Goal: Information Seeking & Learning: Find specific fact

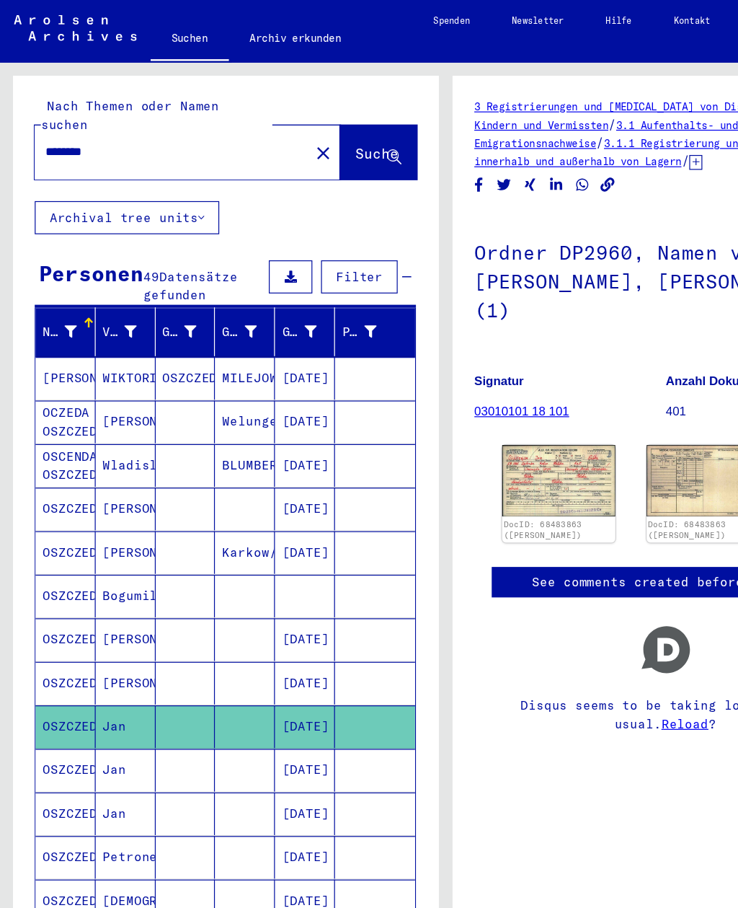
click at [259, 118] on mat-icon "close" at bounding box center [267, 126] width 17 height 17
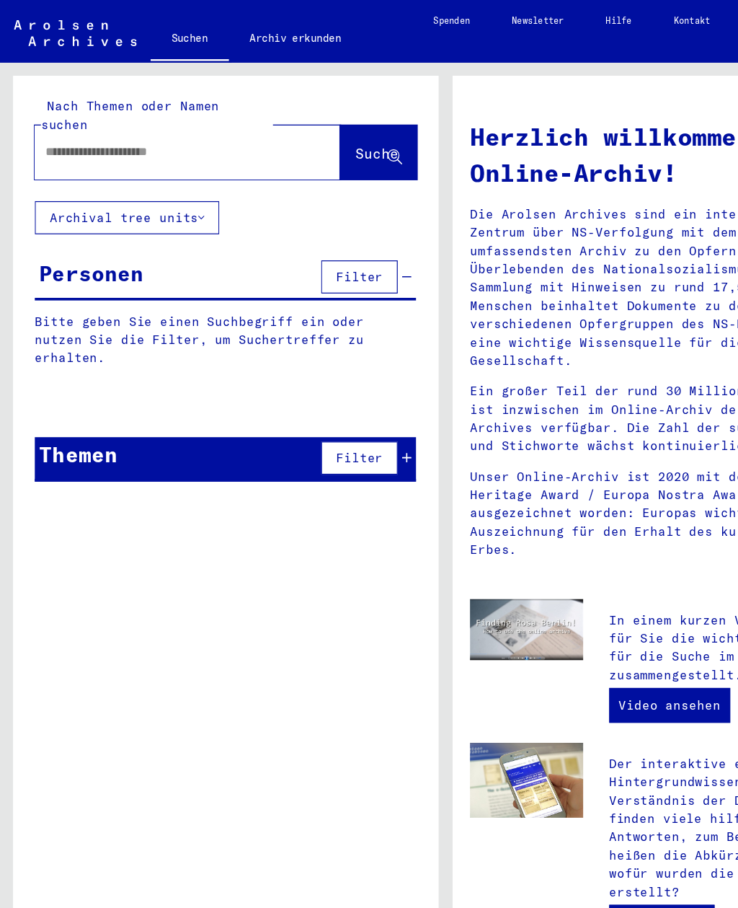
click at [57, 118] on input "text" at bounding box center [138, 125] width 201 height 15
type input "********"
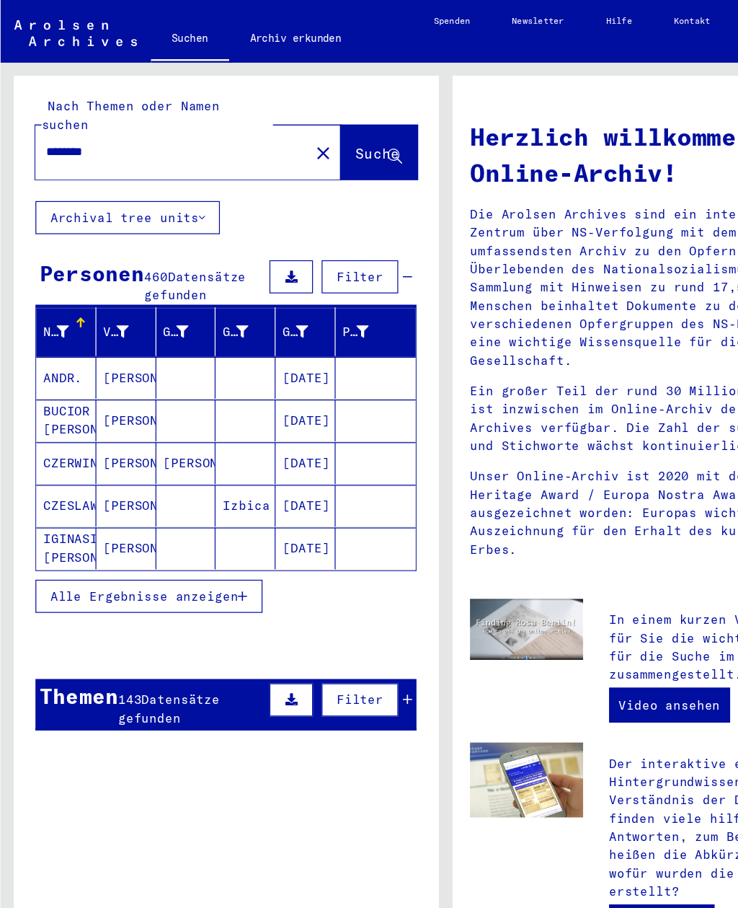
click at [87, 488] on span "Alle Ergebnisse anzeigen" at bounding box center [119, 494] width 156 height 13
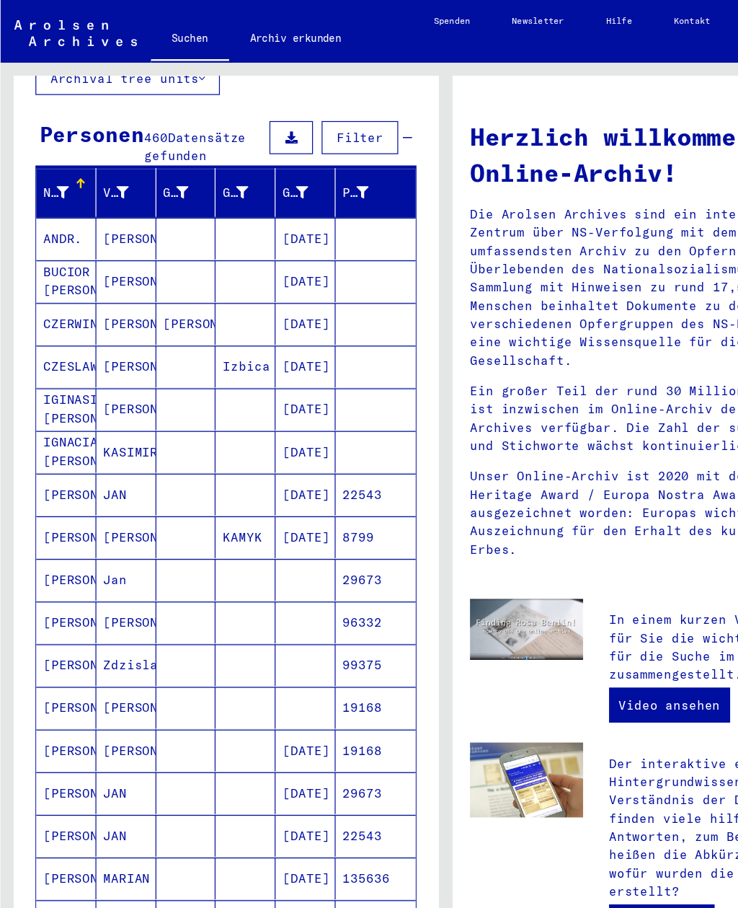
scroll to position [149, 0]
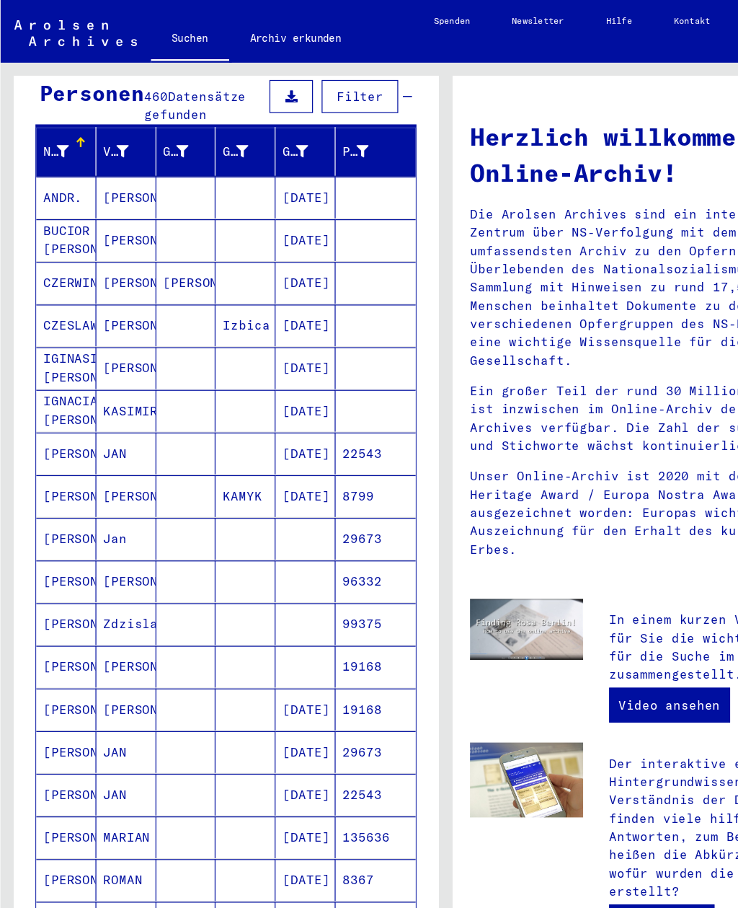
click at [48, 323] on mat-cell "IGNACIAK [PERSON_NAME]" at bounding box center [55, 340] width 50 height 35
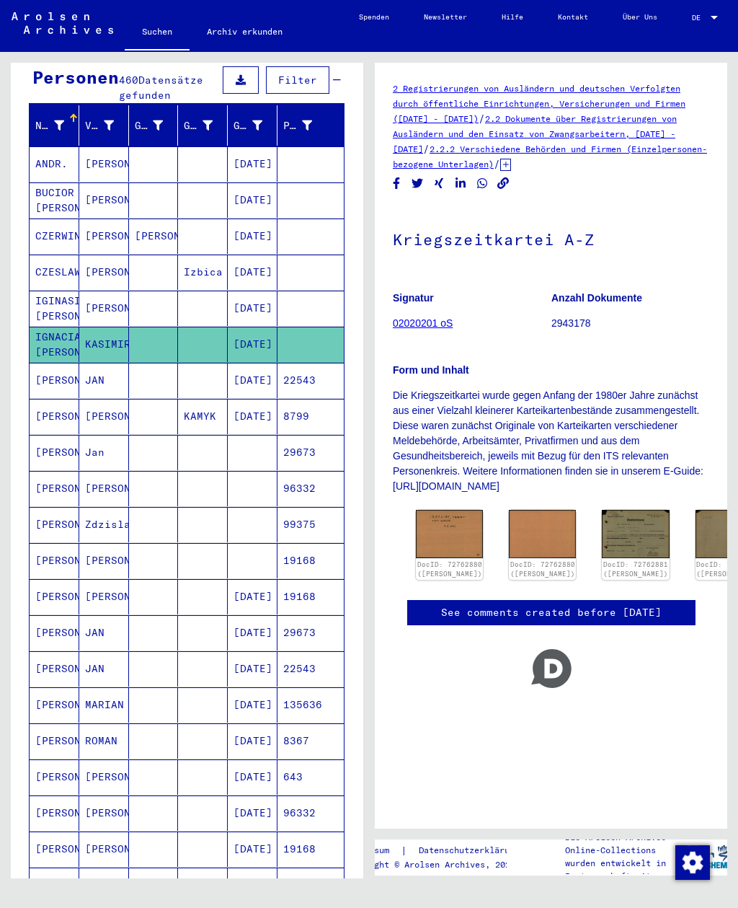
click at [433, 510] on img at bounding box center [449, 534] width 67 height 48
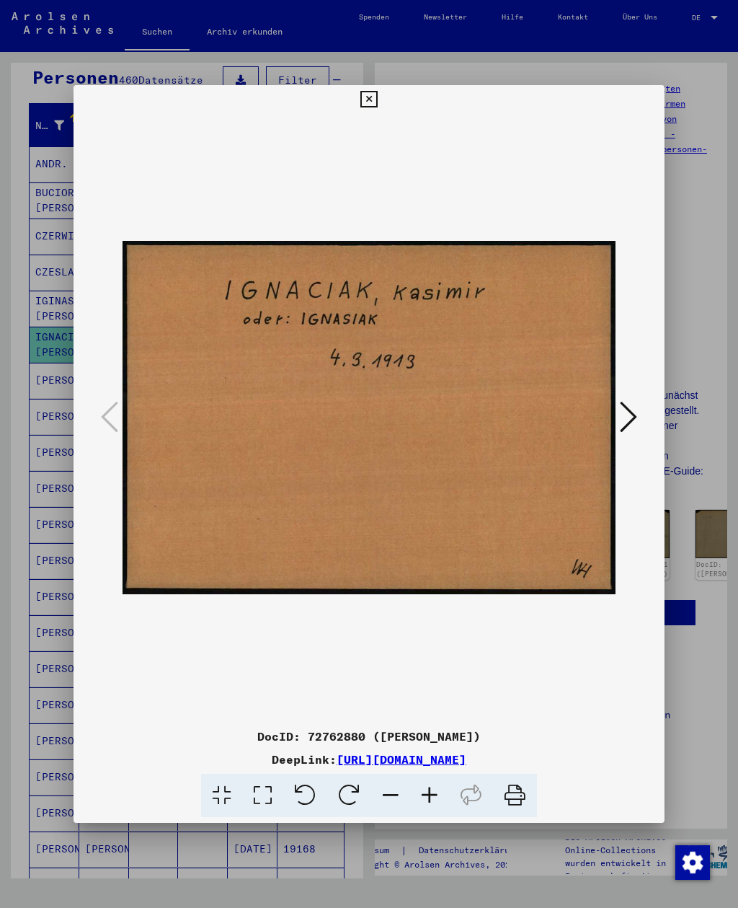
click at [618, 412] on button at bounding box center [629, 417] width 26 height 41
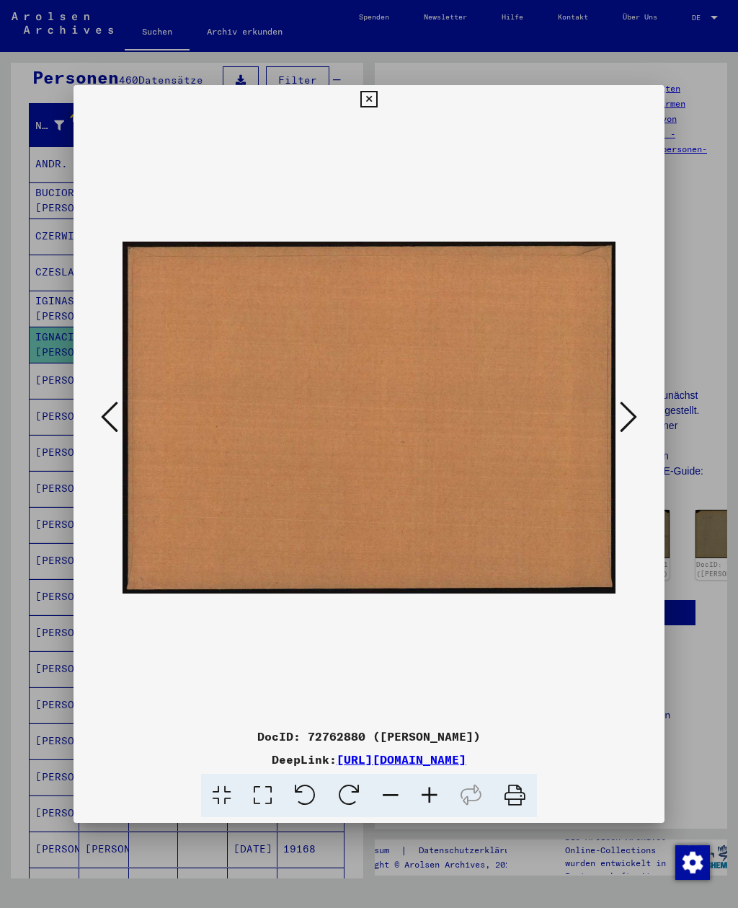
click at [622, 410] on icon at bounding box center [628, 417] width 17 height 35
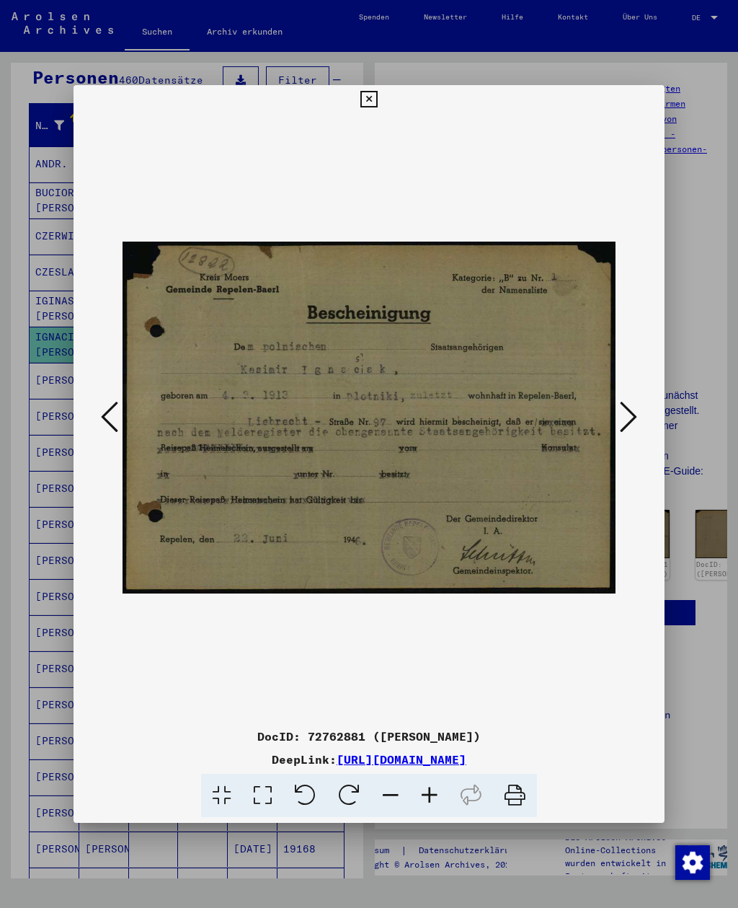
click at [631, 414] on icon at bounding box center [628, 417] width 17 height 35
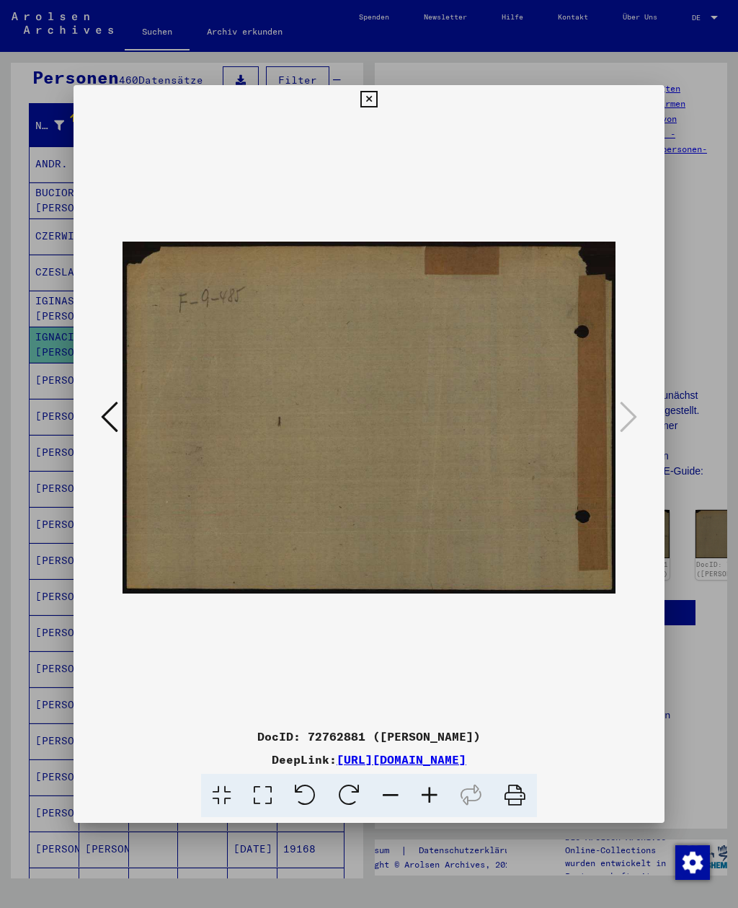
click at [382, 93] on button at bounding box center [368, 99] width 25 height 29
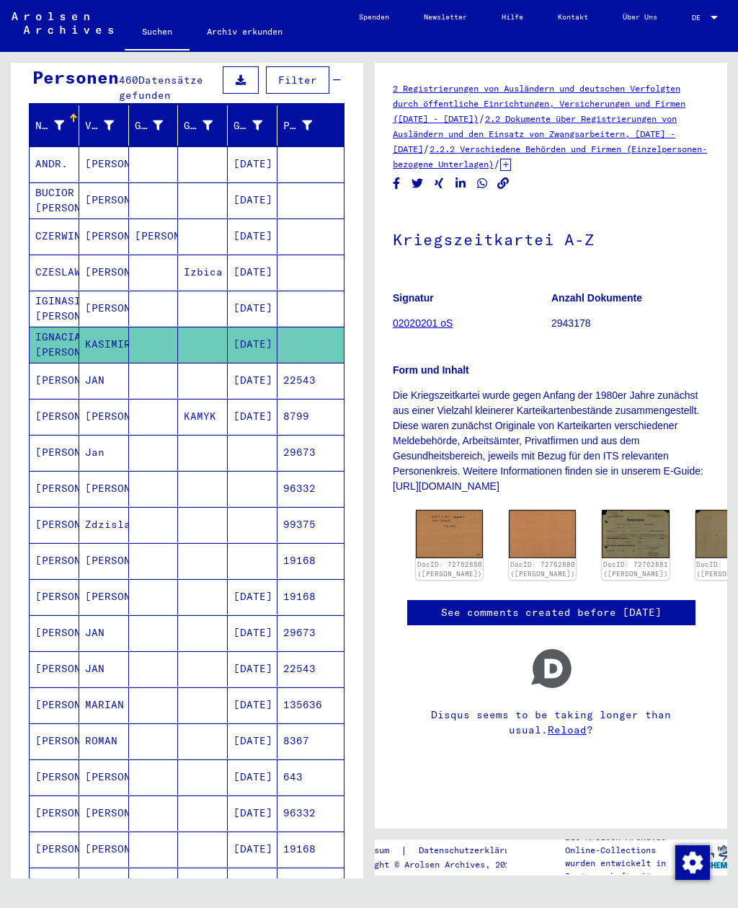
click at [444, 510] on img at bounding box center [449, 534] width 67 height 48
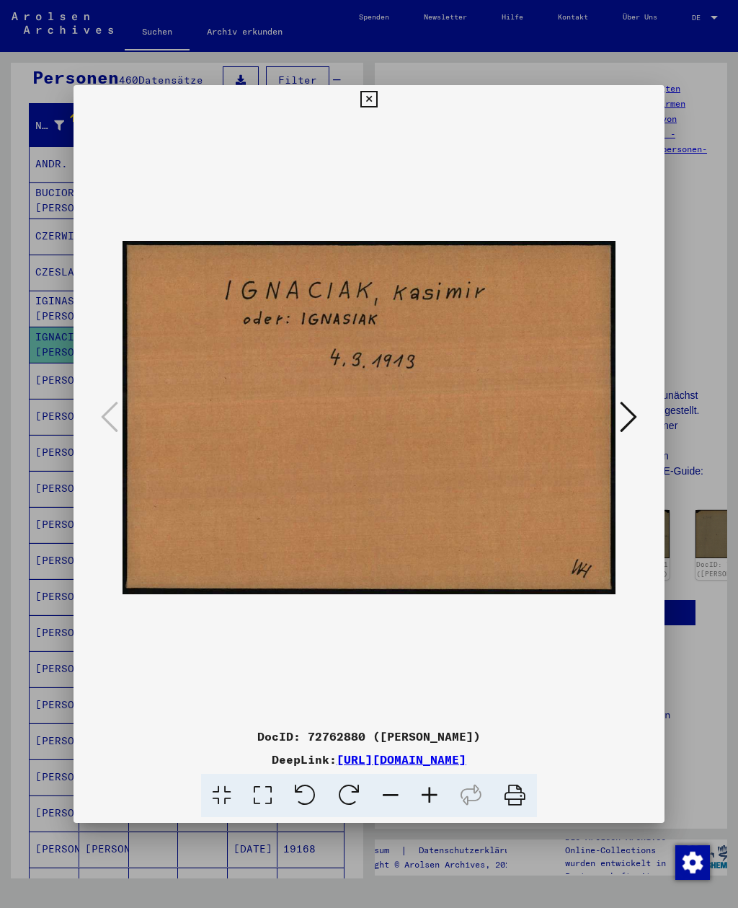
click at [377, 95] on icon at bounding box center [369, 99] width 17 height 17
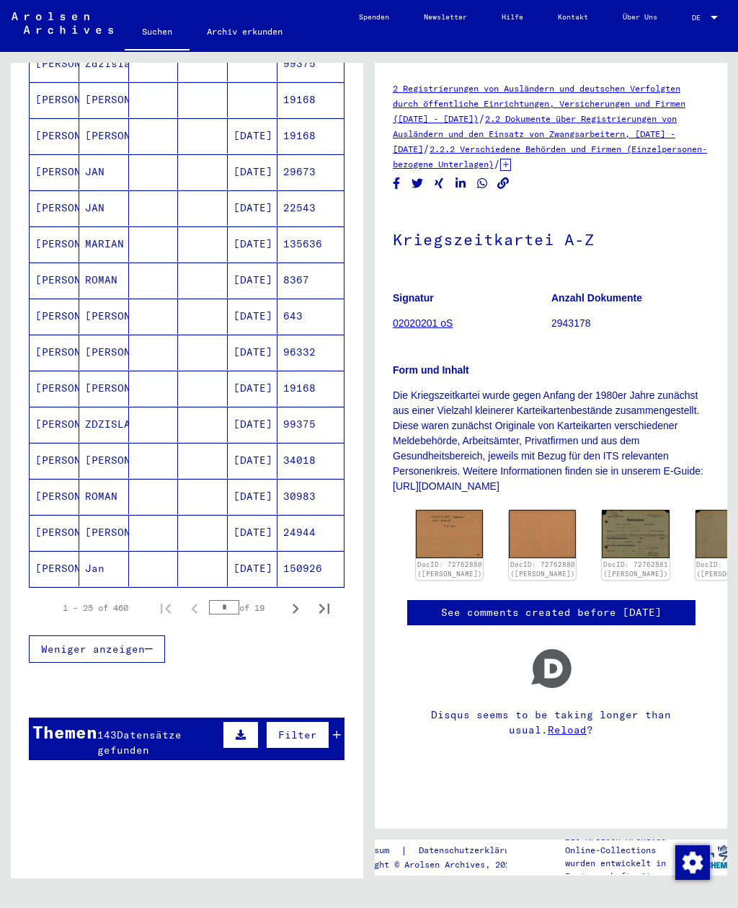
scroll to position [609, 0]
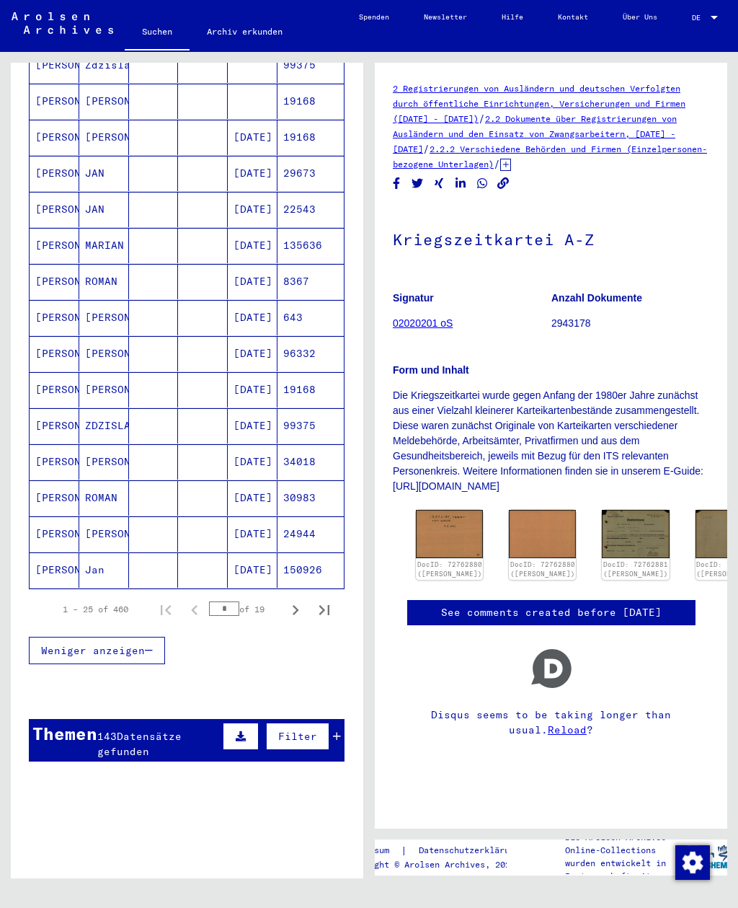
click at [301, 600] on icon "Next page" at bounding box center [296, 610] width 20 height 20
type input "*"
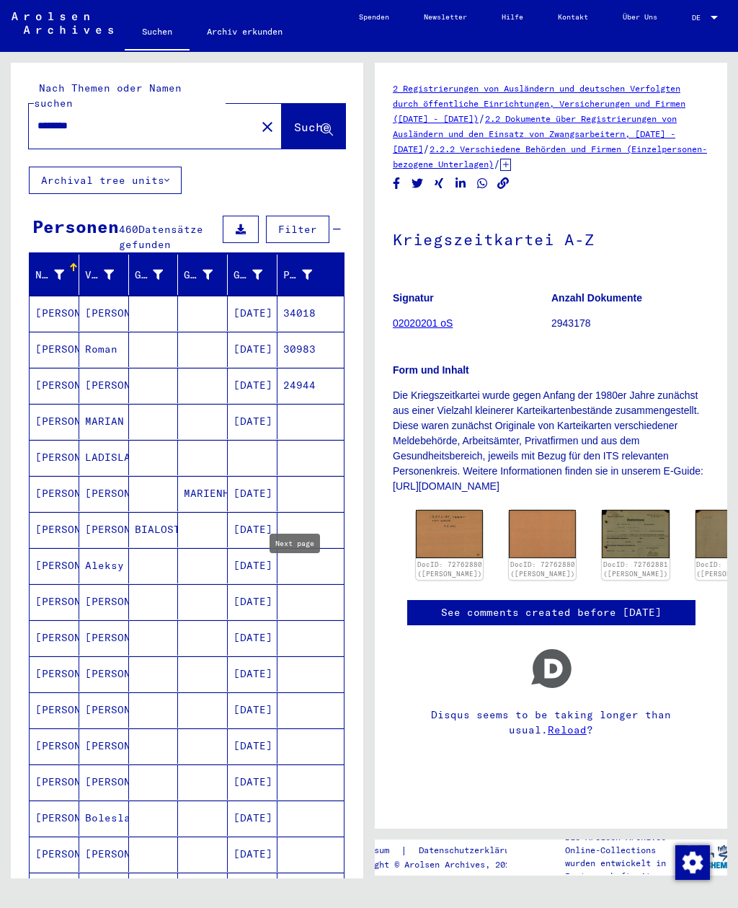
scroll to position [0, 0]
click at [123, 118] on input "********" at bounding box center [143, 125] width 210 height 15
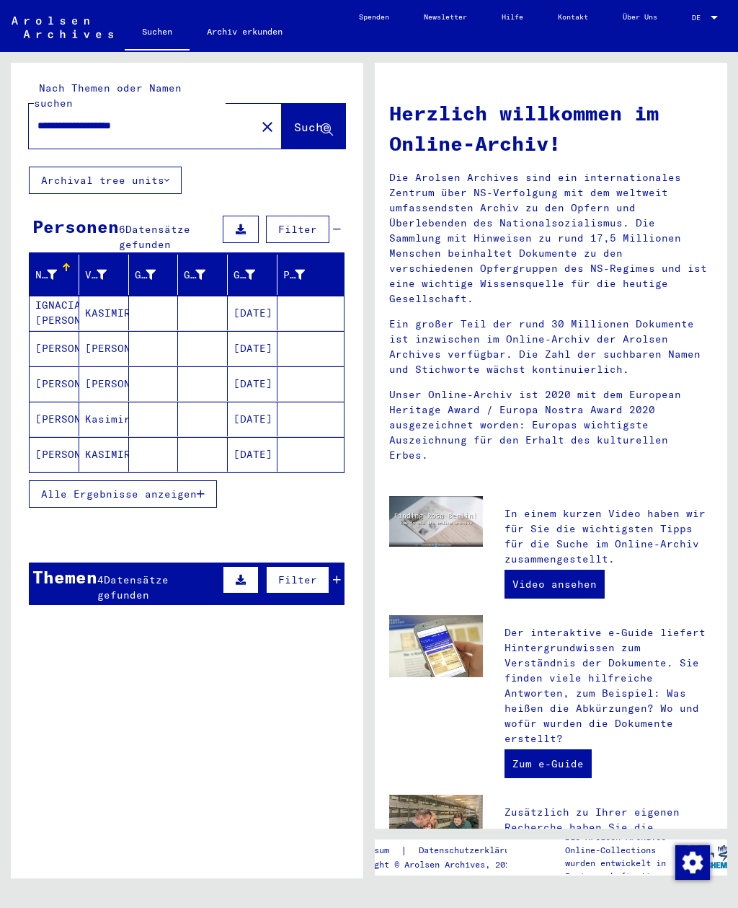
click at [263, 296] on mat-cell "[DATE]" at bounding box center [253, 313] width 50 height 35
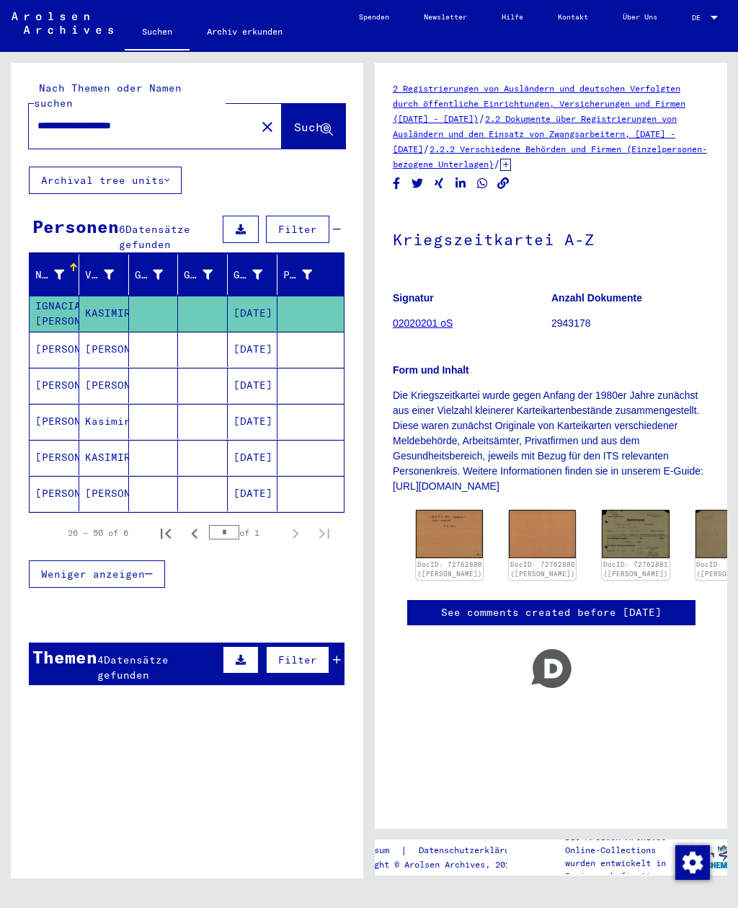
click at [111, 332] on mat-cell "[PERSON_NAME]" at bounding box center [104, 349] width 50 height 35
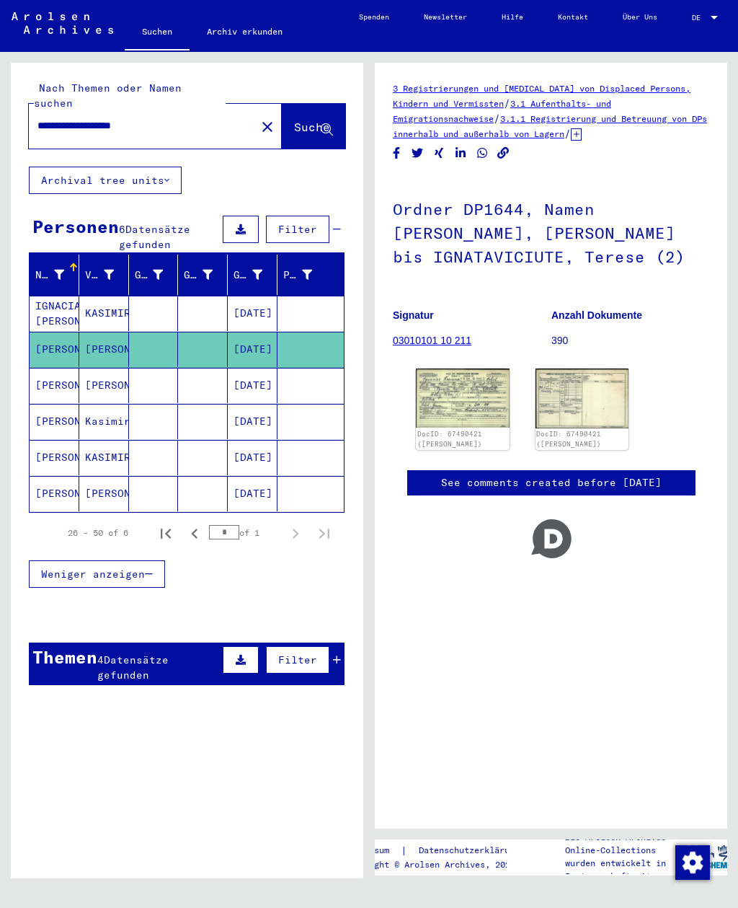
click at [449, 376] on img at bounding box center [463, 398] width 94 height 58
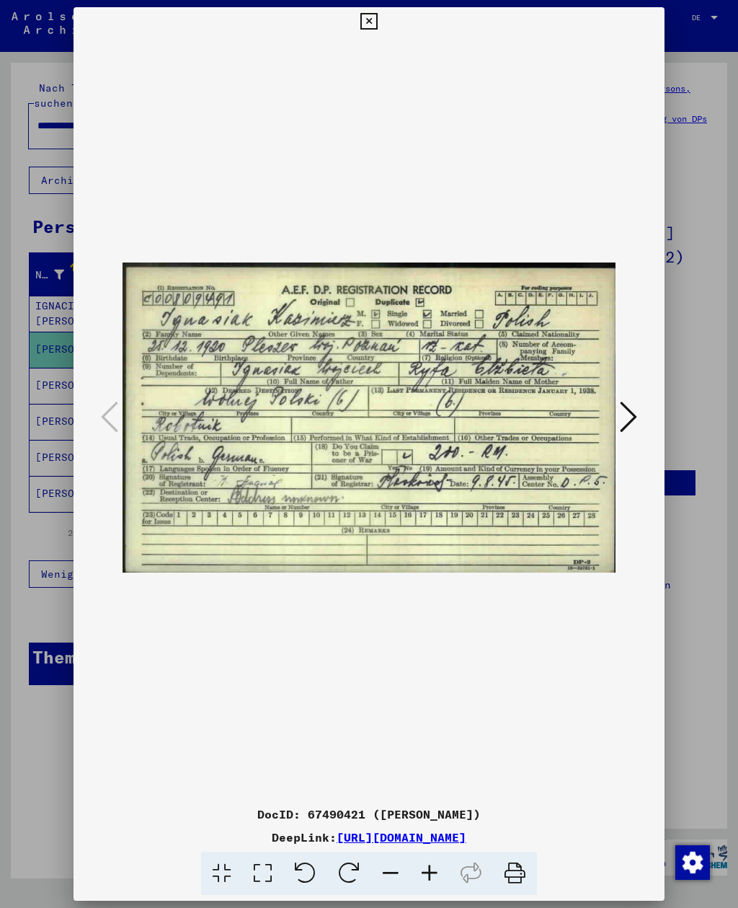
click at [382, 35] on button at bounding box center [368, 21] width 25 height 29
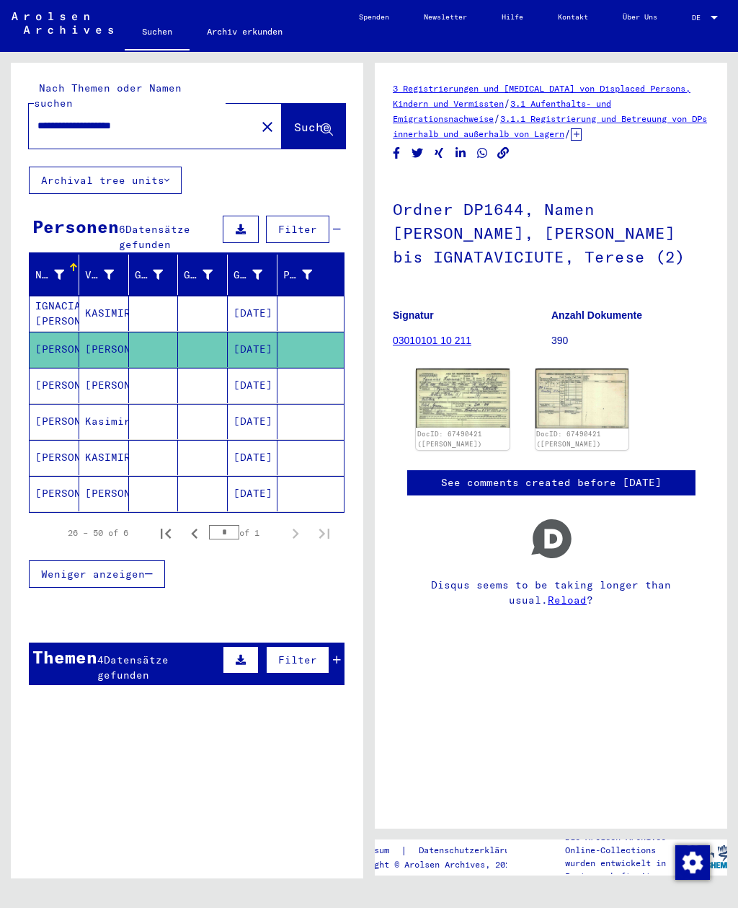
click at [116, 404] on mat-cell "Kasimir" at bounding box center [104, 421] width 50 height 35
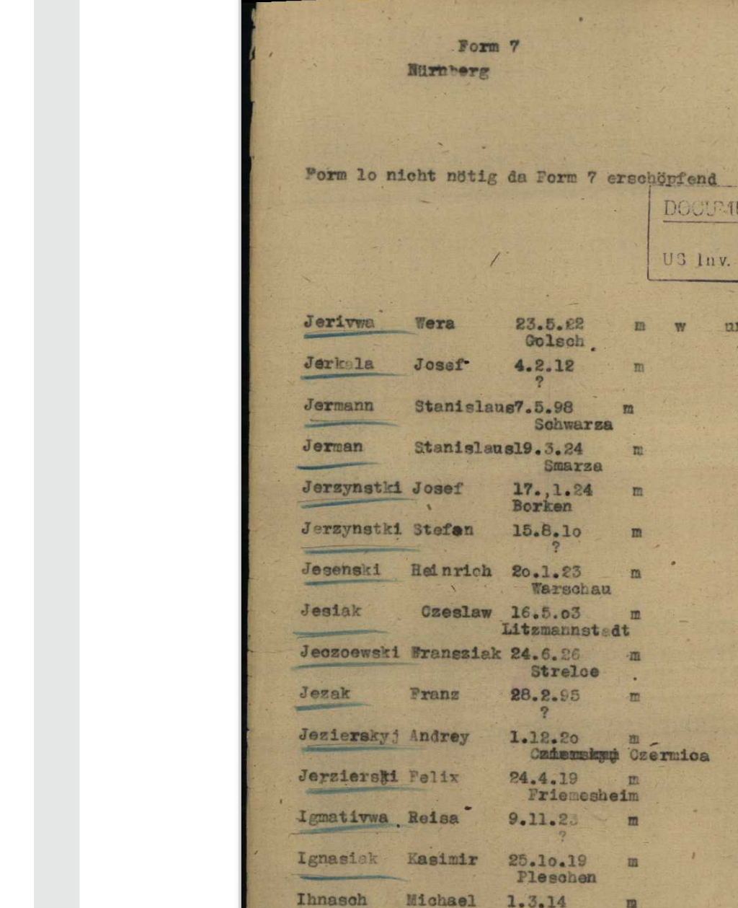
scroll to position [17, 0]
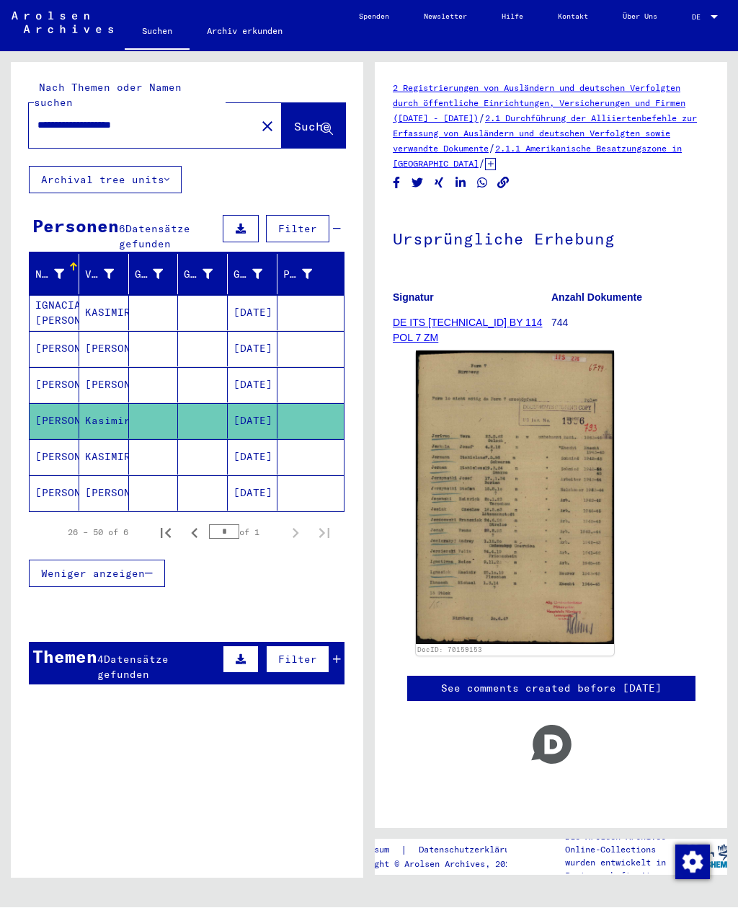
click at [144, 440] on mat-cell at bounding box center [154, 457] width 50 height 35
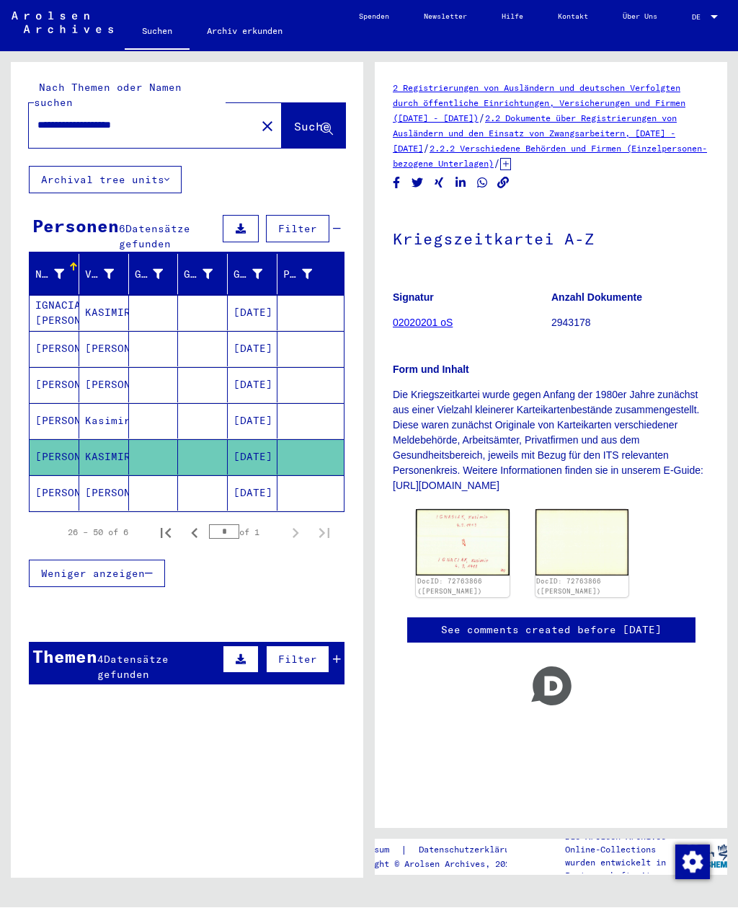
click at [417, 510] on img at bounding box center [463, 543] width 94 height 66
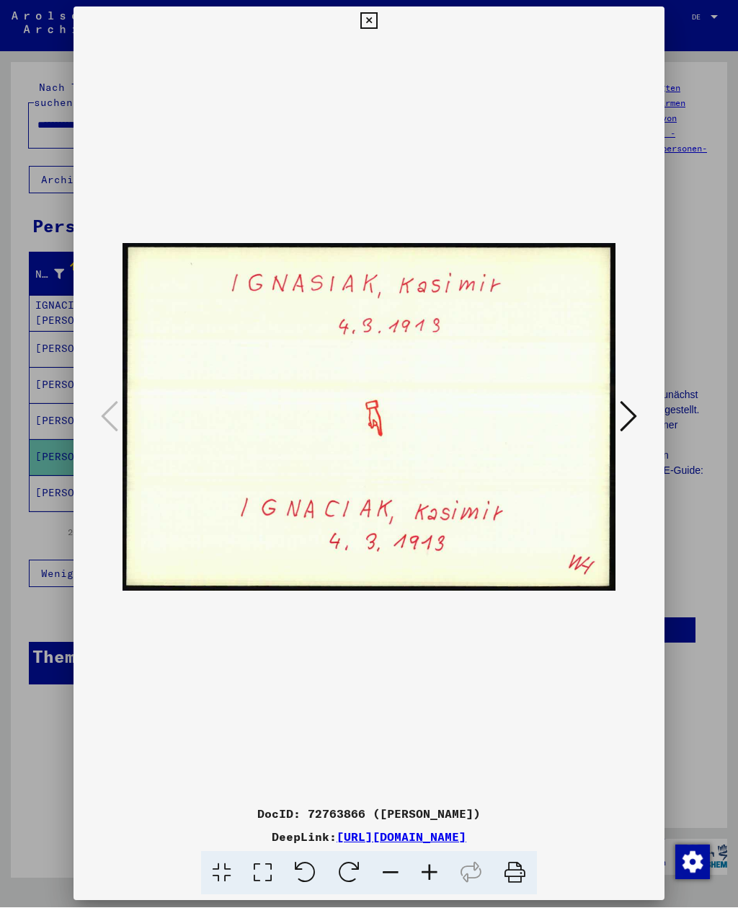
click at [666, 10] on div at bounding box center [369, 454] width 738 height 908
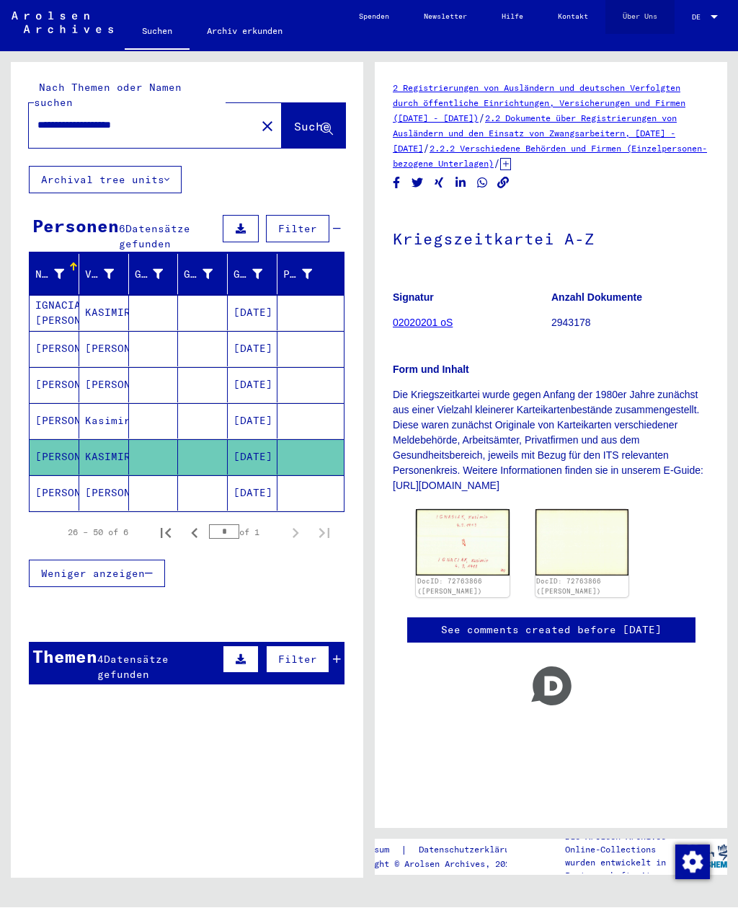
click at [660, 19] on link "Über Uns" at bounding box center [640, 17] width 69 height 35
click at [185, 476] on mat-cell at bounding box center [203, 493] width 50 height 35
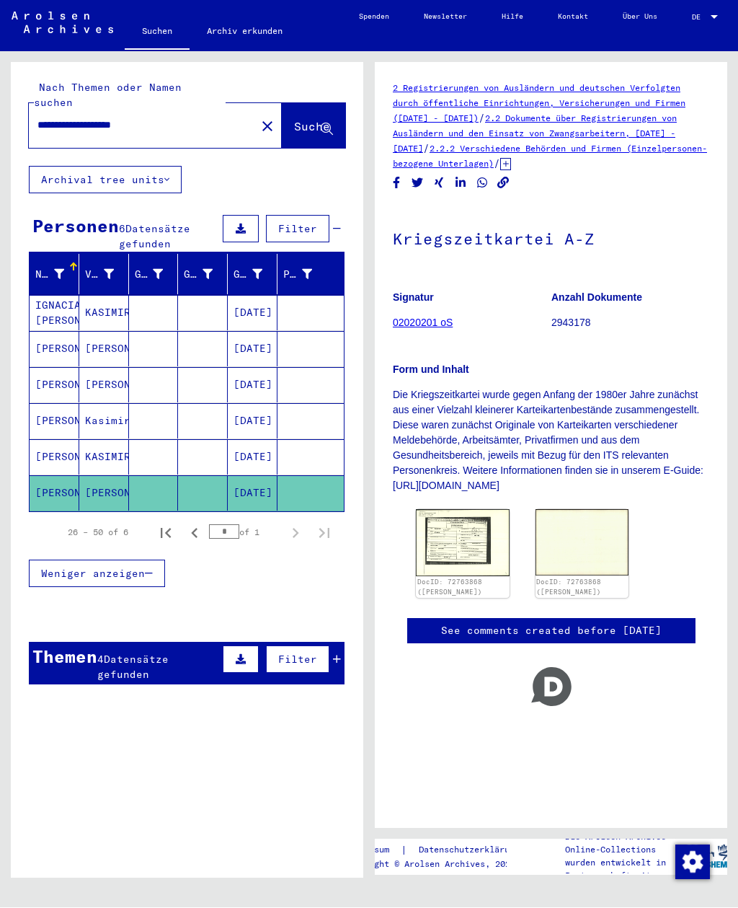
click at [449, 510] on img at bounding box center [463, 543] width 94 height 67
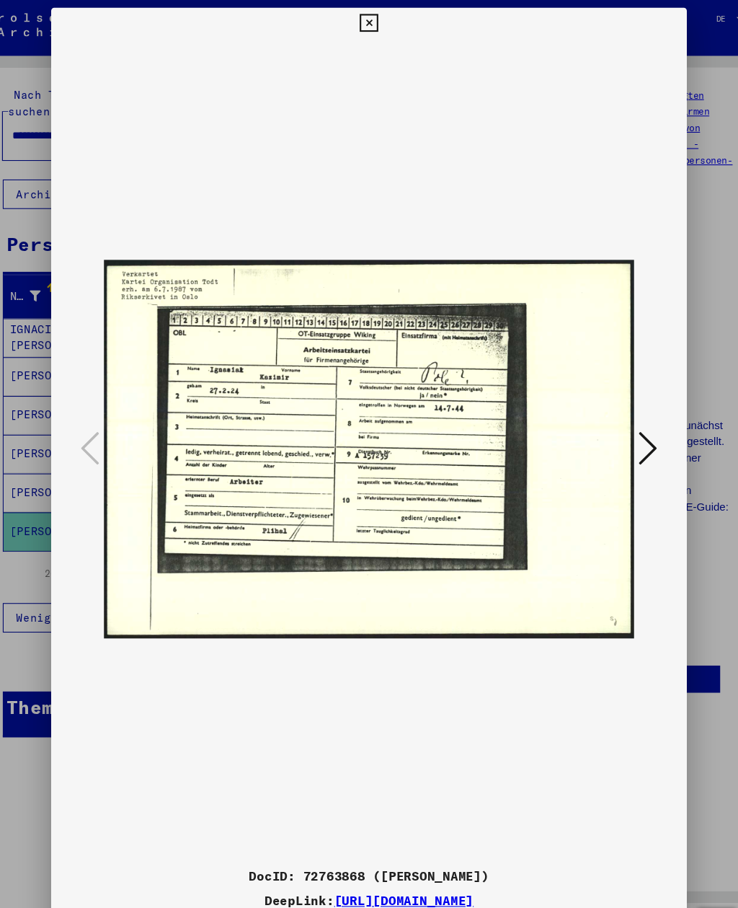
click at [377, 19] on icon at bounding box center [369, 21] width 17 height 17
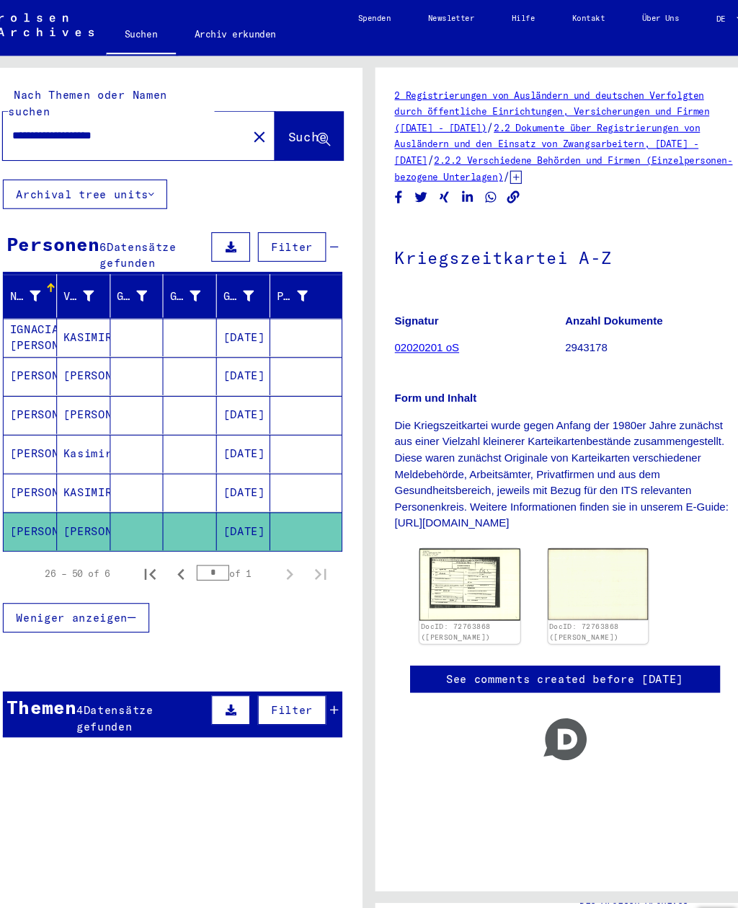
click at [91, 118] on input "**********" at bounding box center [143, 125] width 210 height 15
click at [95, 118] on input "**********" at bounding box center [143, 125] width 210 height 15
type input "**********"
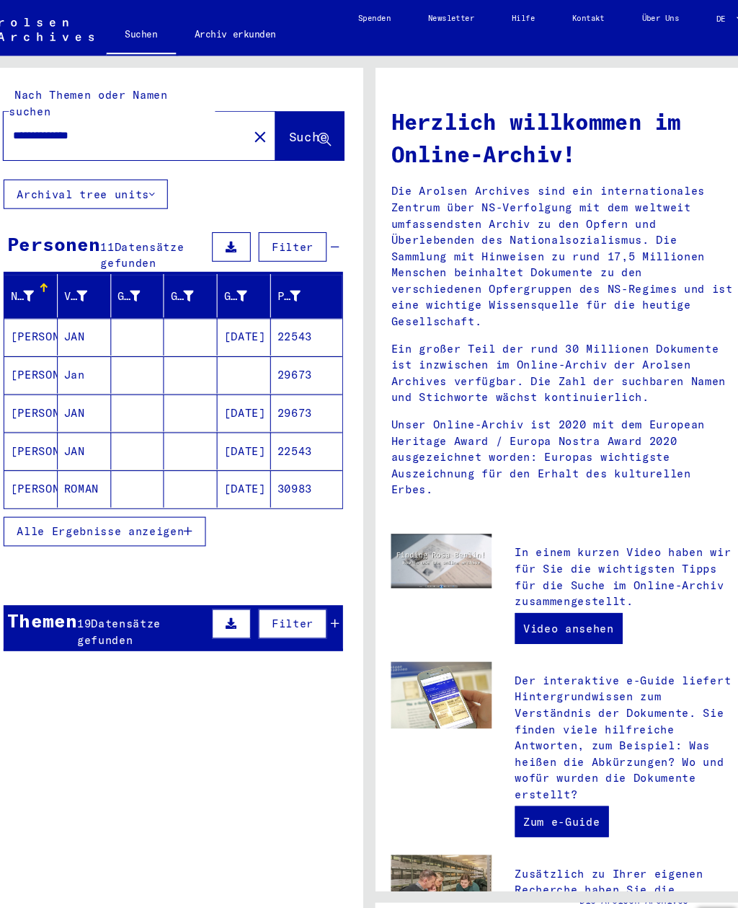
click at [30, 296] on mat-cell "[PERSON_NAME]" at bounding box center [55, 313] width 50 height 35
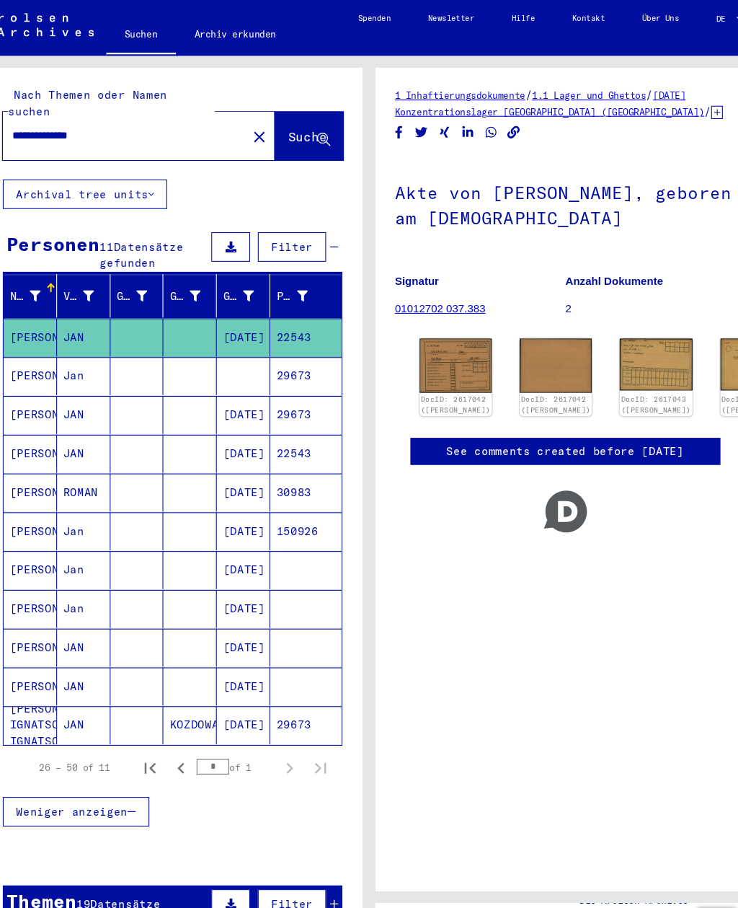
click at [44, 332] on mat-cell "[PERSON_NAME]" at bounding box center [55, 349] width 50 height 35
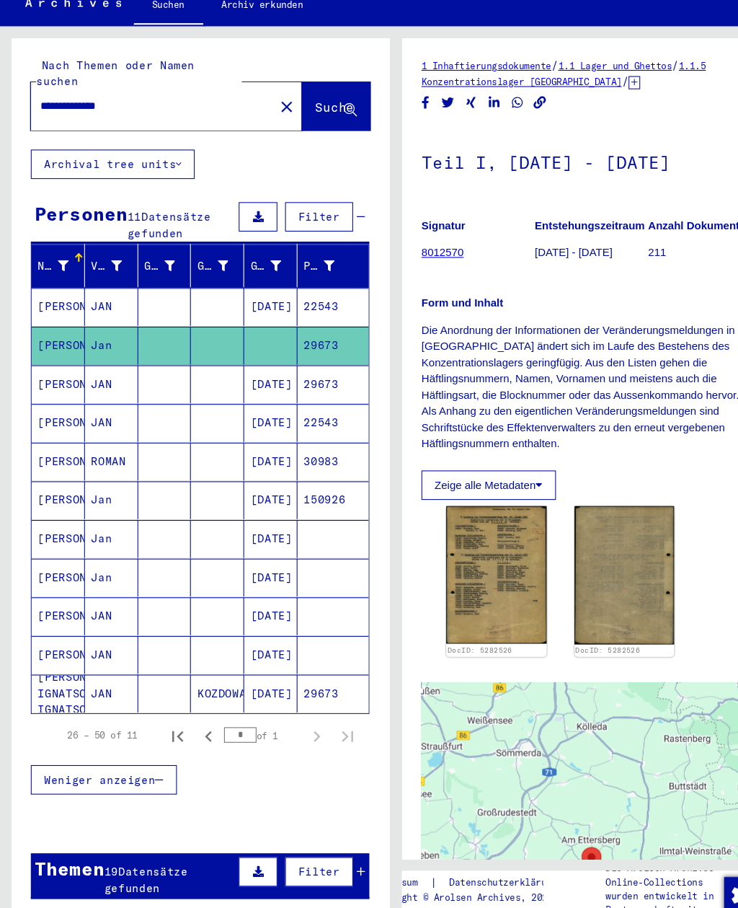
click at [65, 368] on mat-cell "[PERSON_NAME]" at bounding box center [55, 385] width 50 height 35
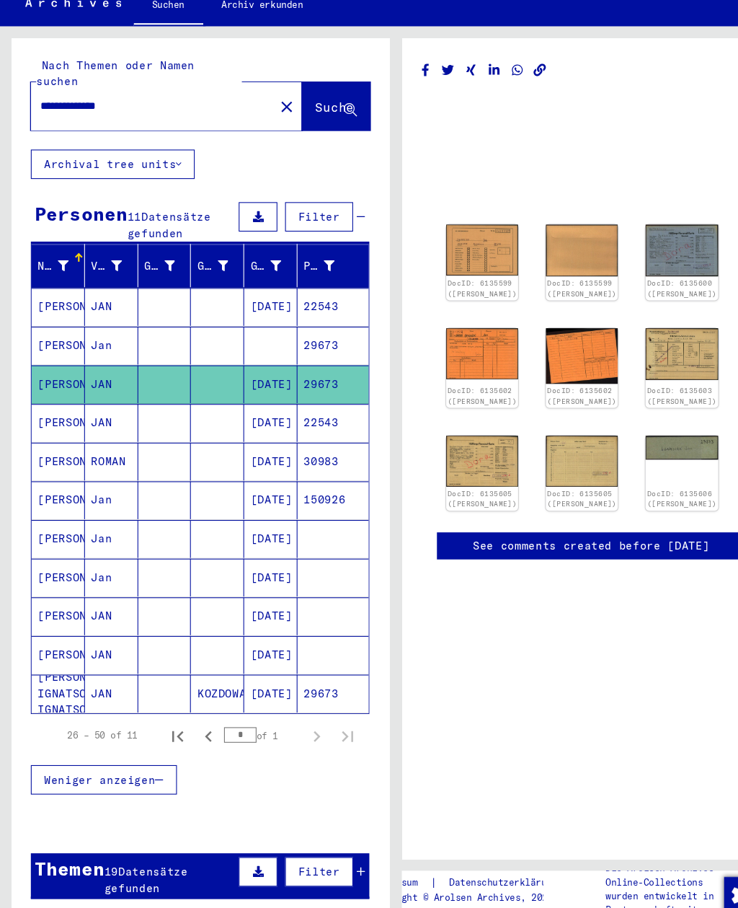
click at [445, 237] on img at bounding box center [449, 261] width 67 height 48
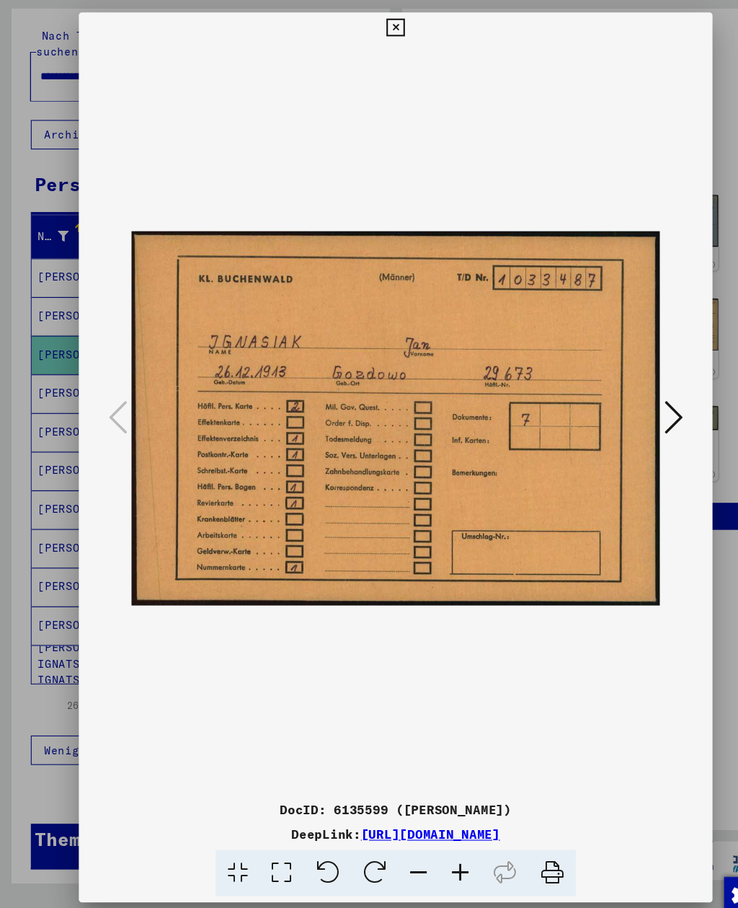
click at [627, 400] on icon at bounding box center [628, 417] width 17 height 35
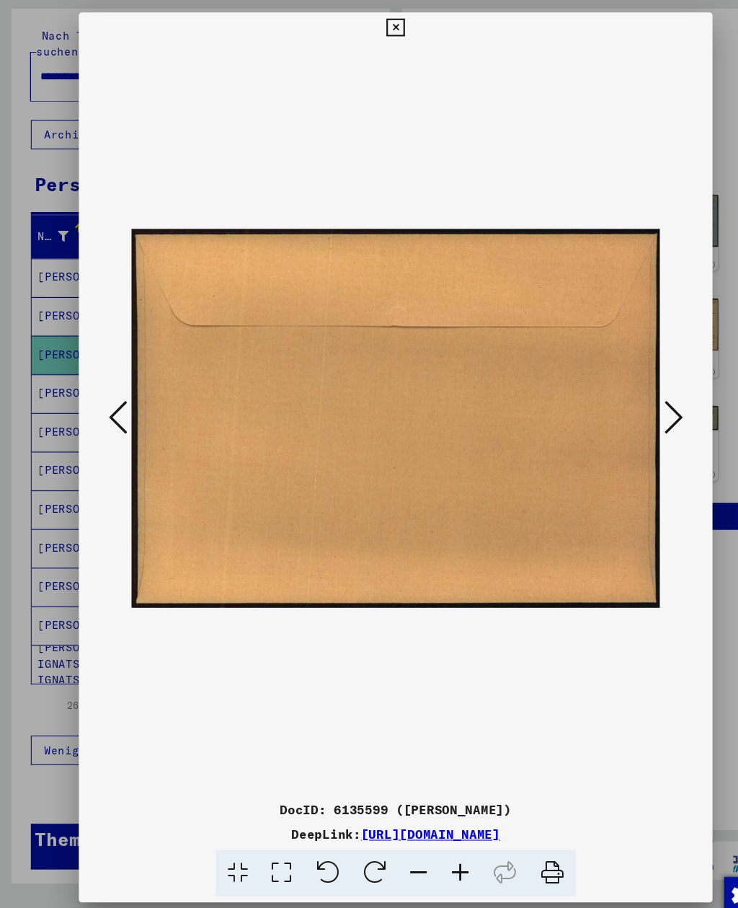
click at [625, 400] on icon at bounding box center [628, 417] width 17 height 35
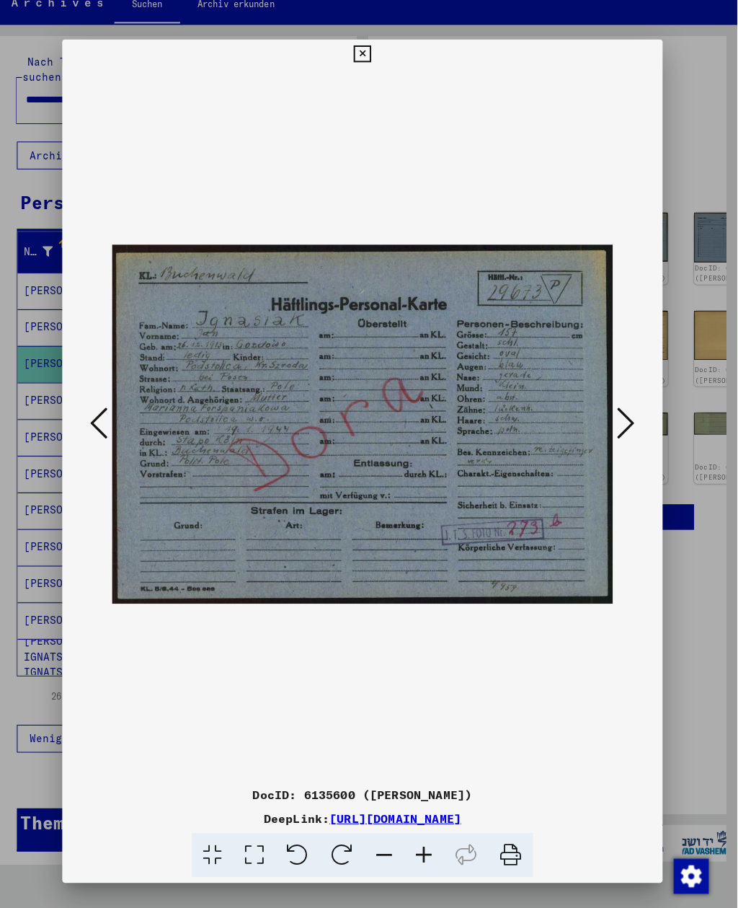
click at [377, 50] on icon at bounding box center [369, 53] width 17 height 17
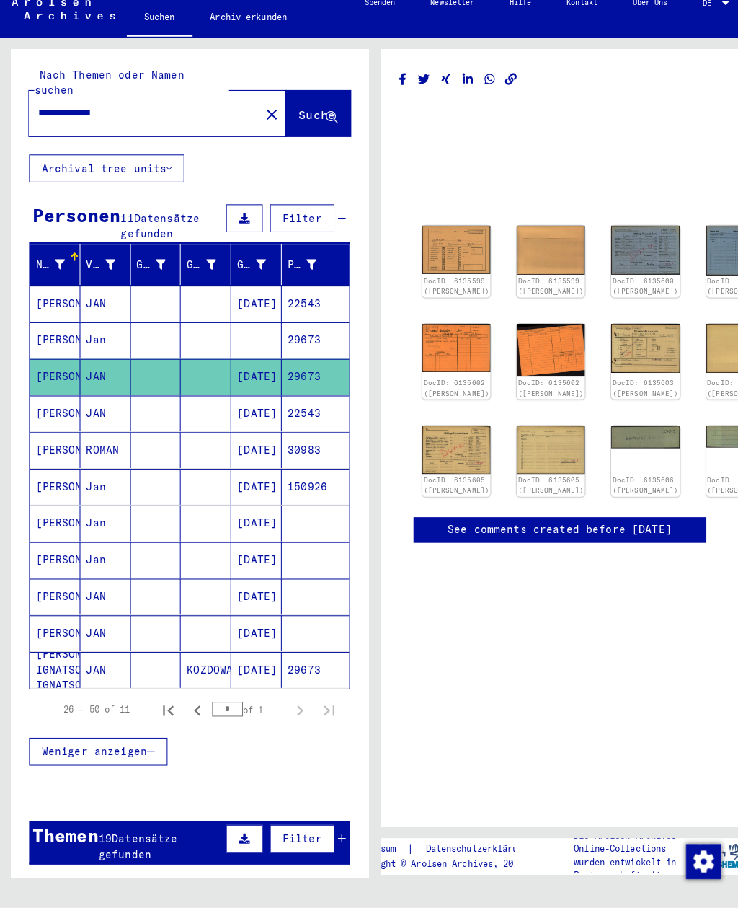
click at [89, 404] on mat-cell "JAN" at bounding box center [104, 421] width 50 height 35
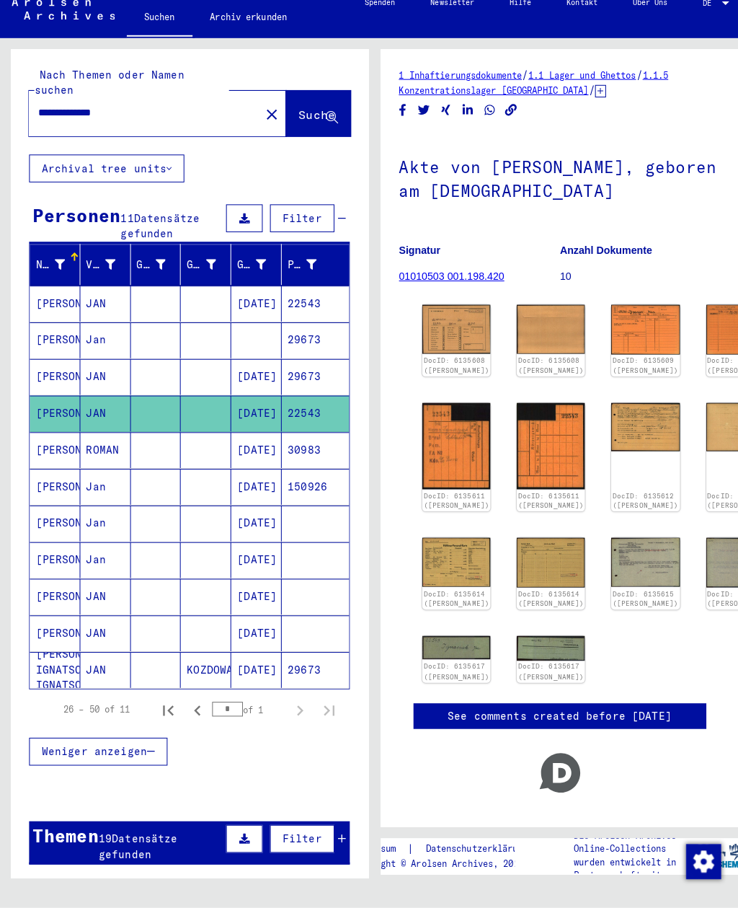
click at [446, 314] on img at bounding box center [449, 338] width 67 height 48
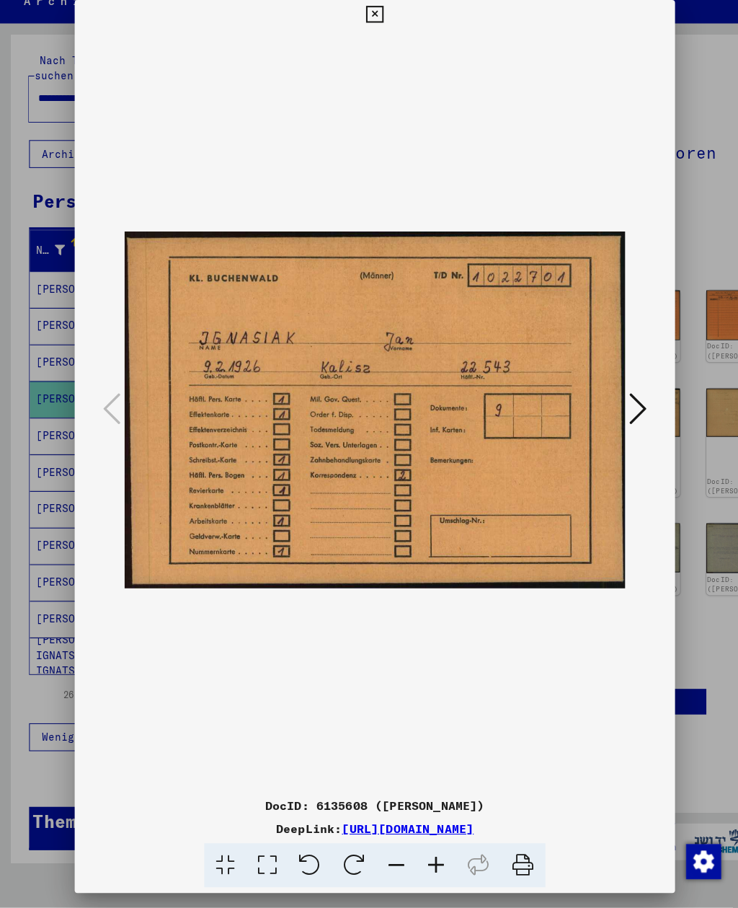
click at [382, 21] on button at bounding box center [368, 28] width 25 height 29
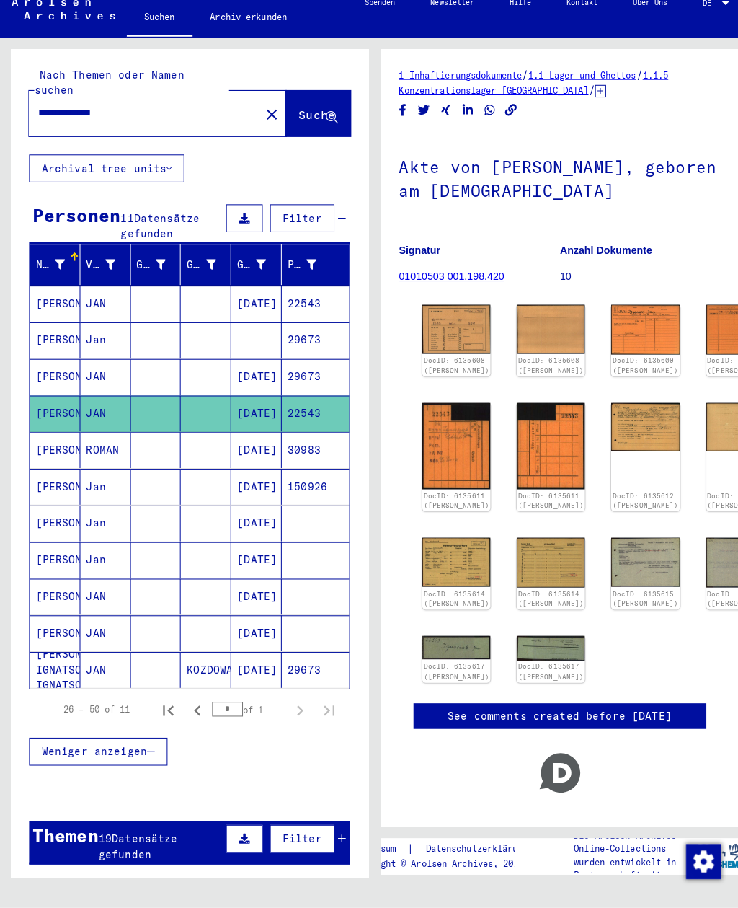
click at [95, 476] on mat-cell "Jan" at bounding box center [104, 493] width 50 height 35
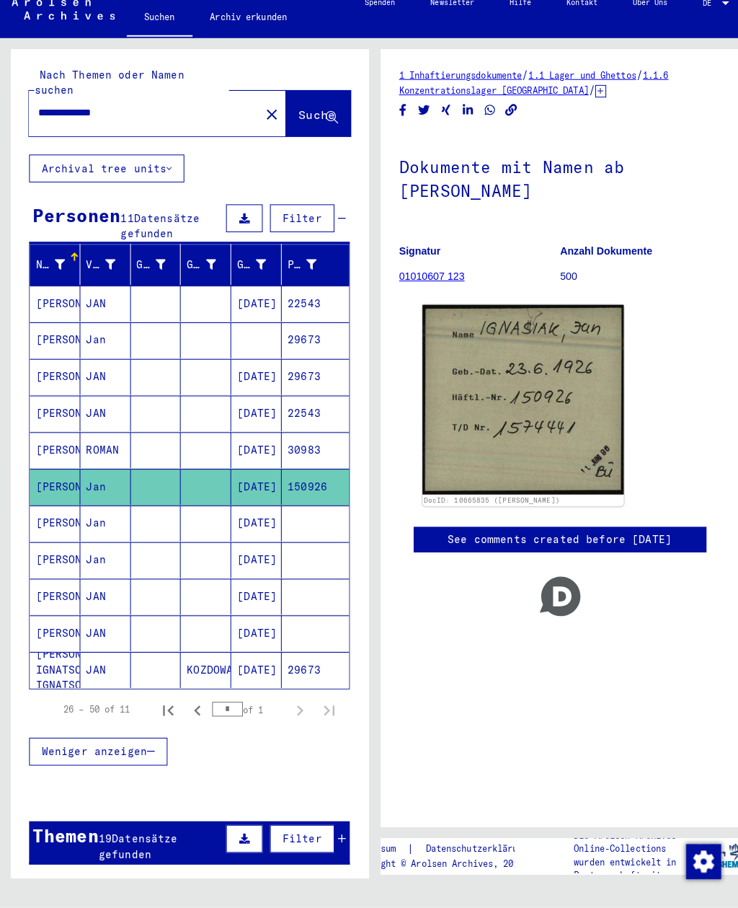
click at [123, 512] on mat-cell "Jan" at bounding box center [104, 529] width 50 height 35
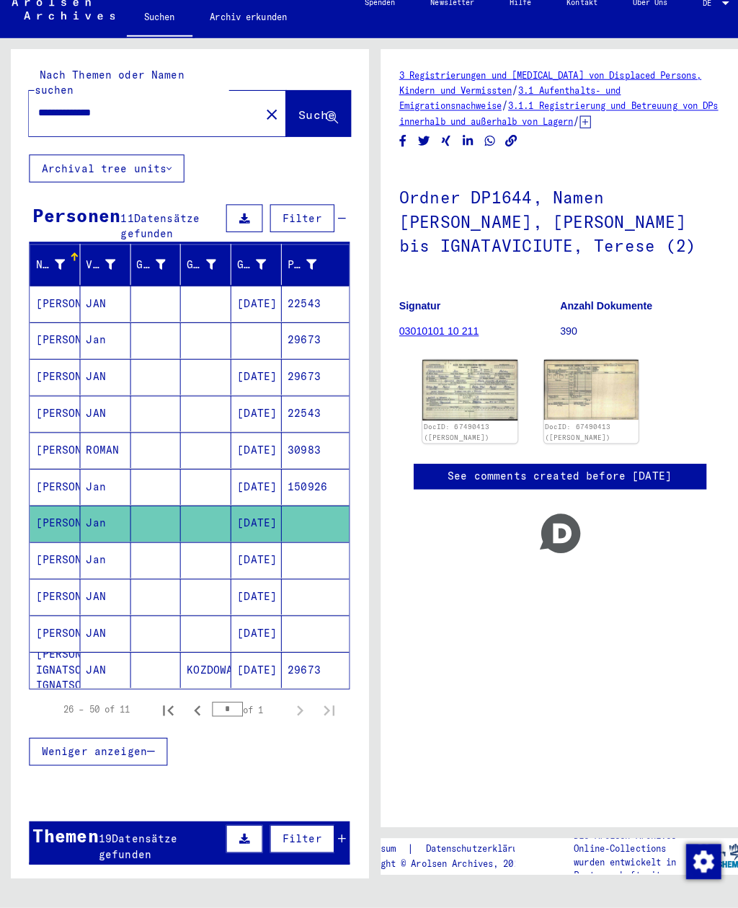
click at [468, 369] on img at bounding box center [463, 399] width 94 height 60
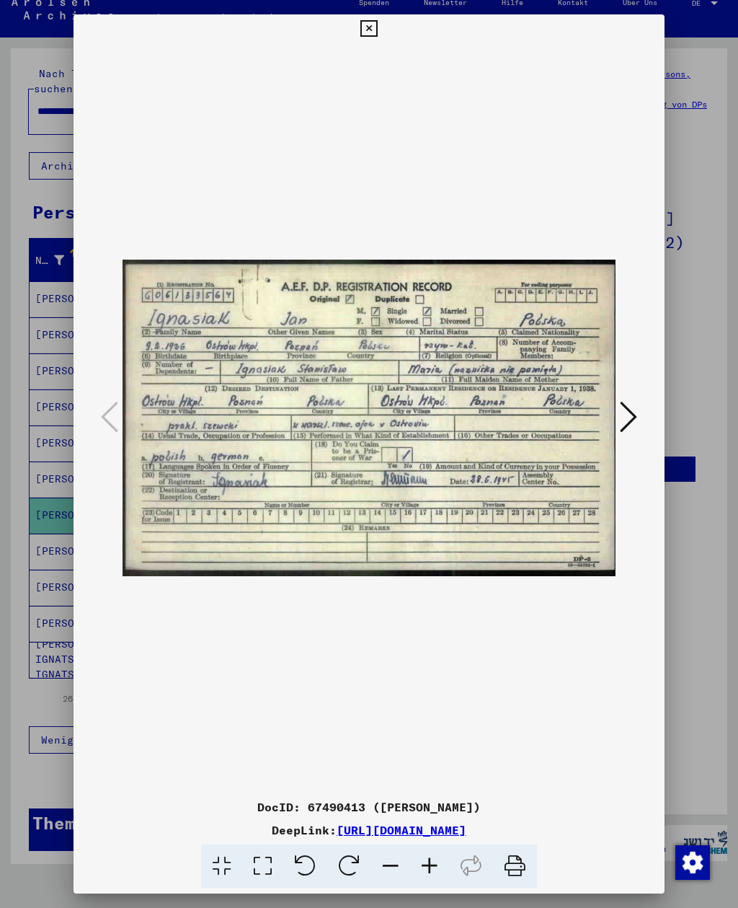
click at [377, 34] on icon at bounding box center [369, 28] width 17 height 17
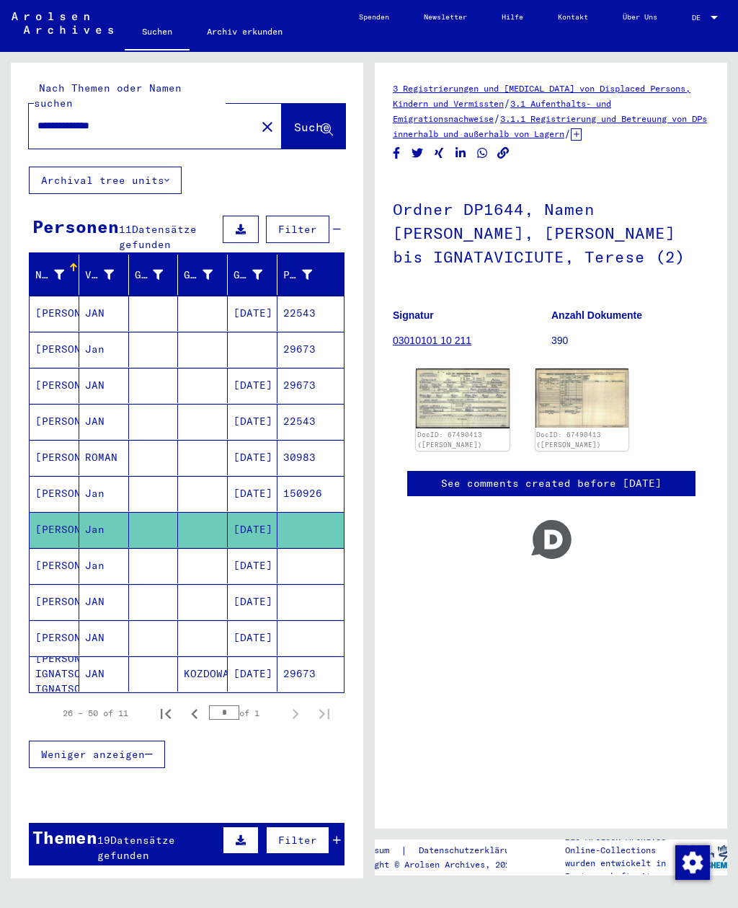
click at [152, 548] on mat-cell at bounding box center [154, 565] width 50 height 35
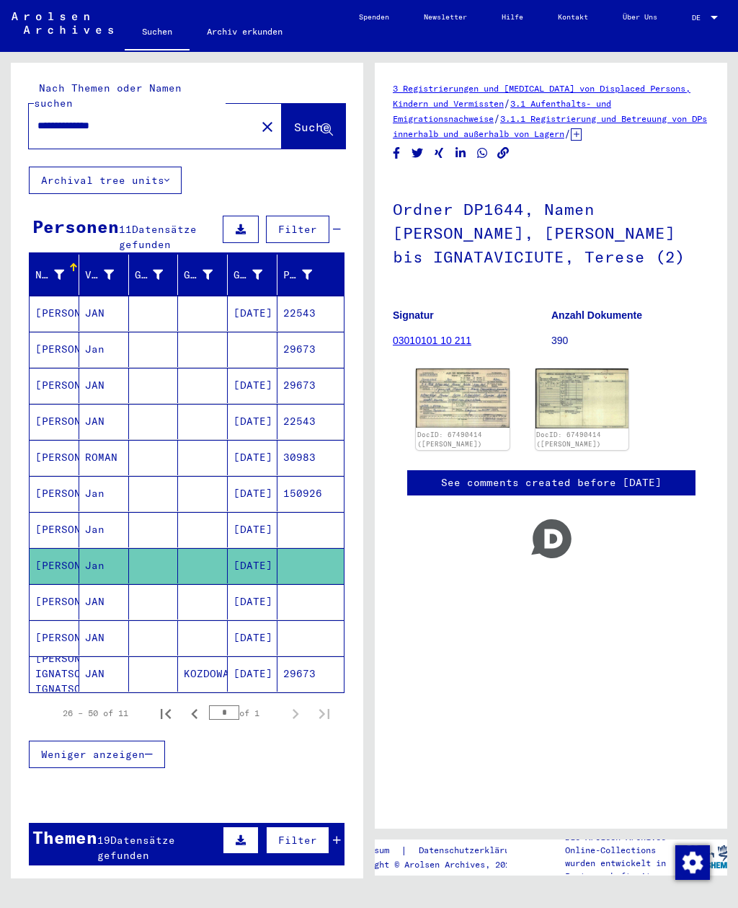
click at [485, 372] on img at bounding box center [463, 398] width 94 height 58
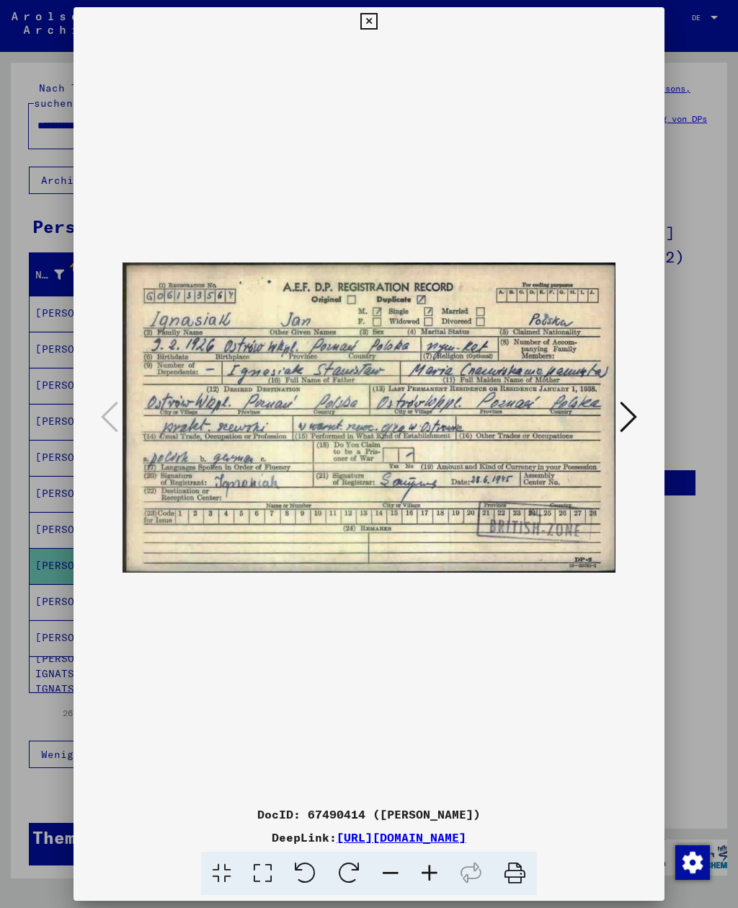
click at [377, 22] on icon at bounding box center [369, 21] width 17 height 17
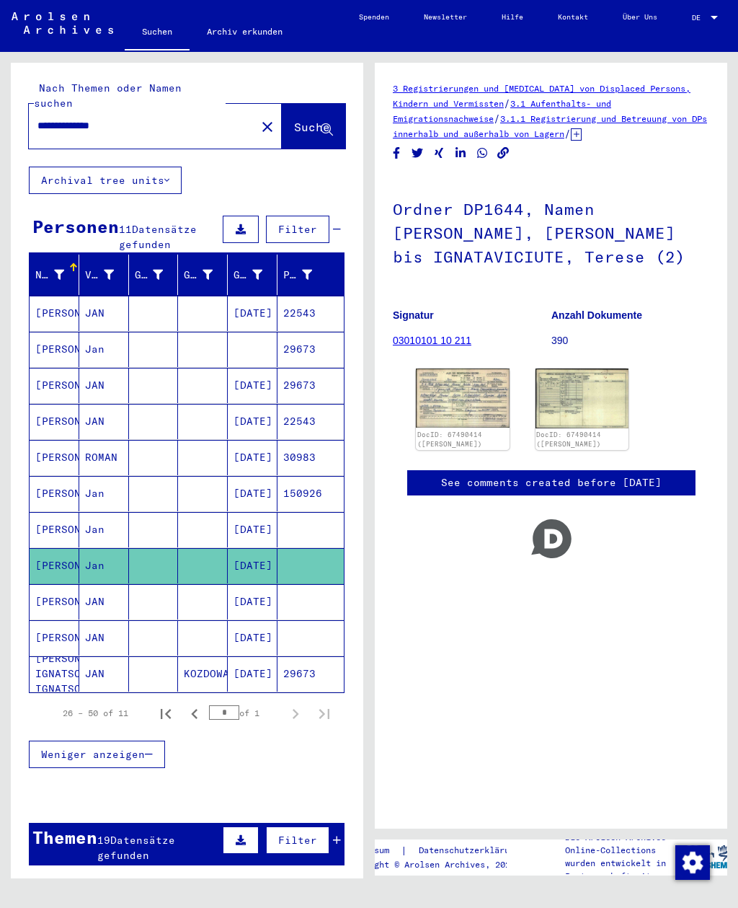
click at [158, 584] on mat-cell at bounding box center [154, 601] width 50 height 35
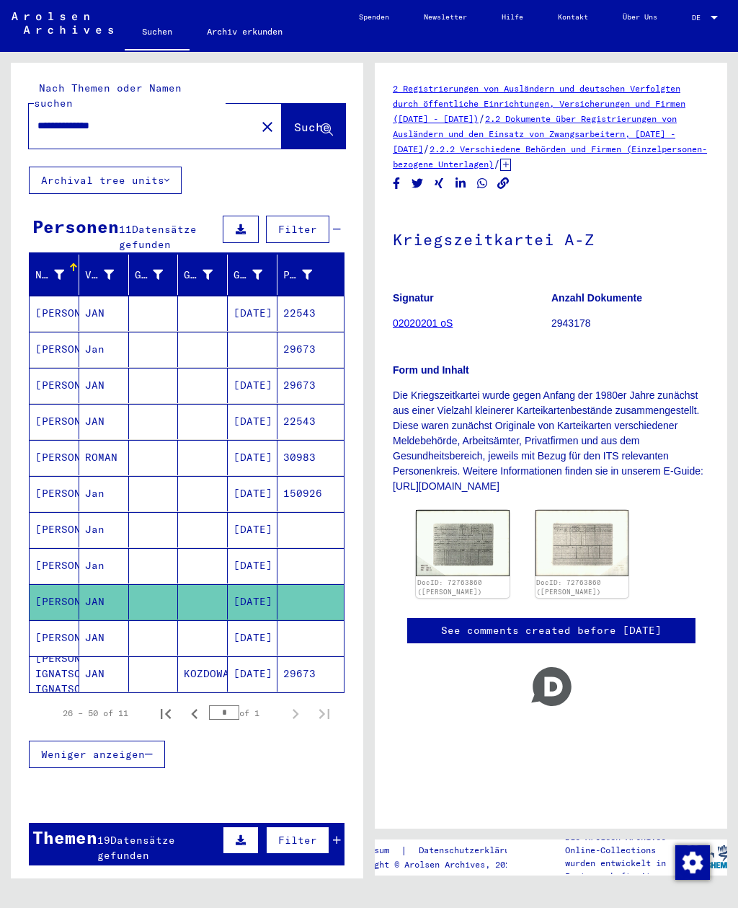
click at [488, 524] on img at bounding box center [463, 543] width 94 height 66
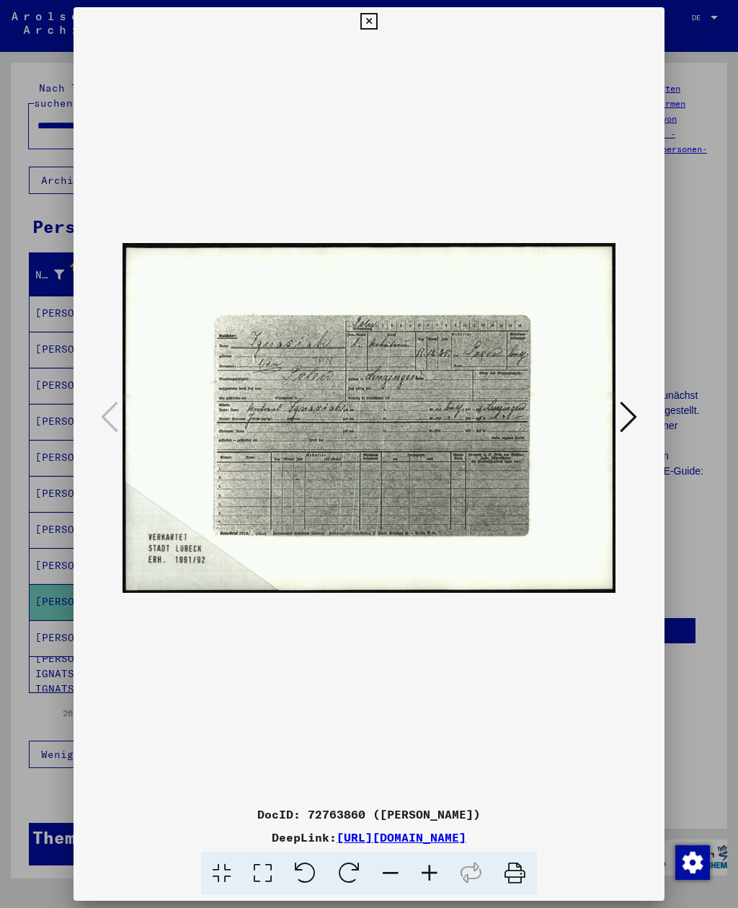
click at [377, 23] on icon at bounding box center [369, 21] width 17 height 17
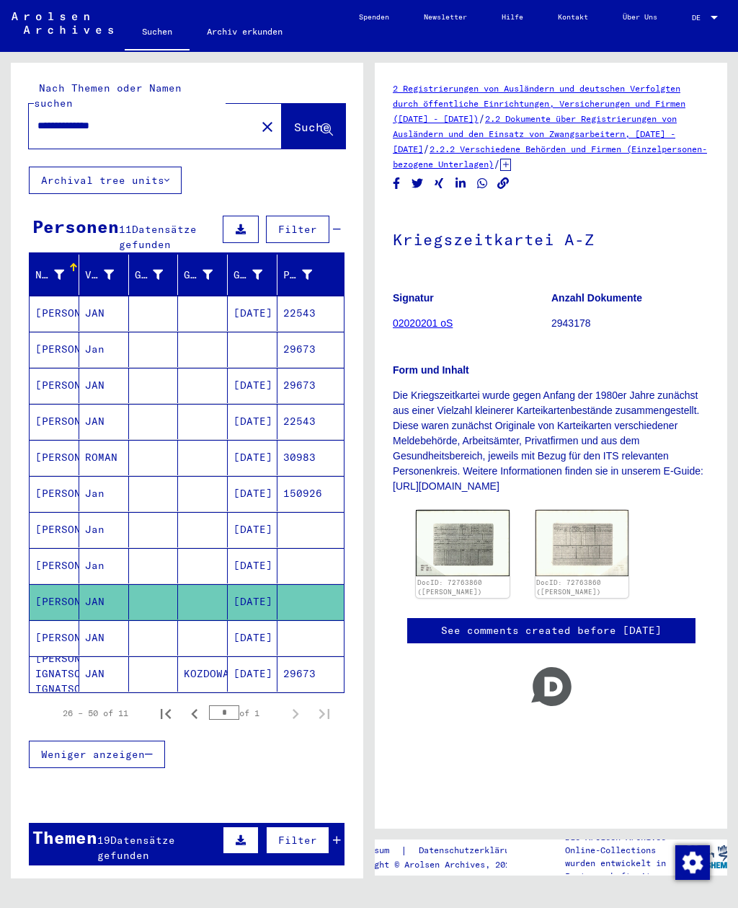
click at [164, 620] on mat-cell at bounding box center [154, 637] width 50 height 35
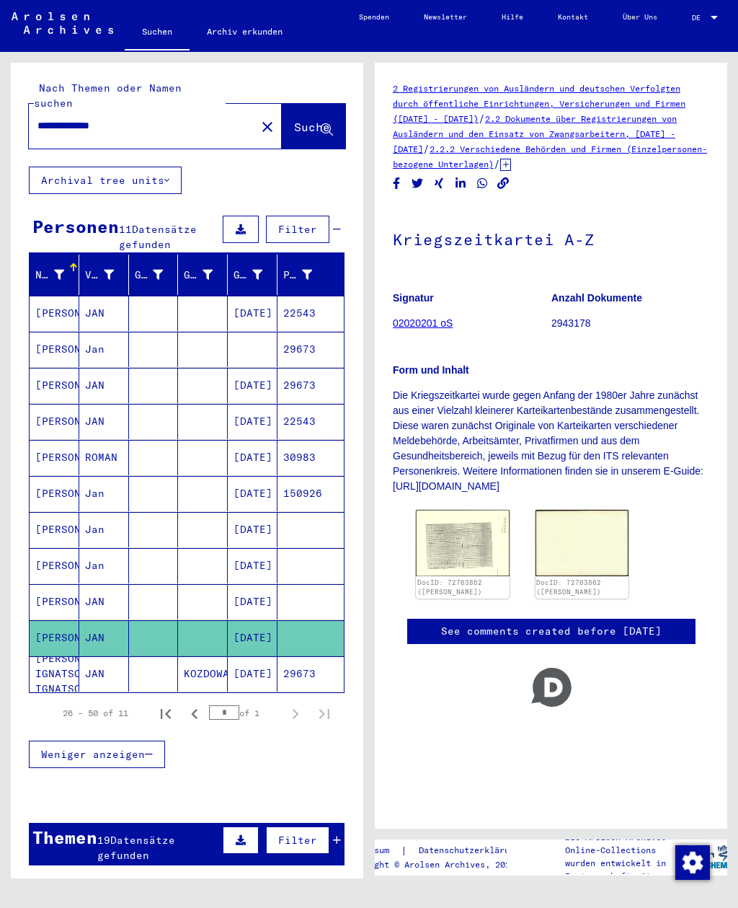
click at [465, 519] on img at bounding box center [463, 543] width 94 height 66
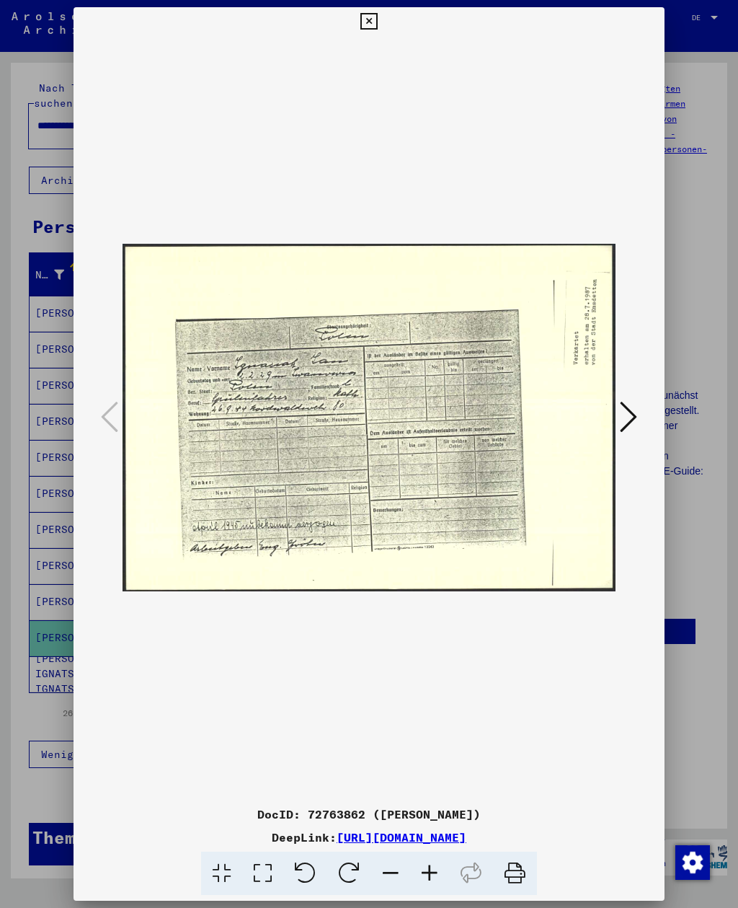
click at [377, 22] on icon at bounding box center [369, 21] width 17 height 17
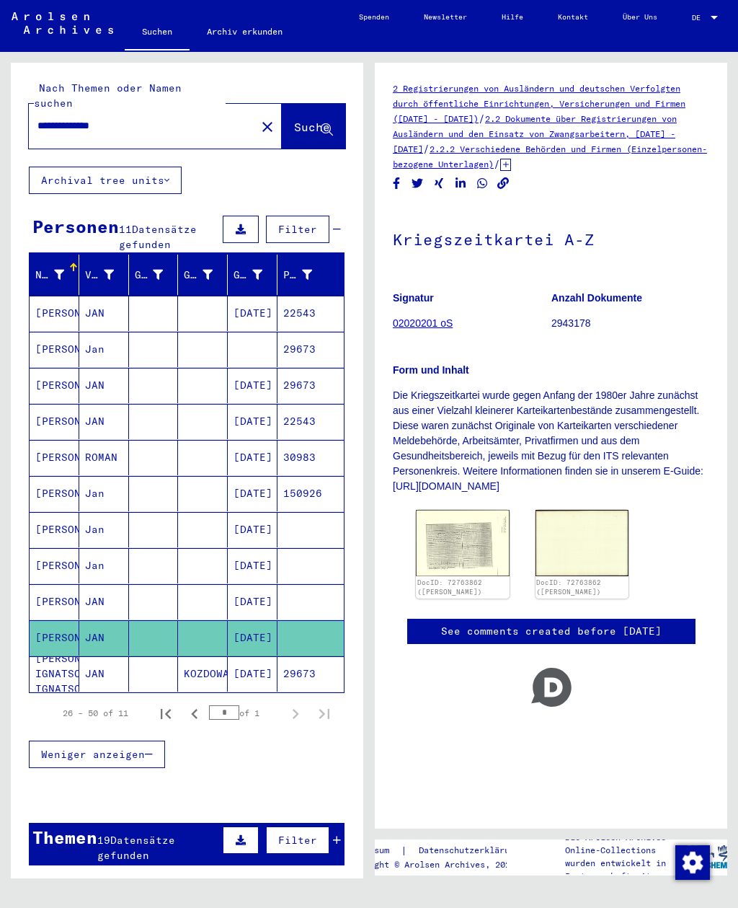
click at [152, 656] on mat-cell at bounding box center [154, 673] width 50 height 35
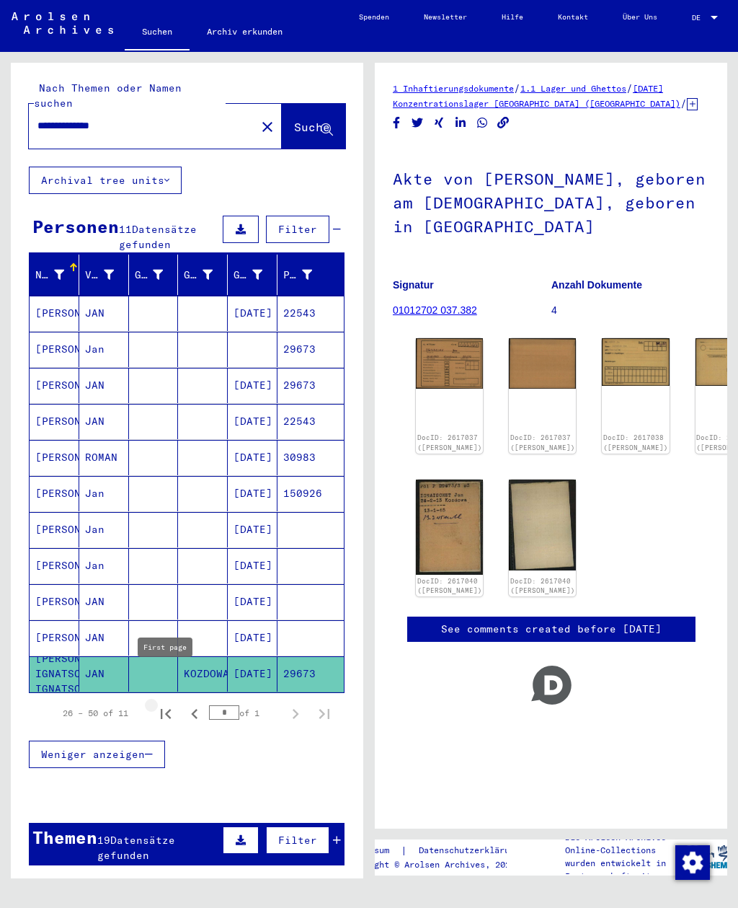
click at [159, 704] on icon "First page" at bounding box center [166, 714] width 20 height 20
type input "*"
click at [449, 344] on img at bounding box center [449, 363] width 67 height 50
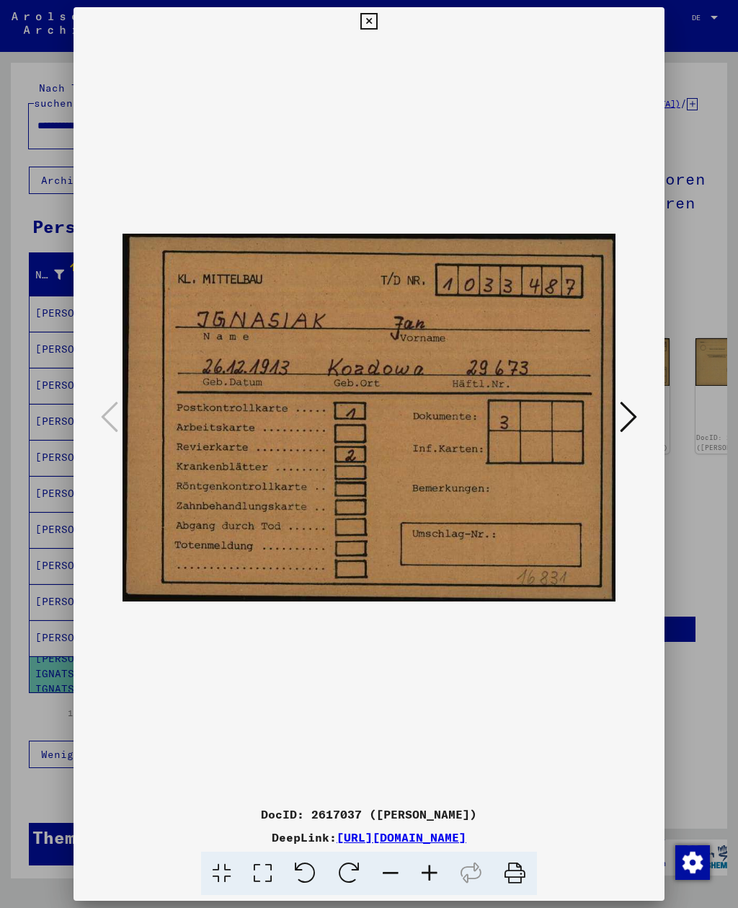
click at [632, 417] on icon at bounding box center [628, 417] width 17 height 35
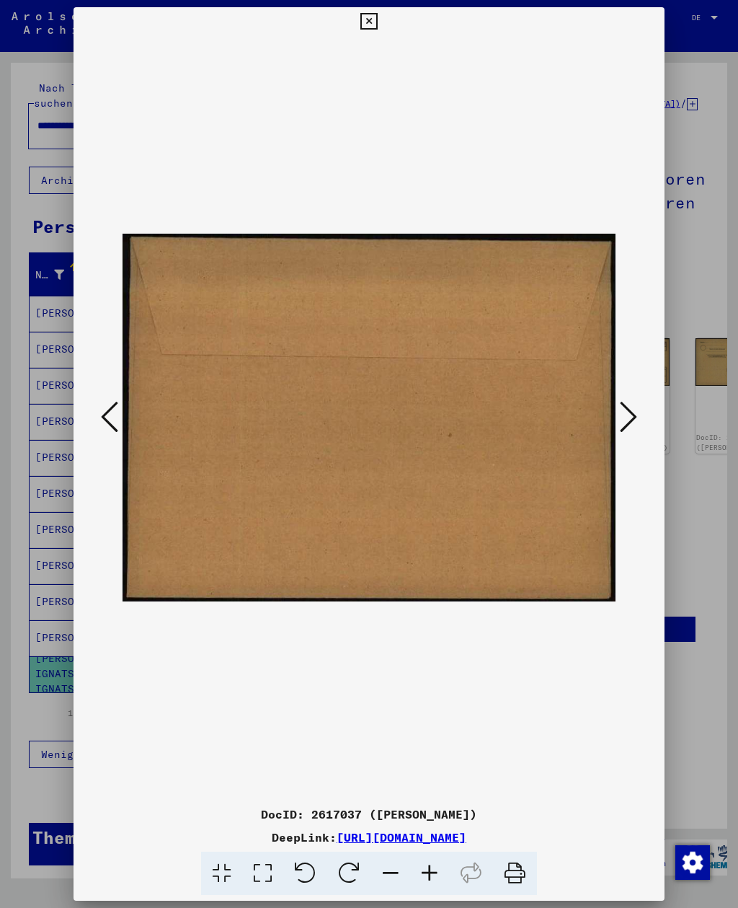
click at [633, 417] on icon at bounding box center [628, 417] width 17 height 35
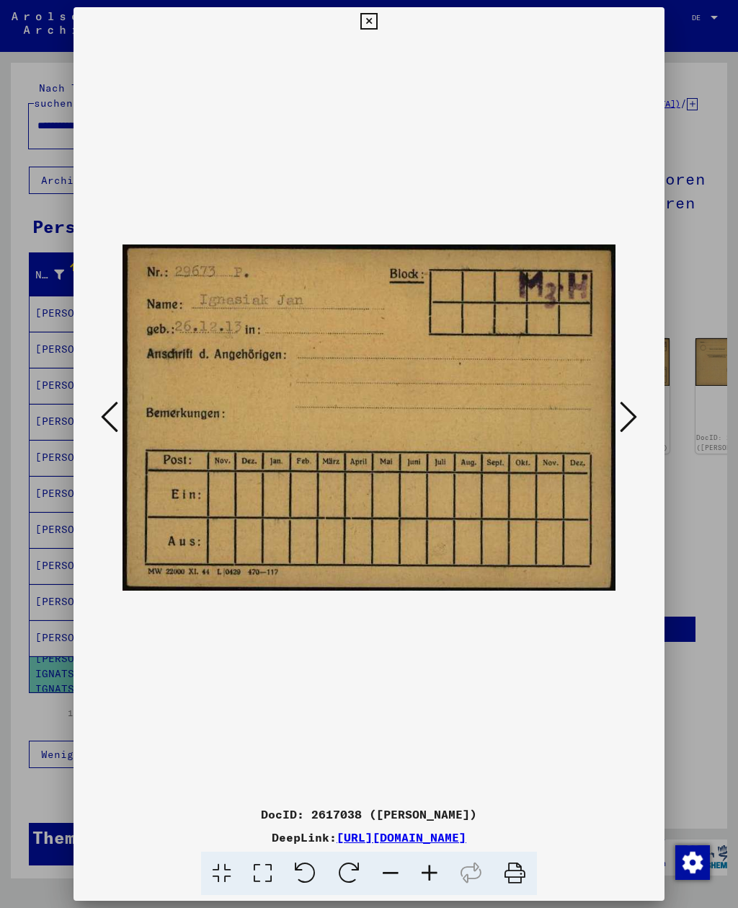
click at [377, 19] on icon at bounding box center [369, 21] width 17 height 17
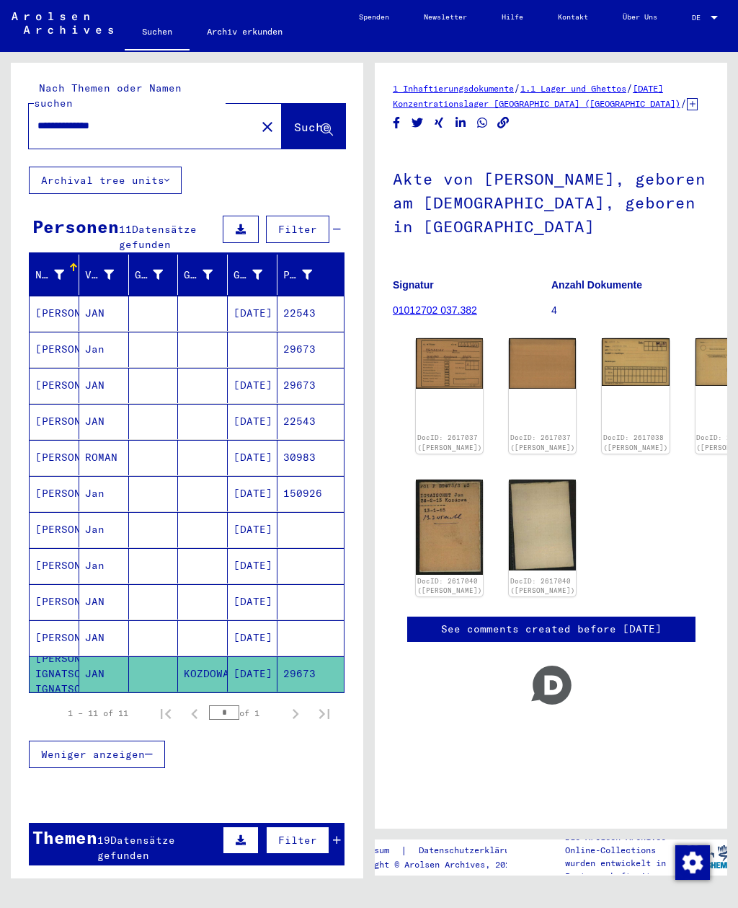
click at [115, 118] on input "**********" at bounding box center [143, 125] width 210 height 15
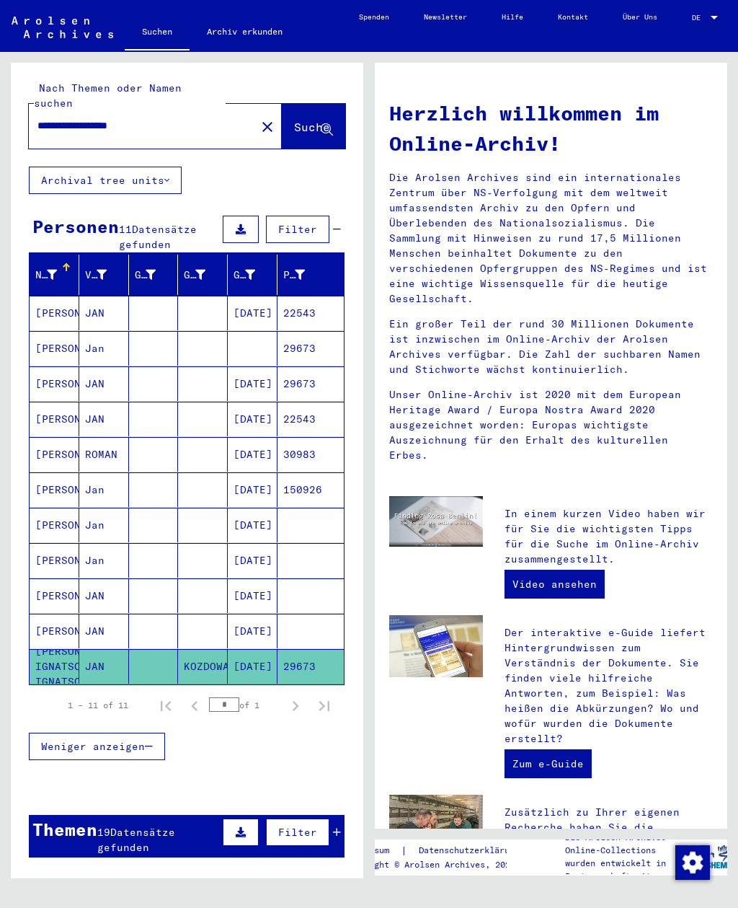
type input "**********"
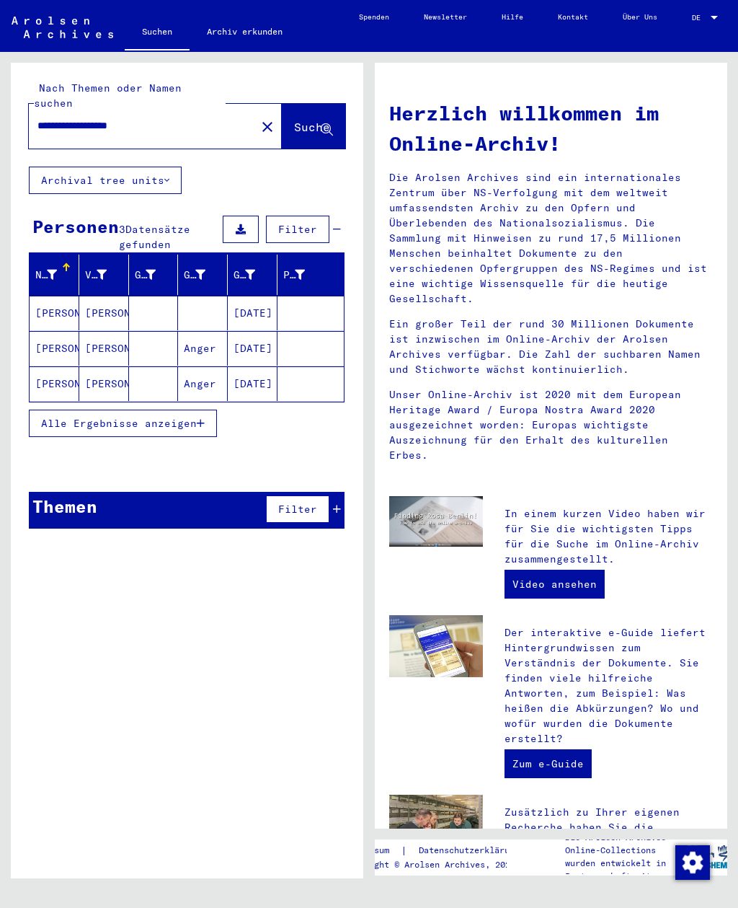
click at [51, 296] on mat-cell "[PERSON_NAME]" at bounding box center [55, 313] width 50 height 35
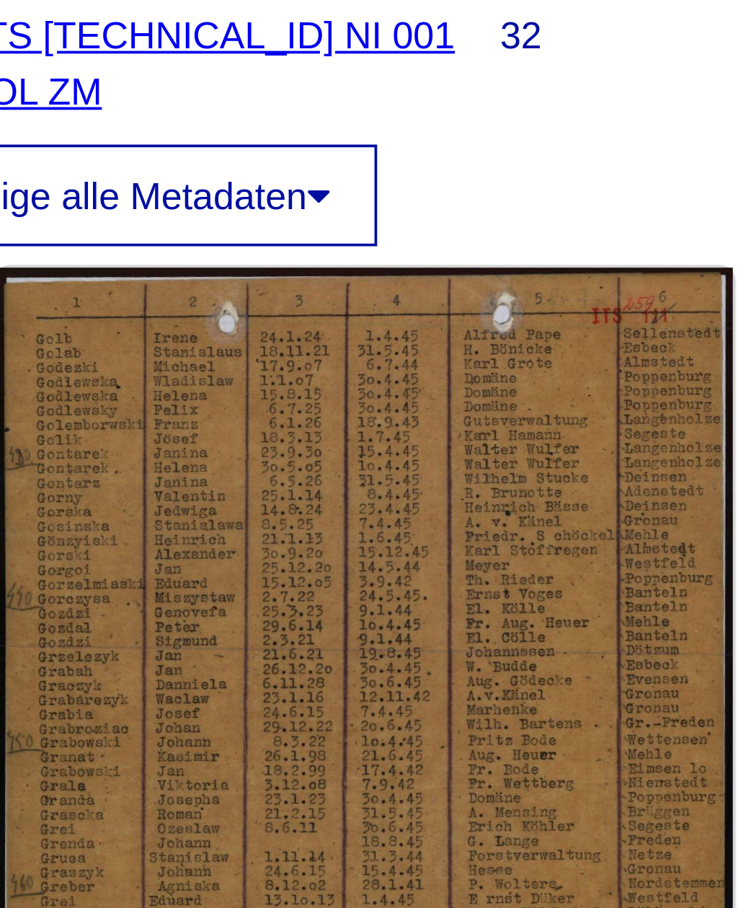
scroll to position [26, 0]
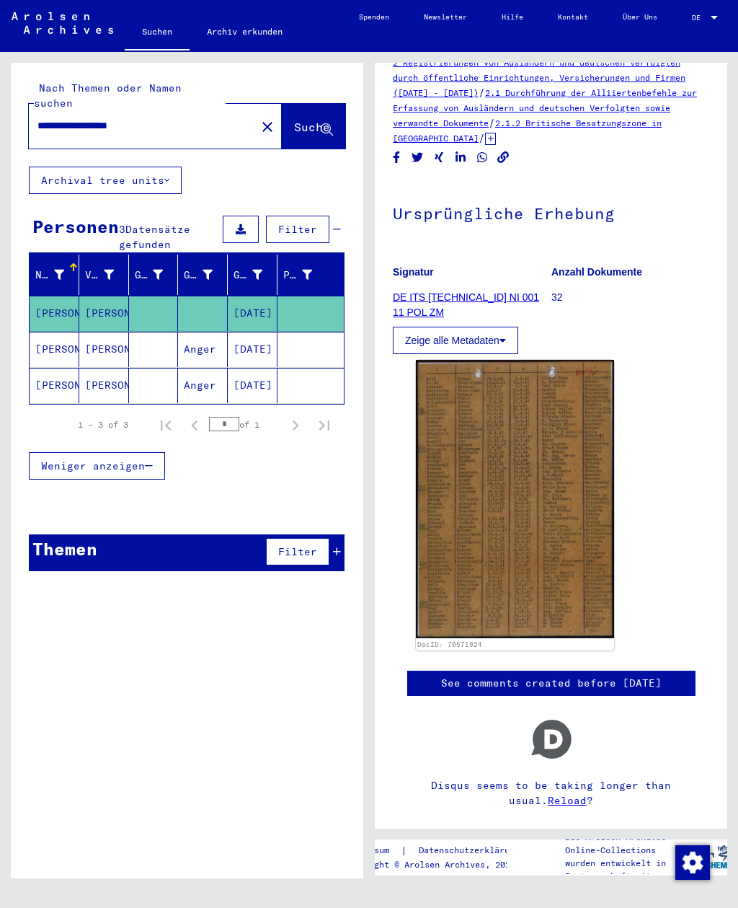
click at [48, 332] on mat-cell "[PERSON_NAME]" at bounding box center [55, 349] width 50 height 35
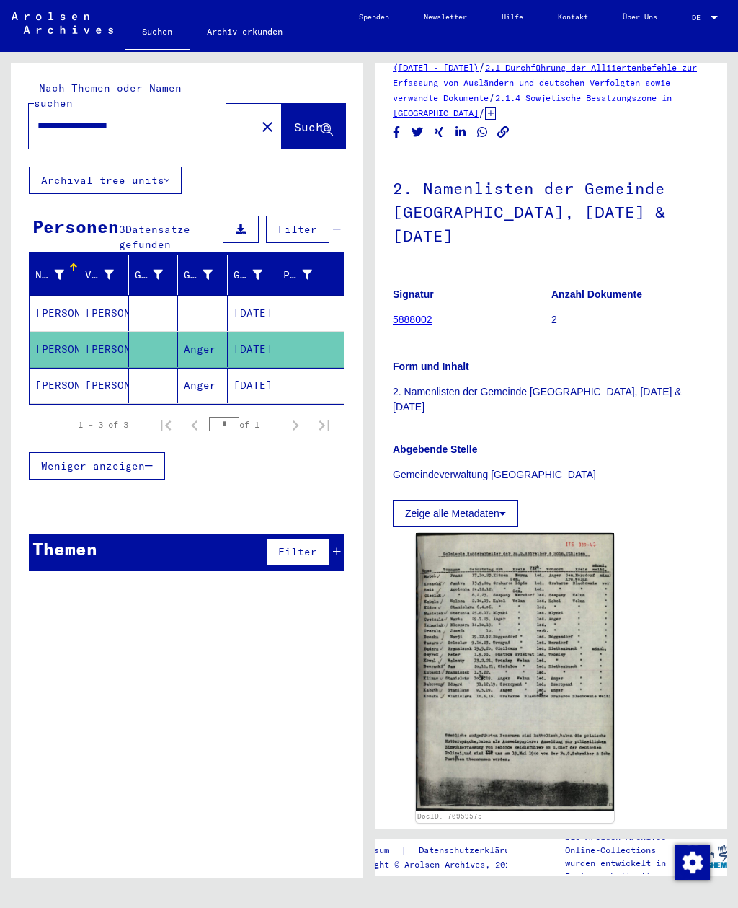
scroll to position [56, 0]
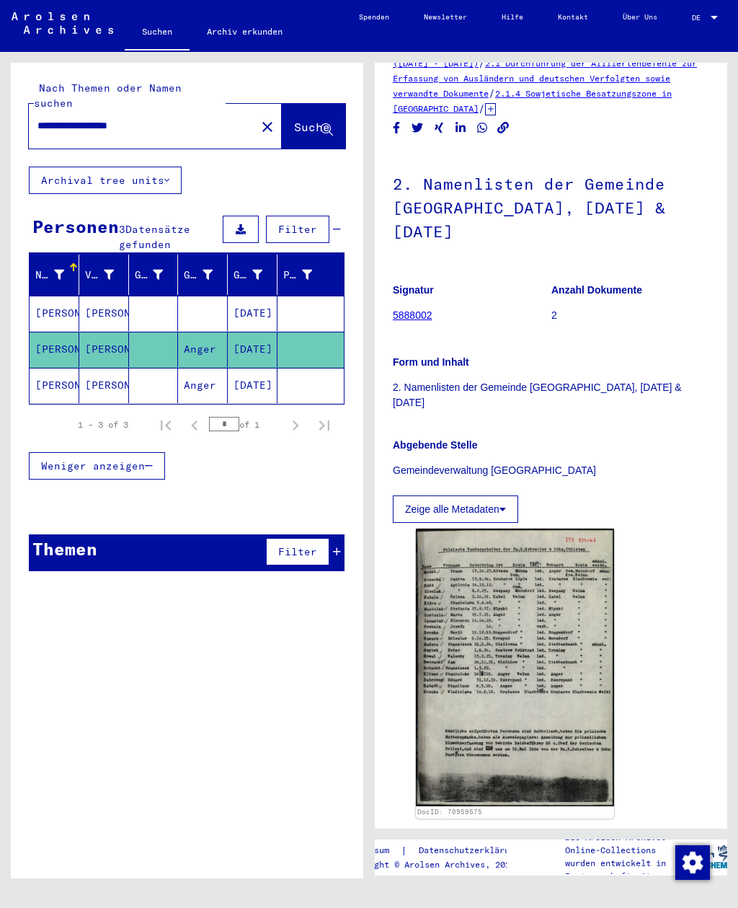
click at [68, 296] on mat-cell "[PERSON_NAME]" at bounding box center [55, 313] width 50 height 35
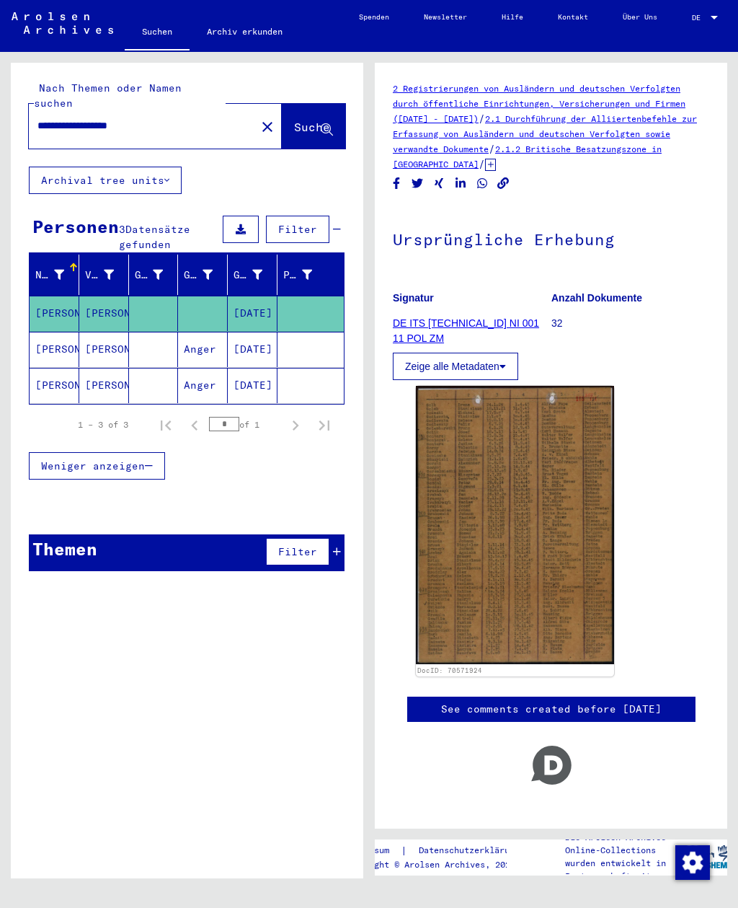
click at [259, 118] on mat-icon "close" at bounding box center [267, 126] width 17 height 17
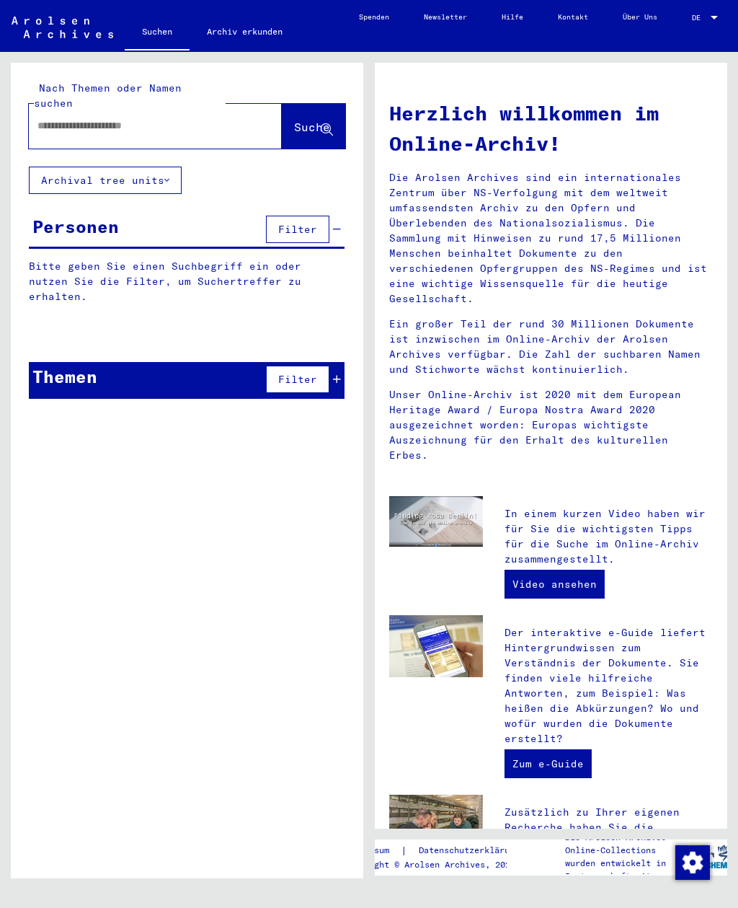
click at [63, 118] on input "text" at bounding box center [138, 125] width 201 height 15
type input "**********"
click at [294, 120] on span "Suche" at bounding box center [312, 127] width 36 height 14
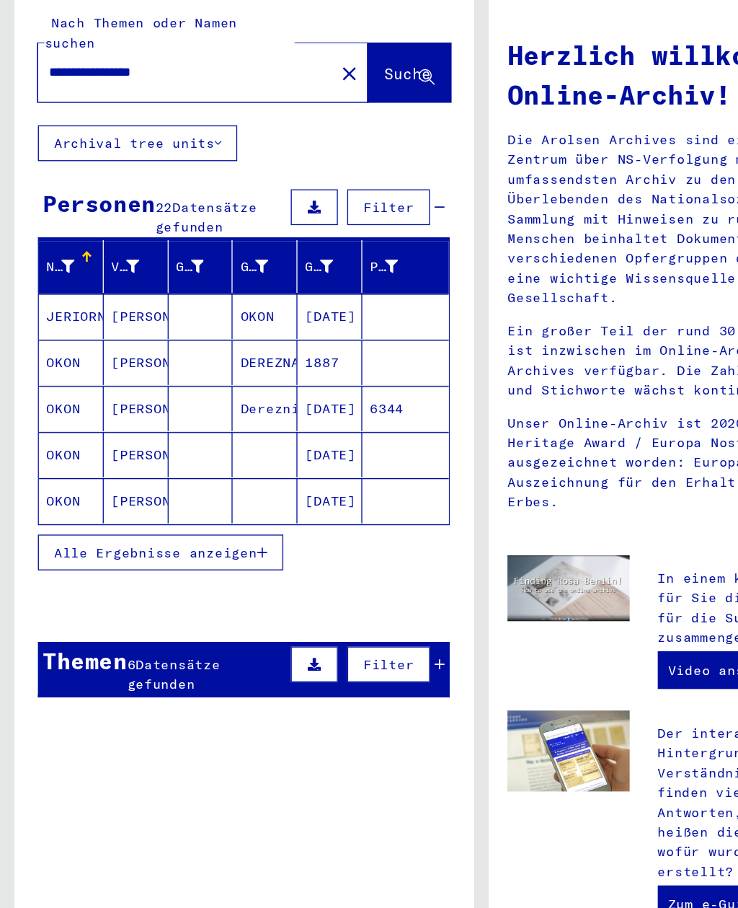
click at [56, 366] on mat-cell "OKON" at bounding box center [55, 383] width 50 height 35
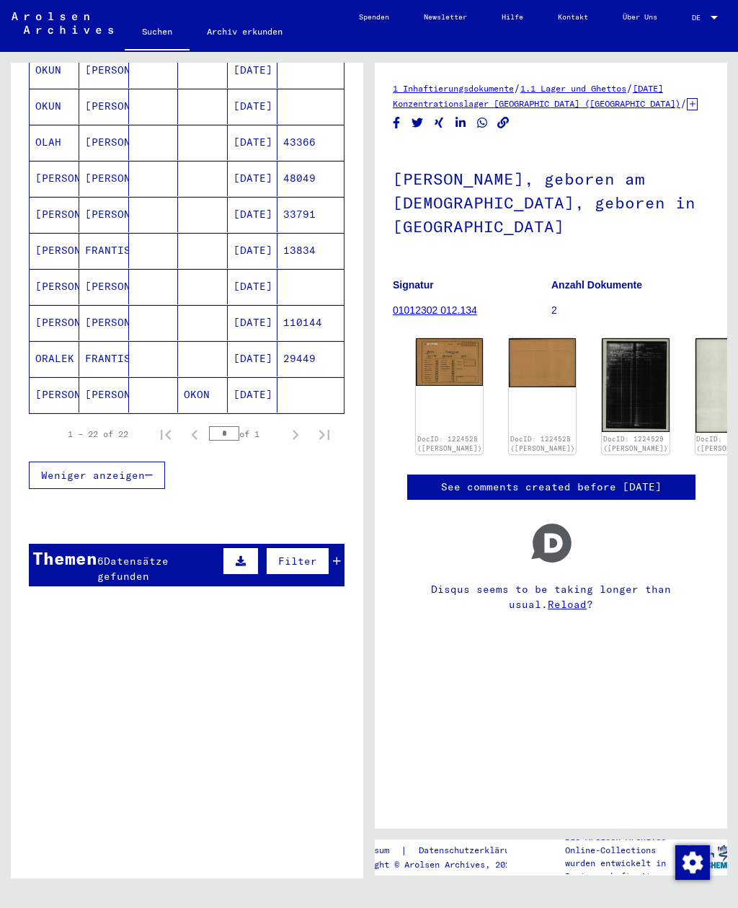
scroll to position [676, 0]
click at [150, 555] on span "Datensätze gefunden" at bounding box center [132, 569] width 71 height 28
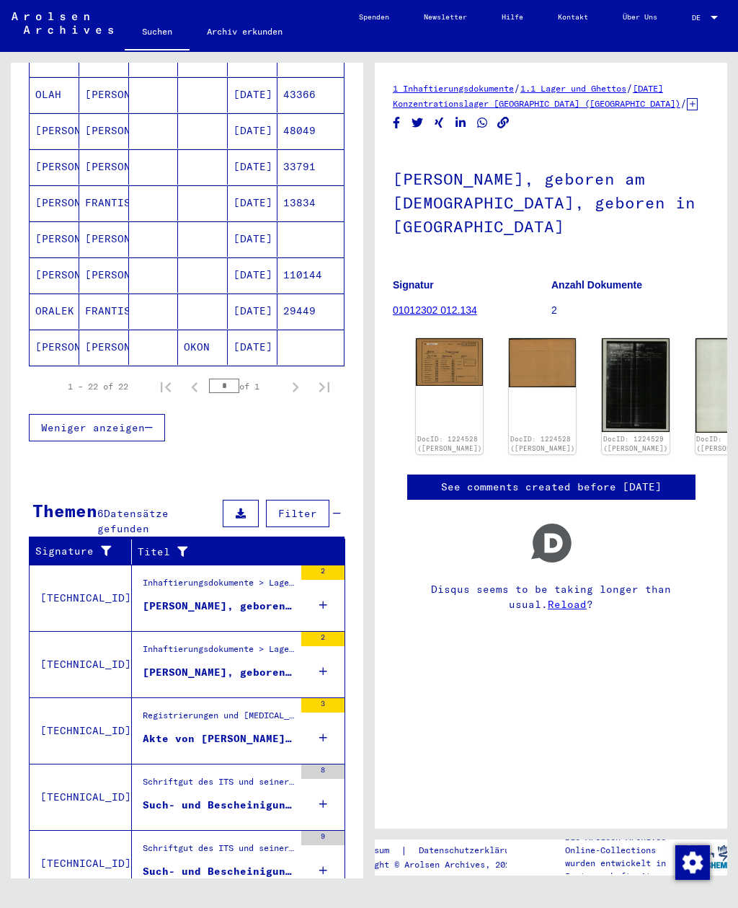
click at [167, 578] on div "Inhaftierungsdokumente > Lager und Ghettos > Konzentrationslager [GEOGRAPHIC_DA…" at bounding box center [218, 586] width 151 height 20
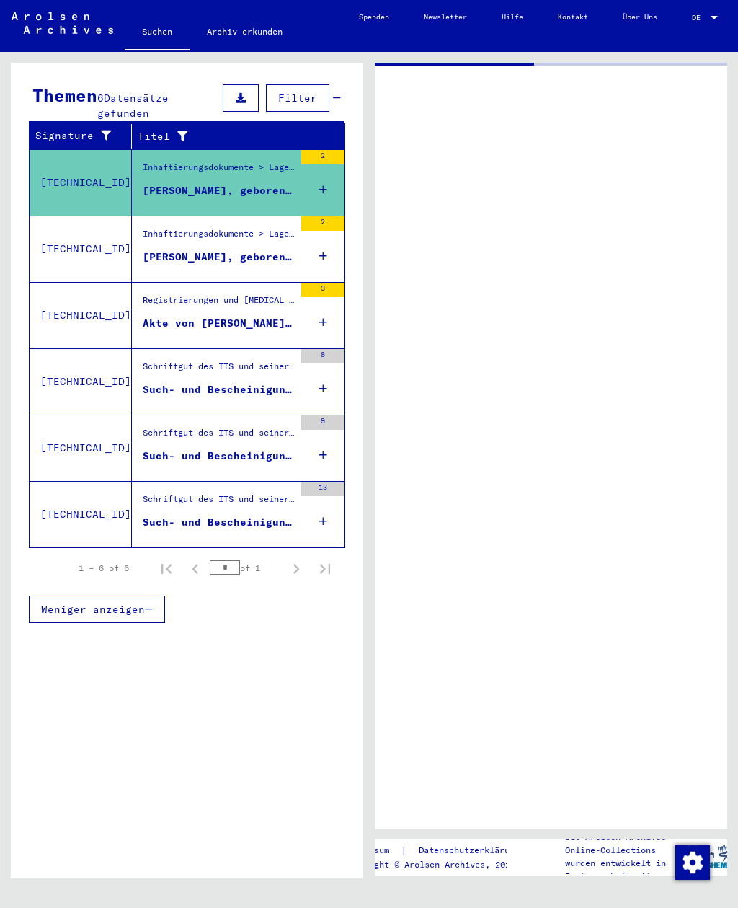
scroll to position [221, 0]
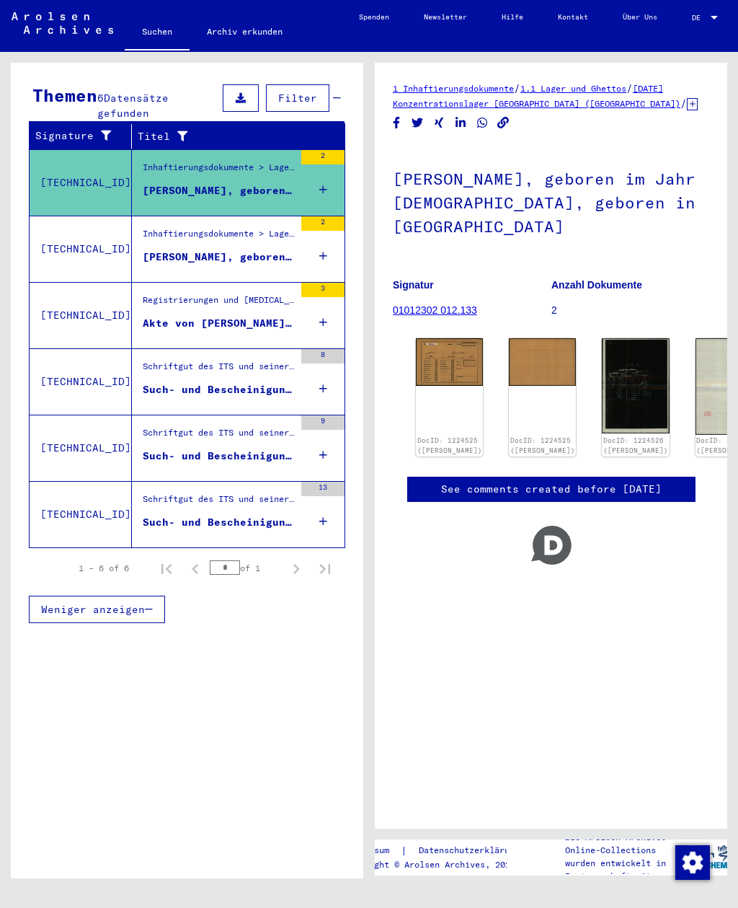
click at [422, 344] on img at bounding box center [449, 362] width 67 height 48
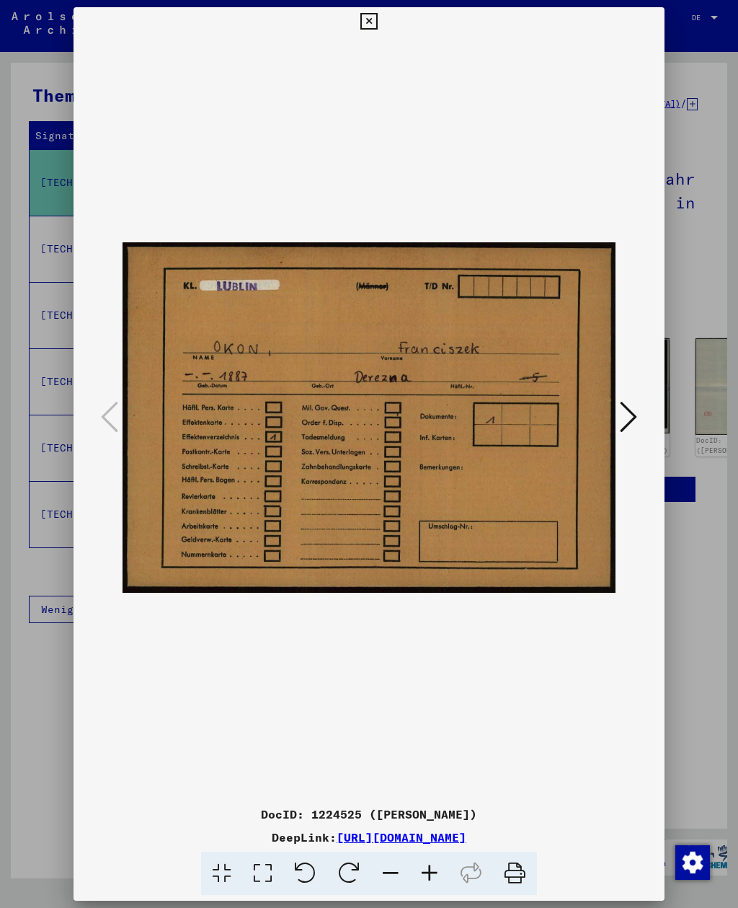
click at [382, 32] on button at bounding box center [368, 21] width 25 height 29
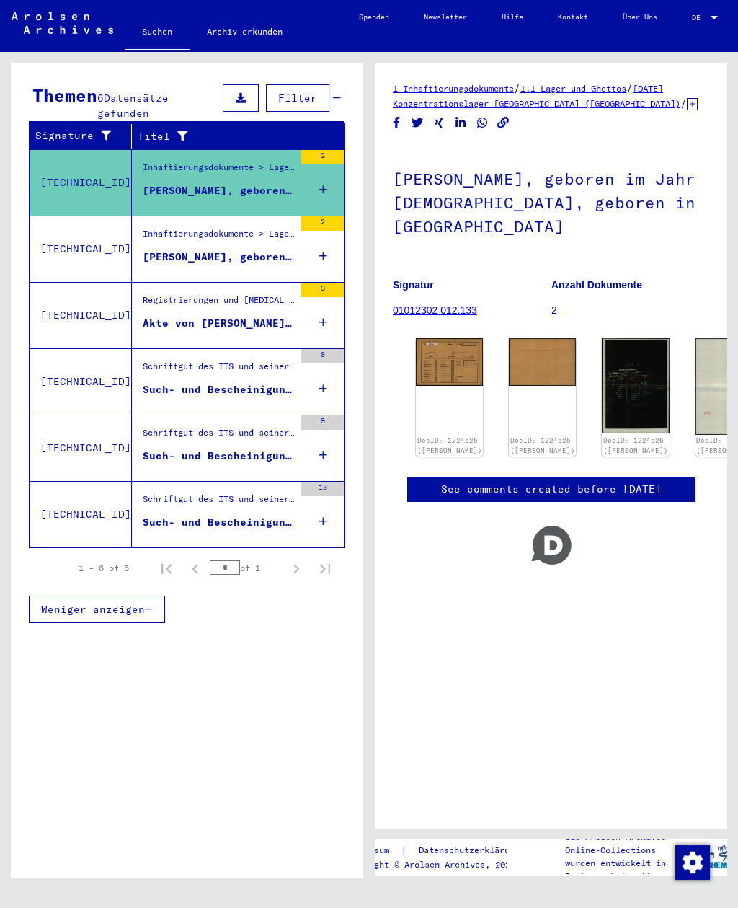
click at [156, 432] on figure "Schriftgut des ITS und seiner Vorgänger > Bearbeitung von Anfragen > Fallbezoge…" at bounding box center [218, 437] width 151 height 22
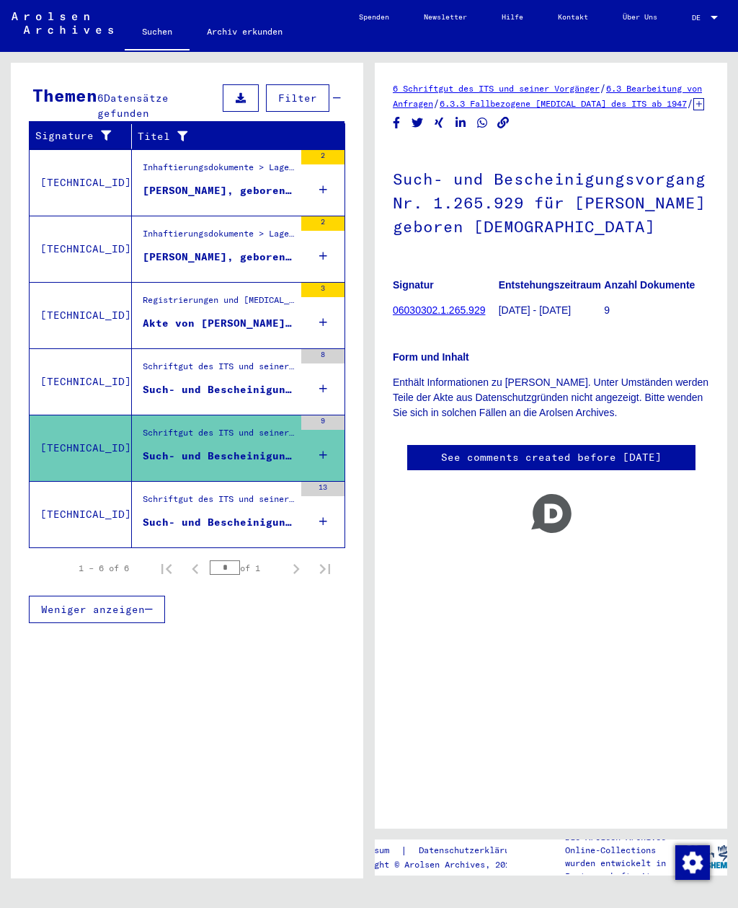
click at [152, 360] on div "Schriftgut des ITS und seiner Vorgänger > Bearbeitung von Anfragen > Fallbezoge…" at bounding box center [218, 370] width 151 height 20
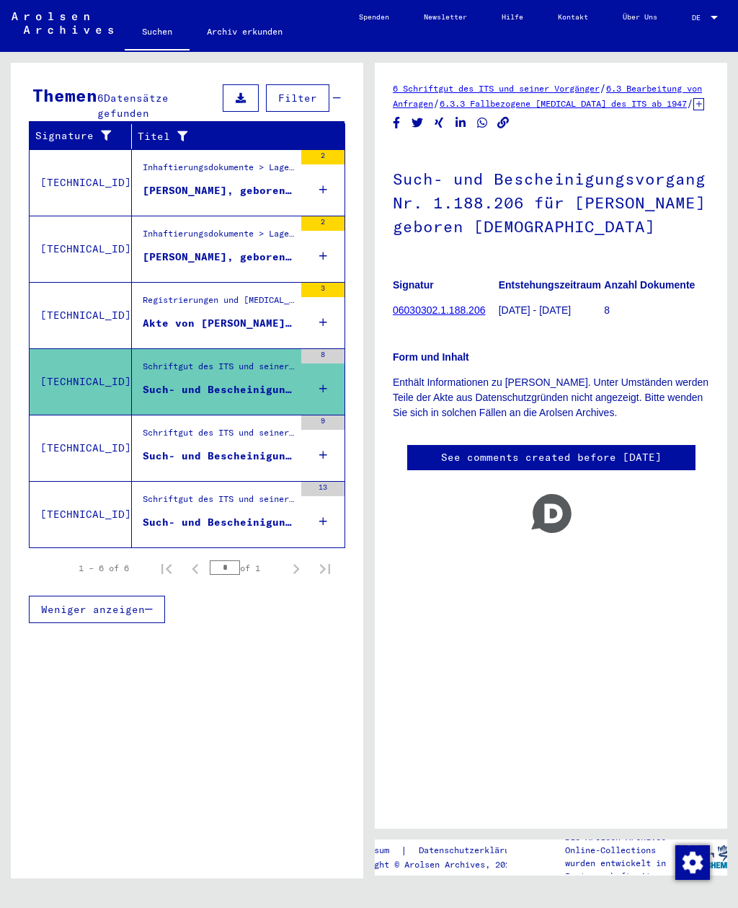
click at [183, 515] on div "Such- und Bescheinigungsvorgang Nr. 1.415.413 für [PERSON_NAME] geboren [DEMOGR…" at bounding box center [218, 522] width 151 height 15
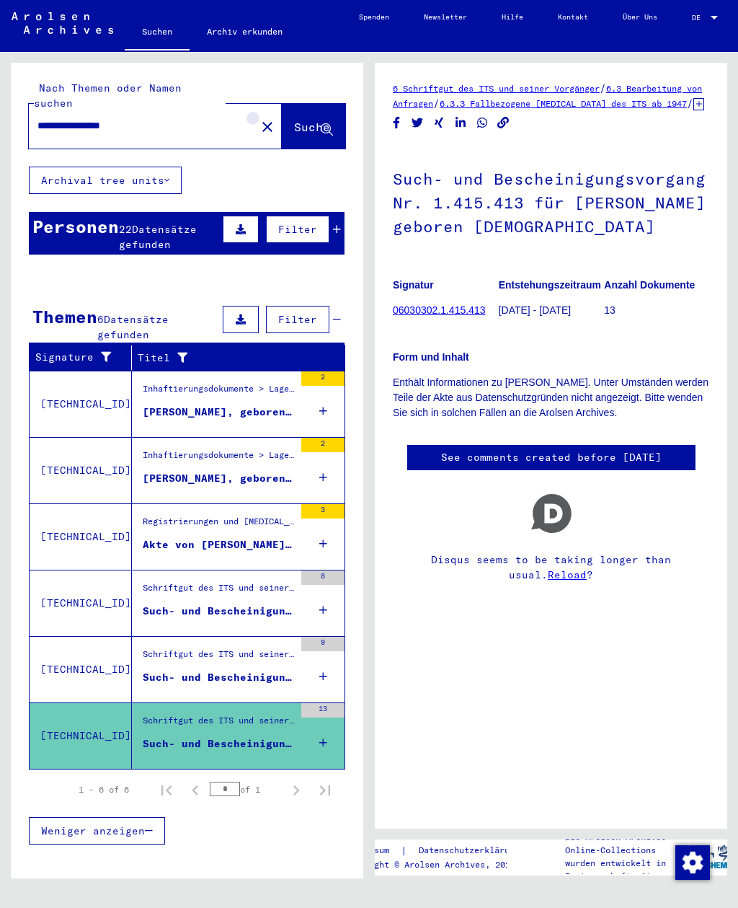
click at [259, 118] on mat-icon "close" at bounding box center [267, 126] width 17 height 17
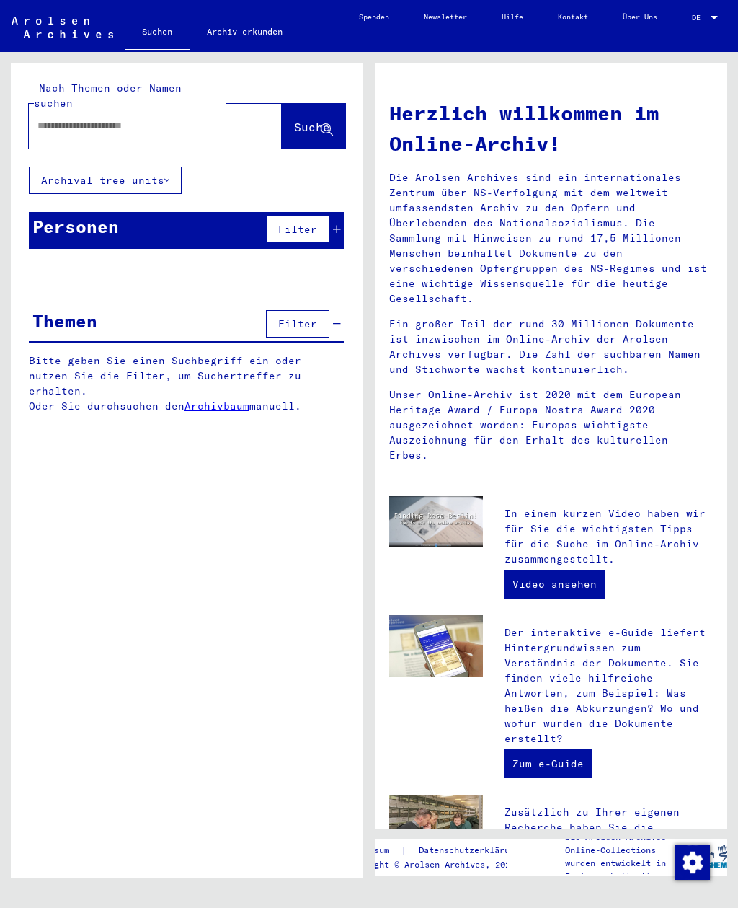
click at [59, 118] on input "text" at bounding box center [138, 125] width 201 height 15
type input "**********"
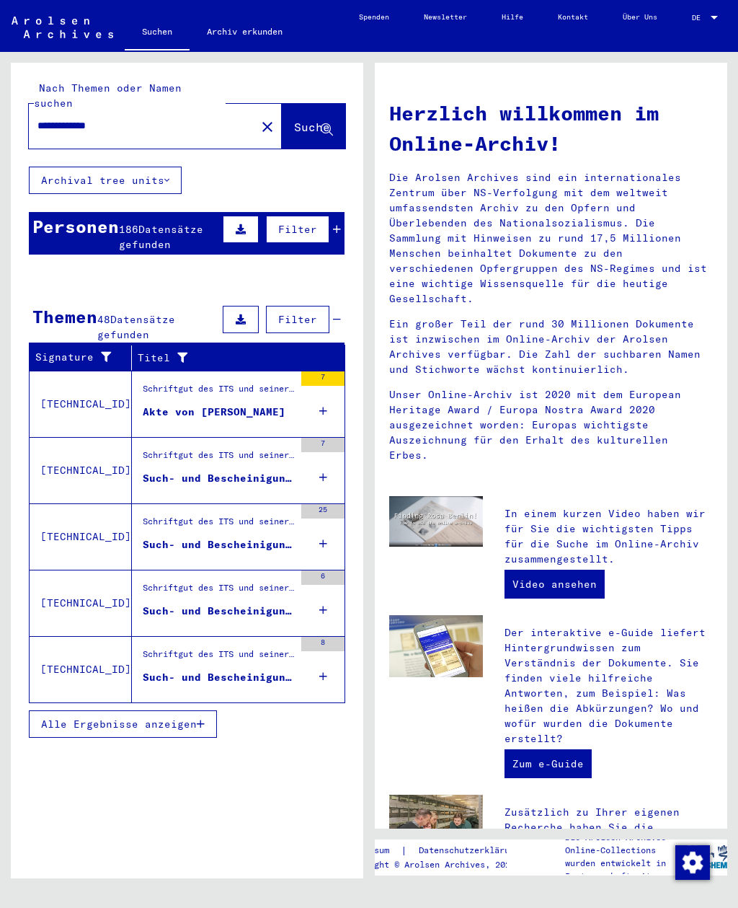
click at [47, 224] on div "Personen" at bounding box center [75, 226] width 87 height 26
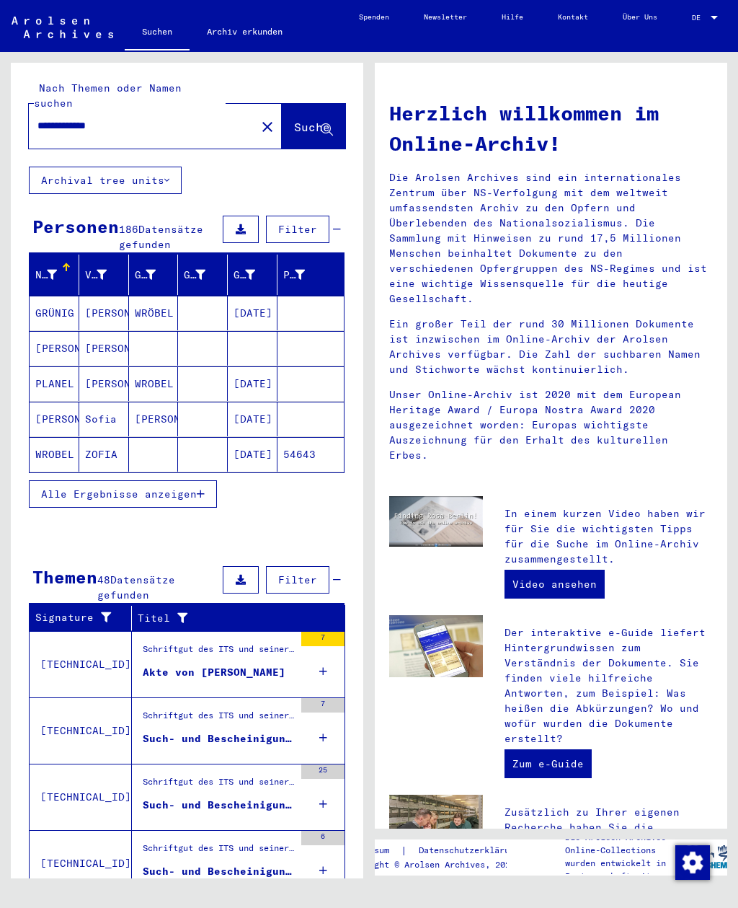
click at [114, 487] on button "Alle Ergebnisse anzeigen" at bounding box center [123, 493] width 188 height 27
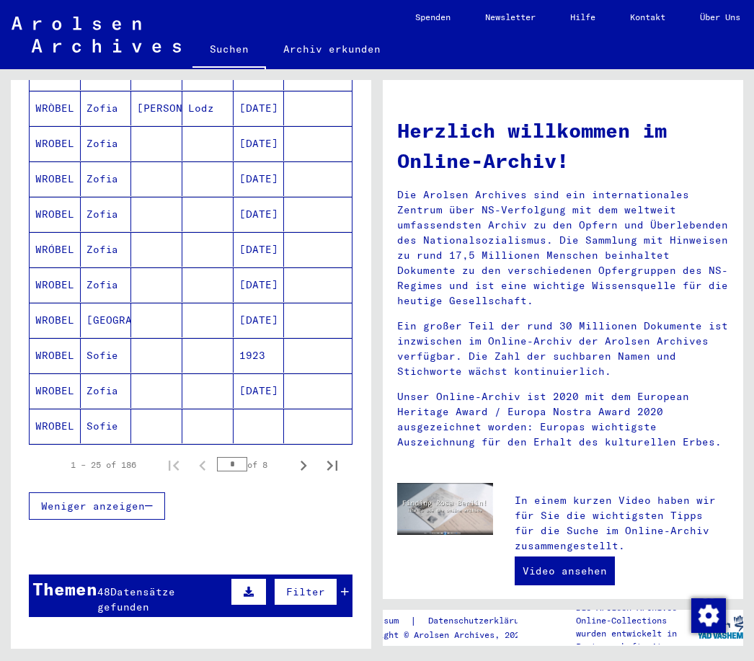
scroll to position [757, 0]
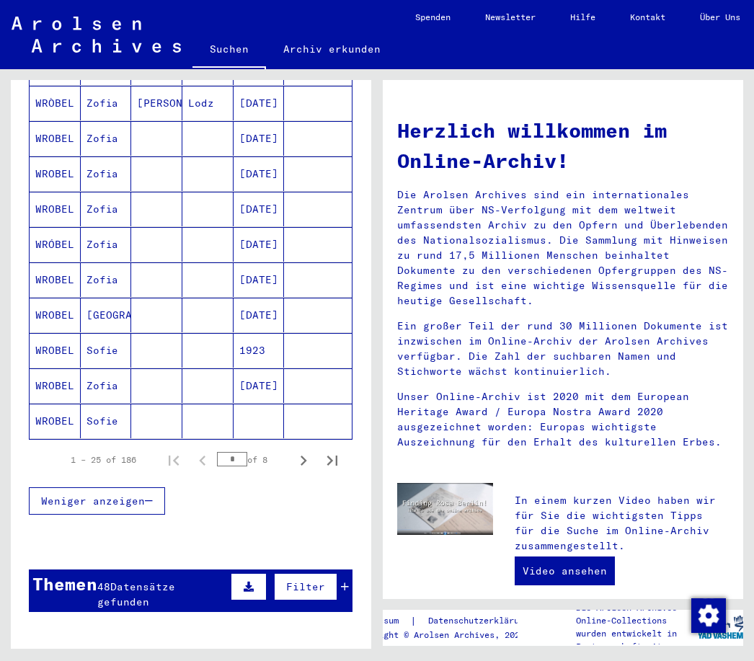
click at [296, 451] on icon "Next page" at bounding box center [304, 461] width 20 height 20
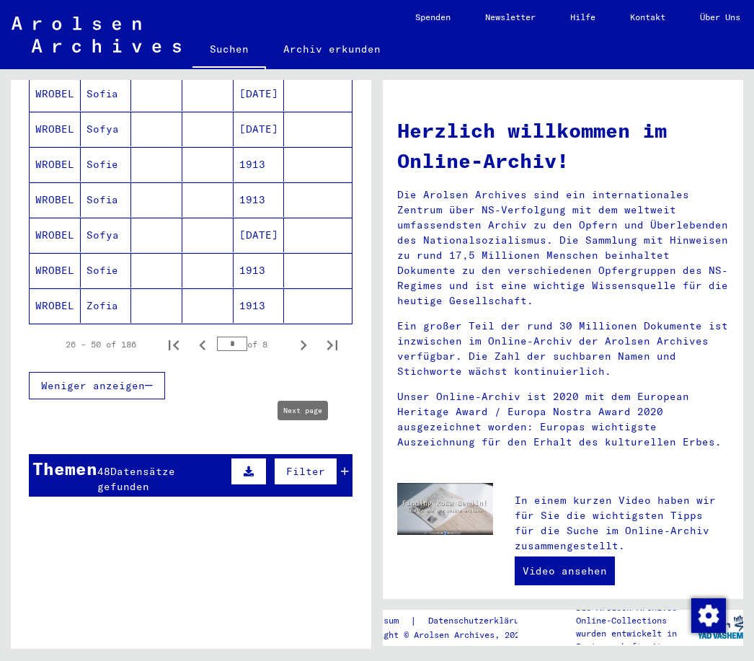
scroll to position [898, 0]
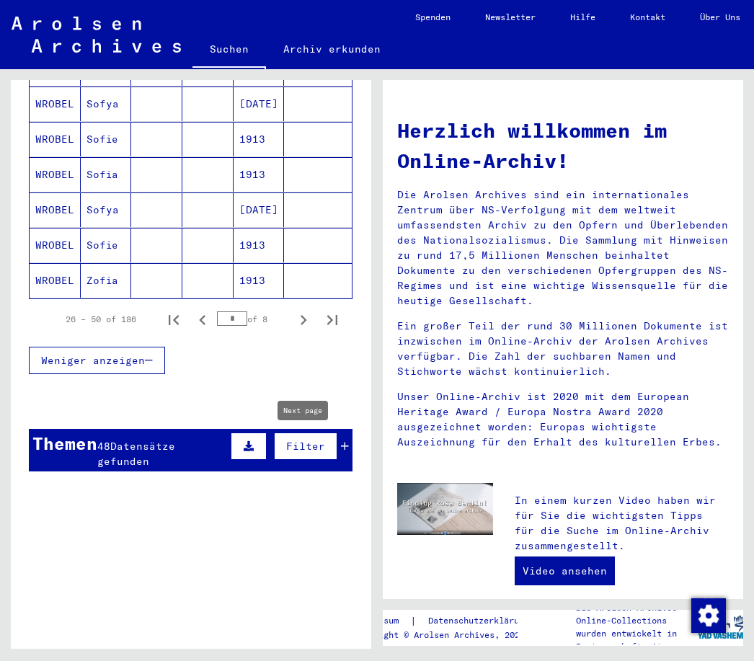
click at [301, 310] on icon "Next page" at bounding box center [304, 320] width 20 height 20
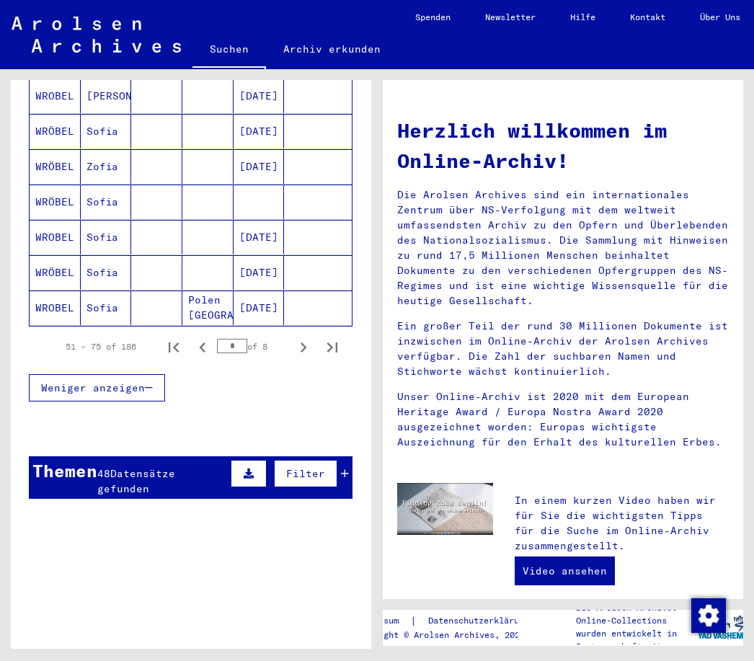
scroll to position [871, 0]
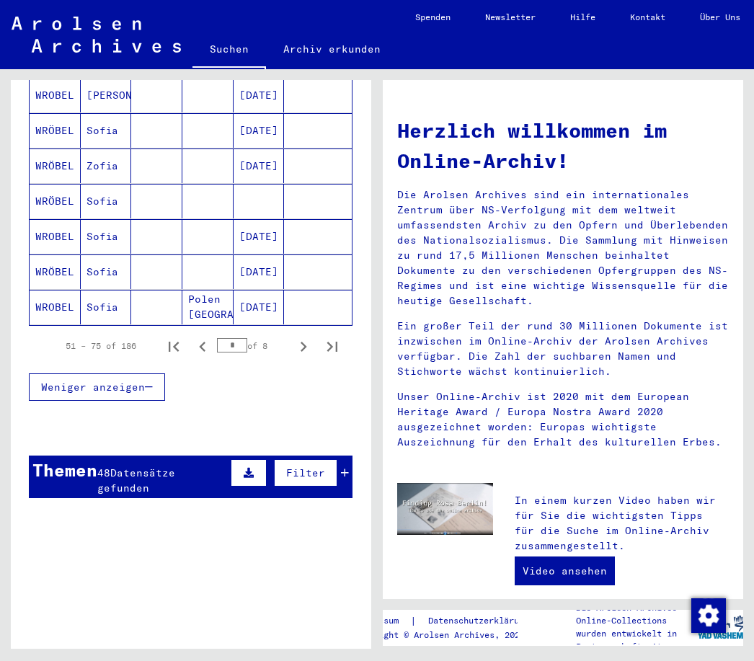
click at [299, 337] on icon "Next page" at bounding box center [304, 347] width 20 height 20
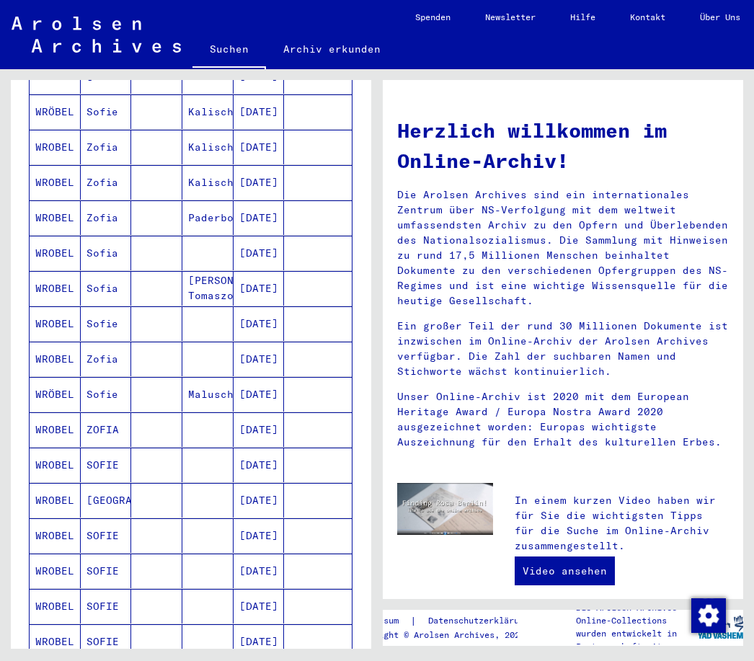
scroll to position [388, 0]
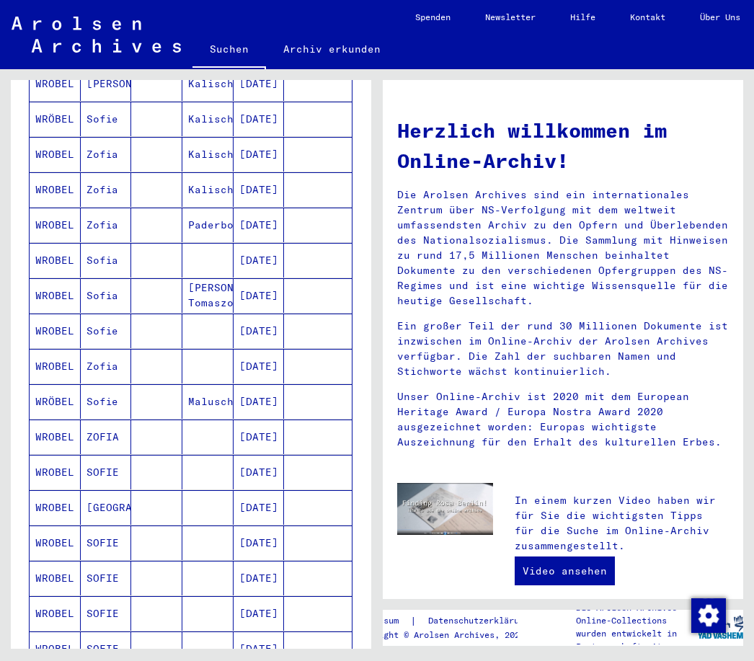
click at [63, 388] on mat-cell "WRÖBEL" at bounding box center [55, 401] width 51 height 35
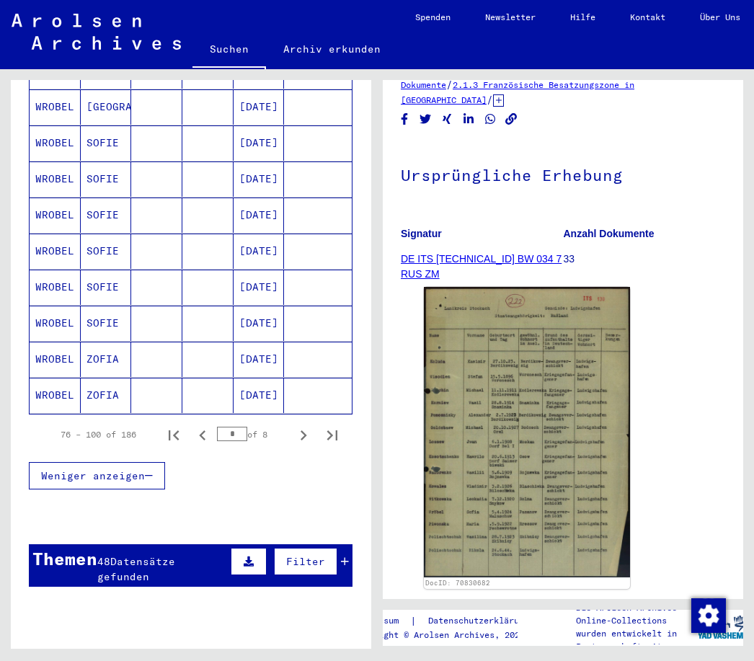
scroll to position [798, 0]
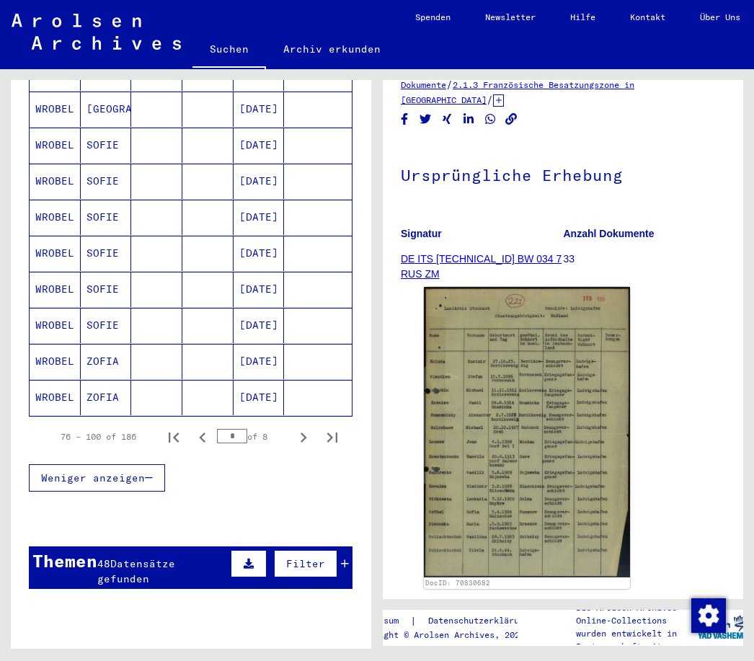
click at [298, 428] on icon "Next page" at bounding box center [304, 438] width 20 height 20
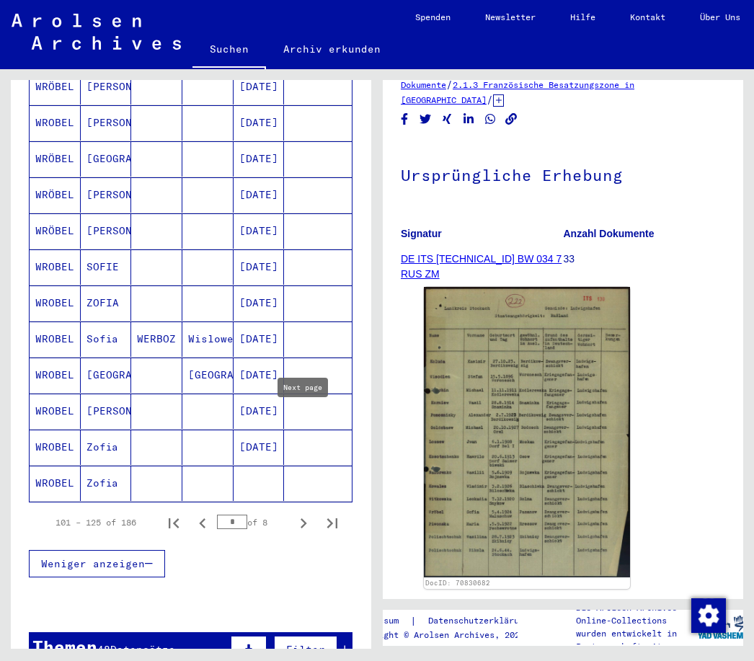
scroll to position [747, 0]
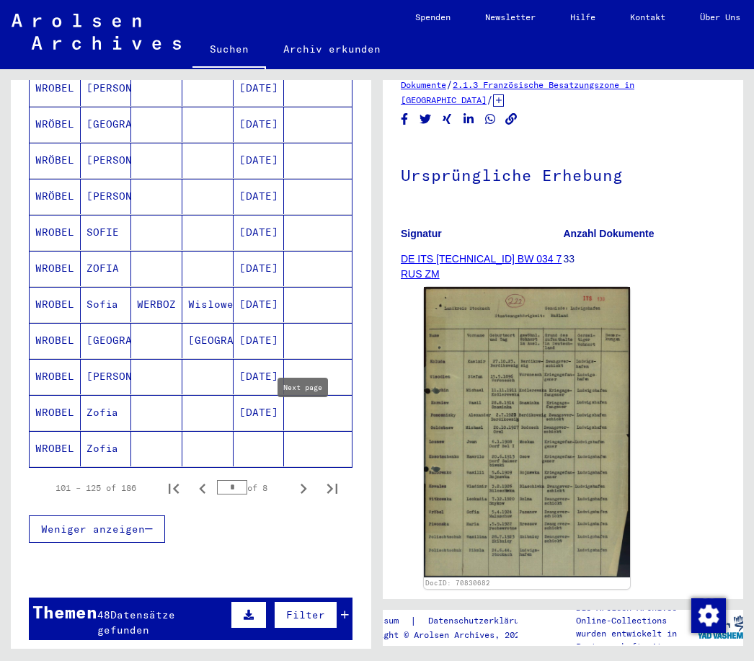
click at [300, 479] on icon "Next page" at bounding box center [304, 489] width 20 height 20
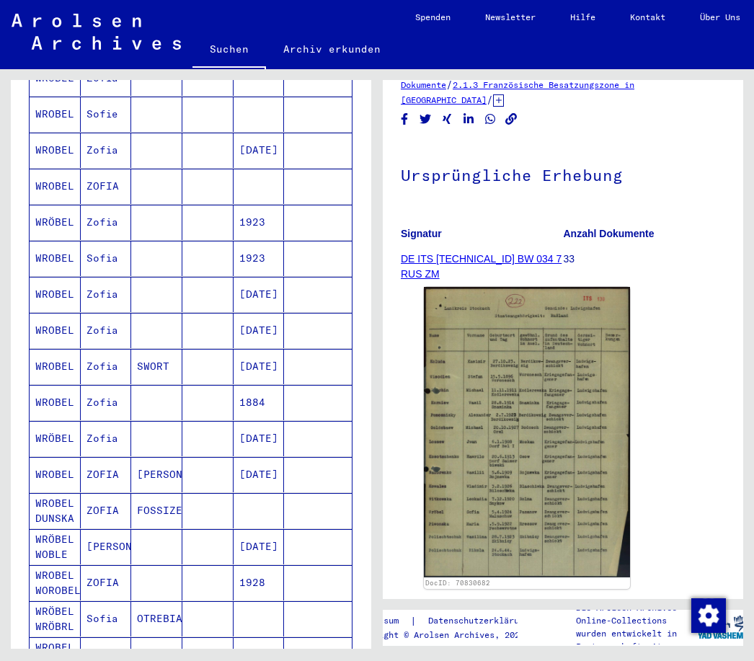
scroll to position [554, 0]
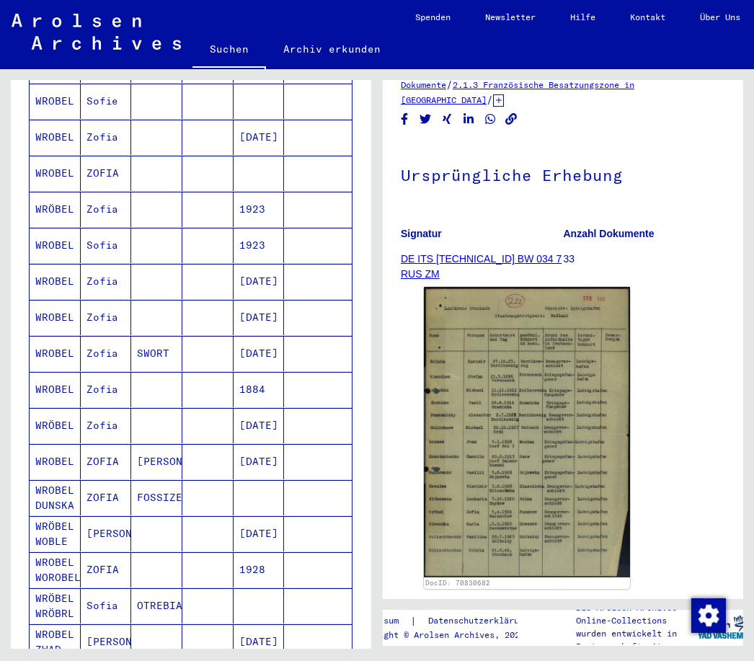
click at [100, 516] on mat-cell "[PERSON_NAME]" at bounding box center [106, 533] width 51 height 35
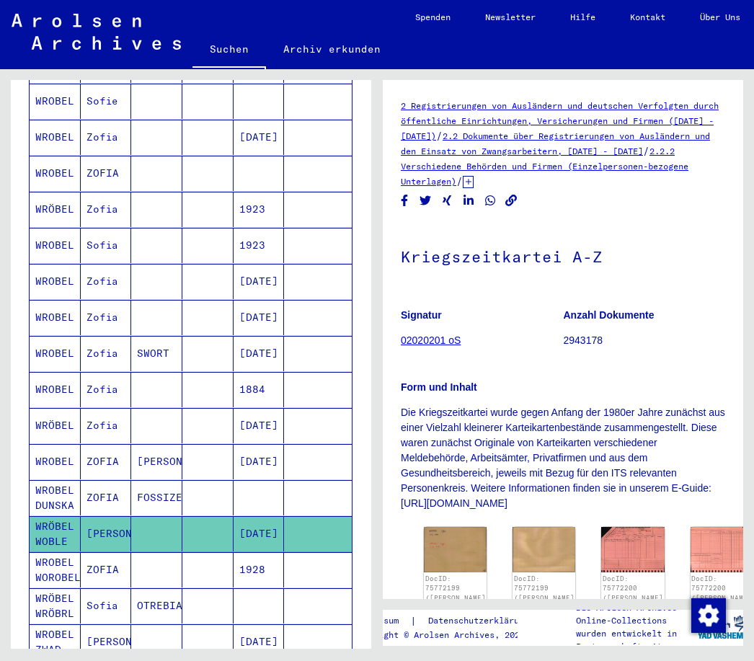
click at [430, 530] on img at bounding box center [455, 549] width 63 height 45
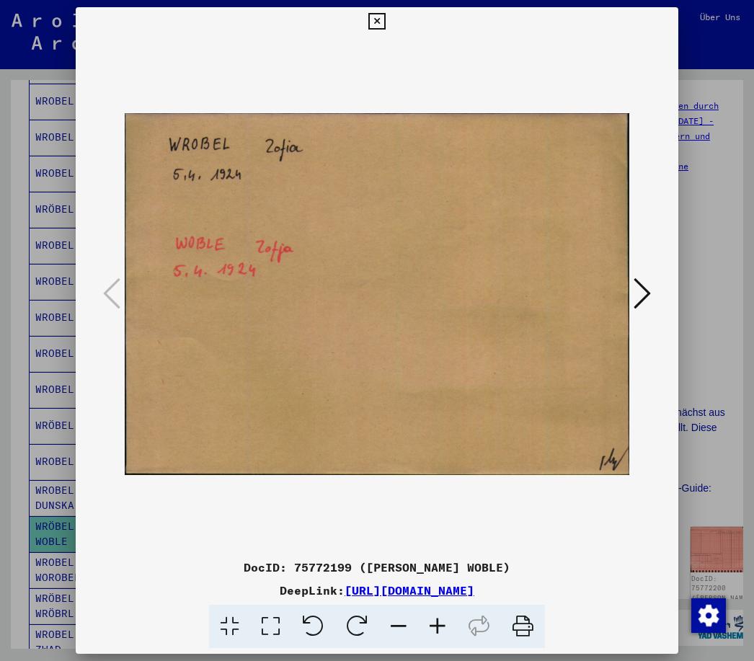
click at [385, 25] on icon at bounding box center [377, 21] width 17 height 17
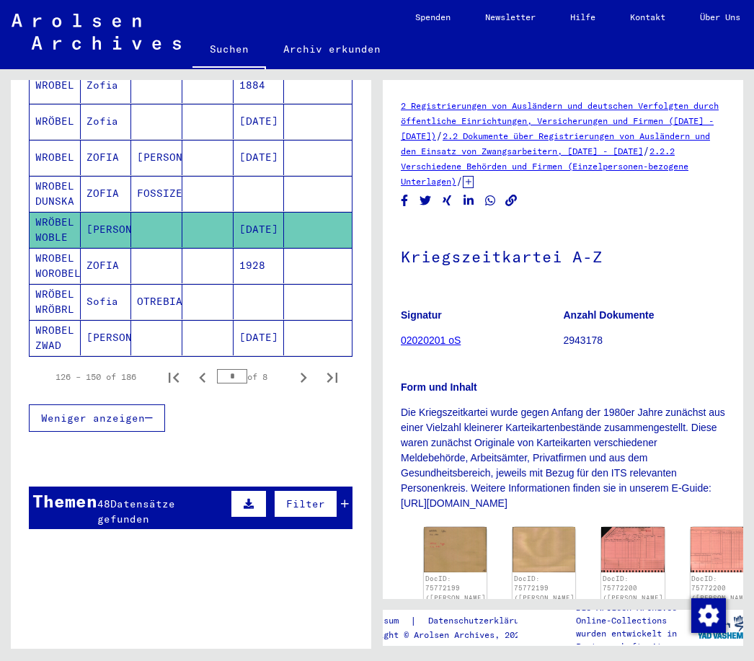
scroll to position [873, 0]
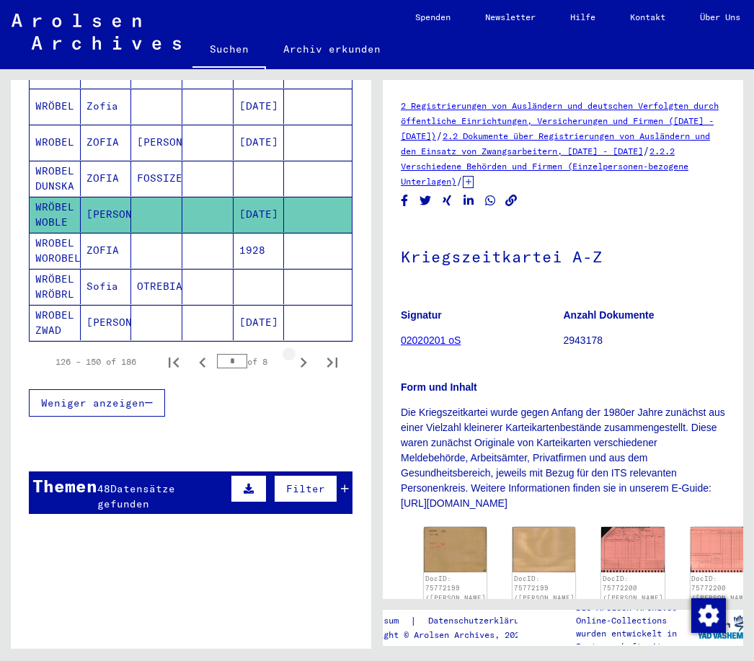
click at [296, 354] on icon "Next page" at bounding box center [304, 363] width 20 height 20
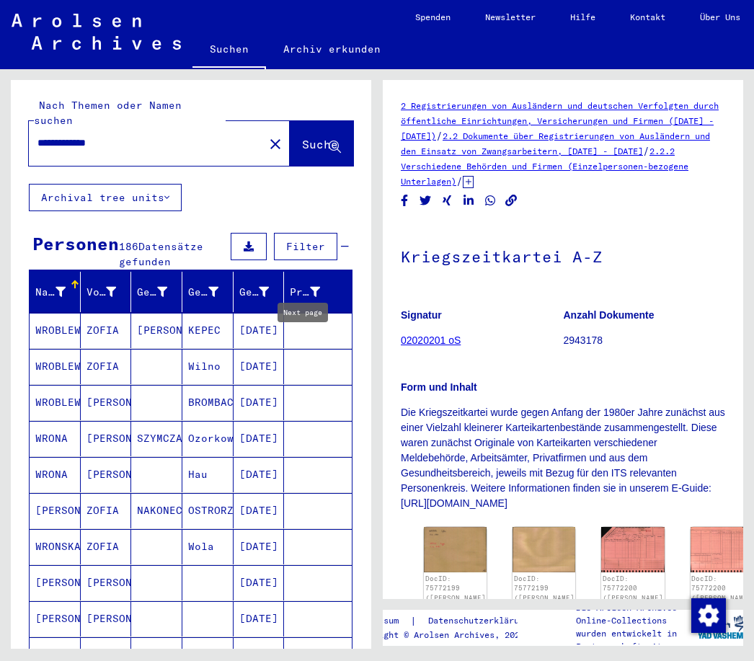
scroll to position [0, 0]
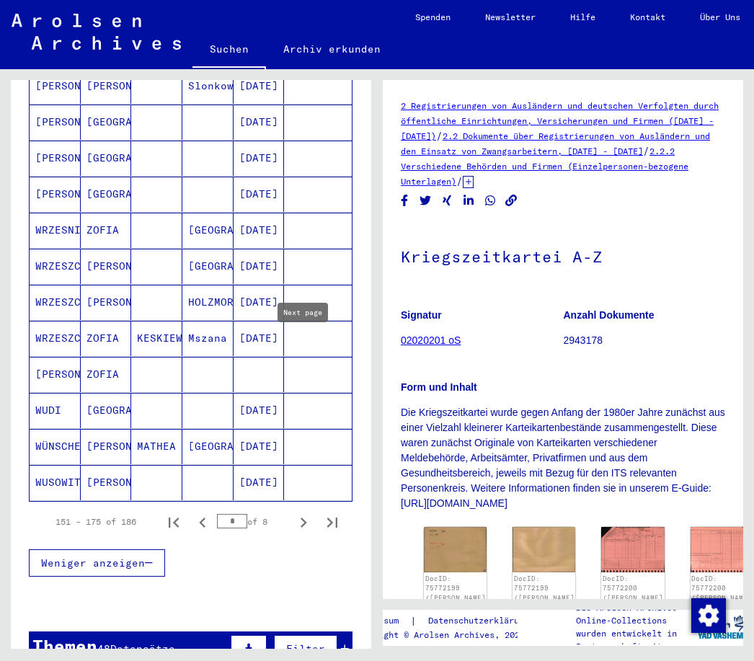
click at [294, 513] on icon "Next page" at bounding box center [304, 523] width 20 height 20
type input "*"
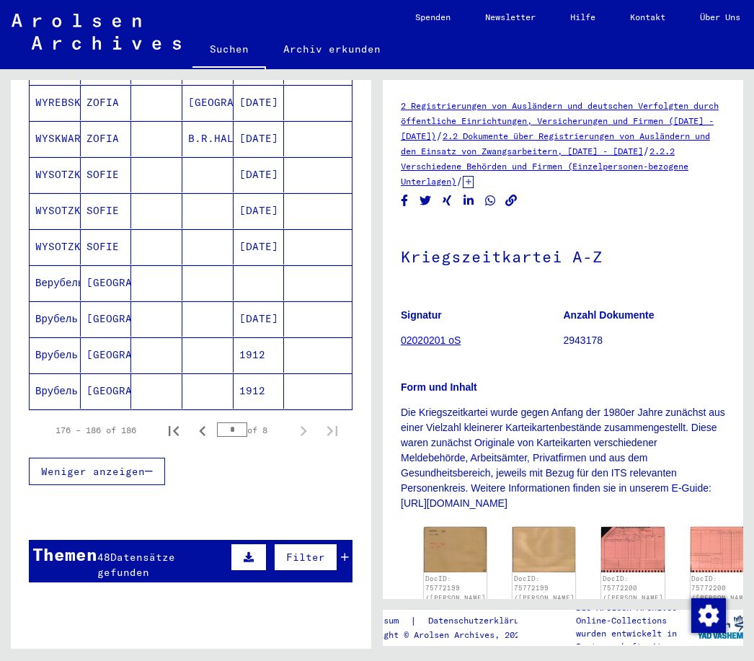
scroll to position [379, 0]
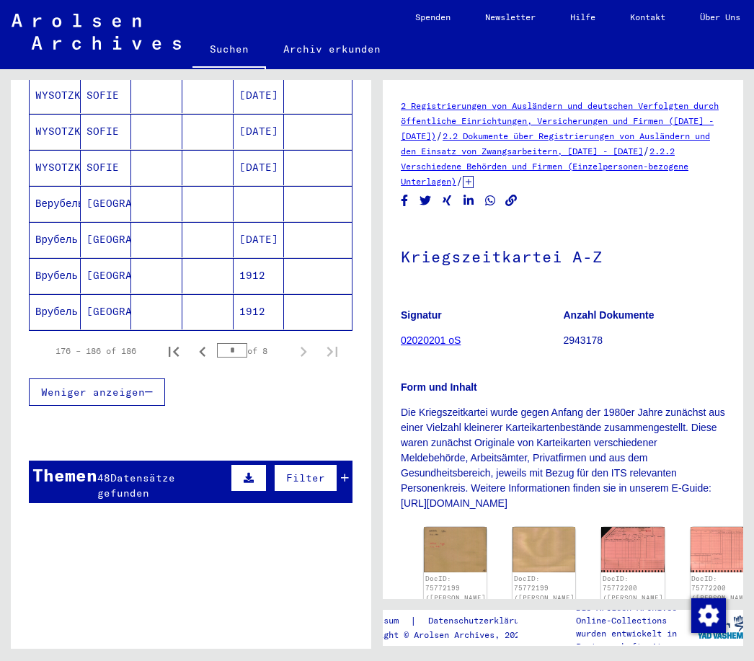
click at [88, 475] on div "Themen 48 Datensätze gefunden Filter" at bounding box center [191, 482] width 324 height 43
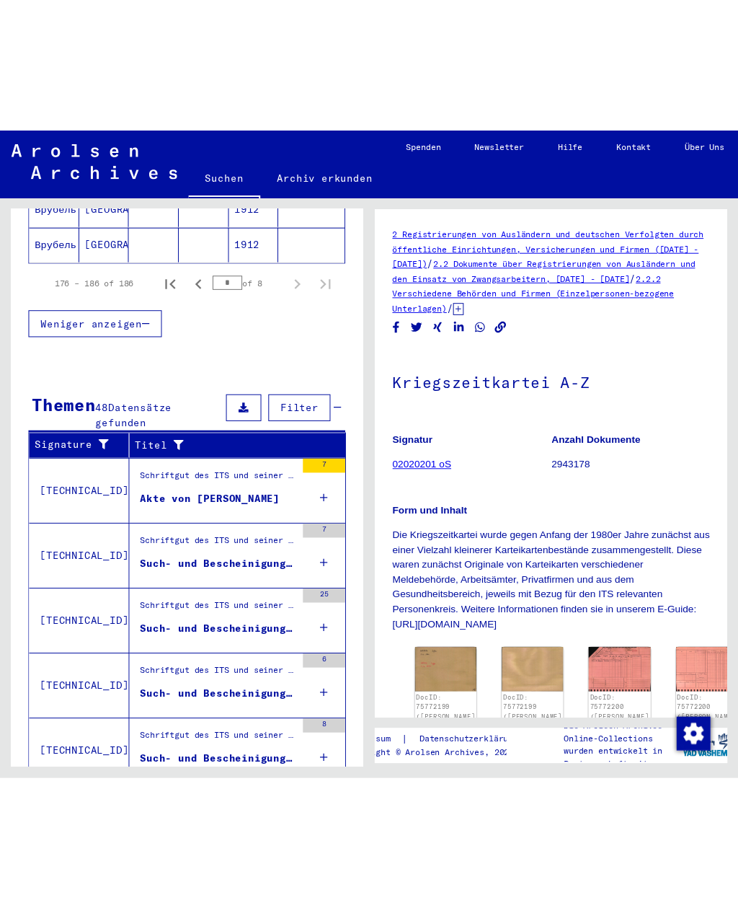
scroll to position [573, 0]
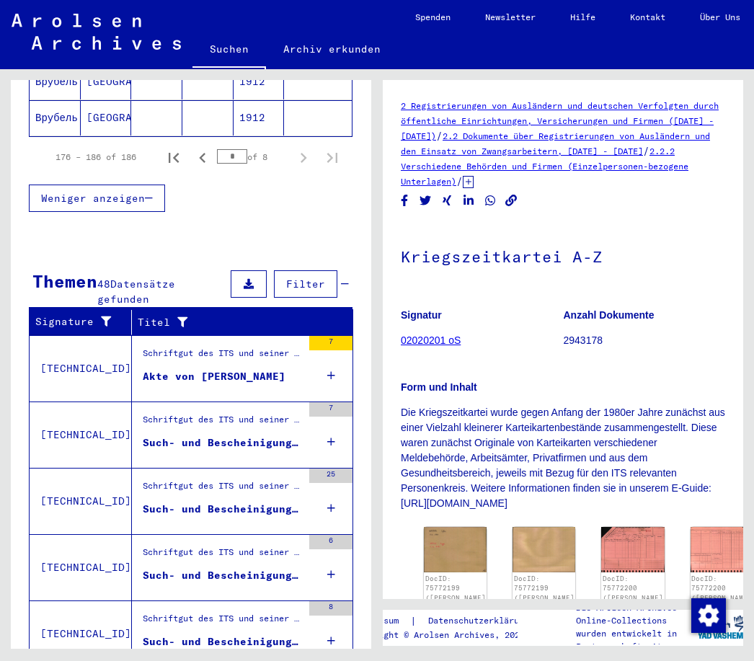
click at [153, 353] on figure "Schriftgut des ITS und seiner Vorgänger > Bearbeitung von Anfragen > Suchvorgän…" at bounding box center [222, 358] width 159 height 22
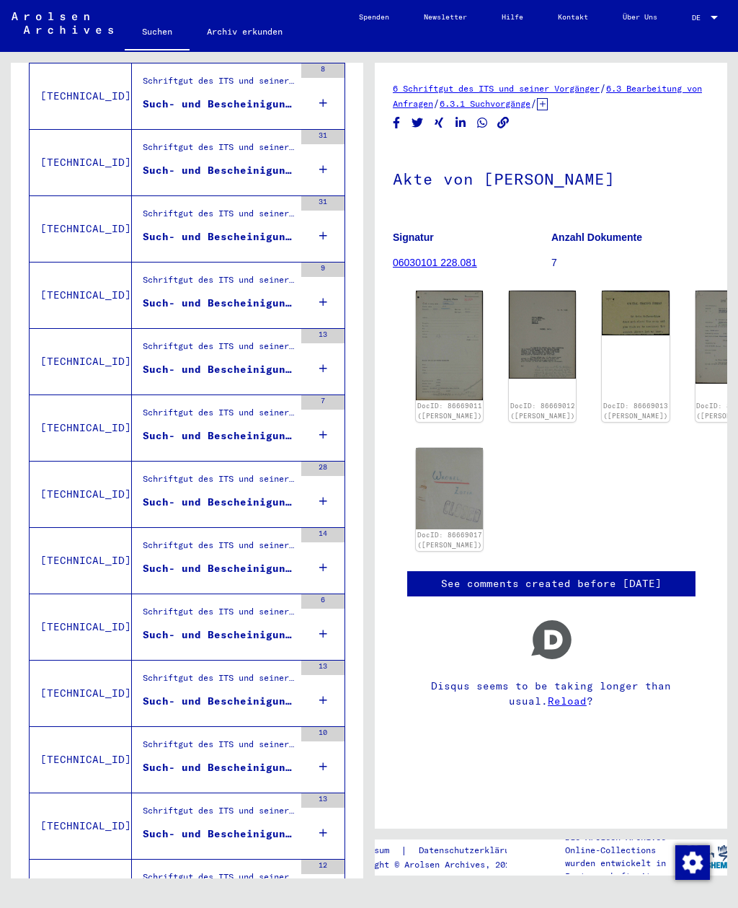
click at [427, 300] on img at bounding box center [449, 345] width 67 height 109
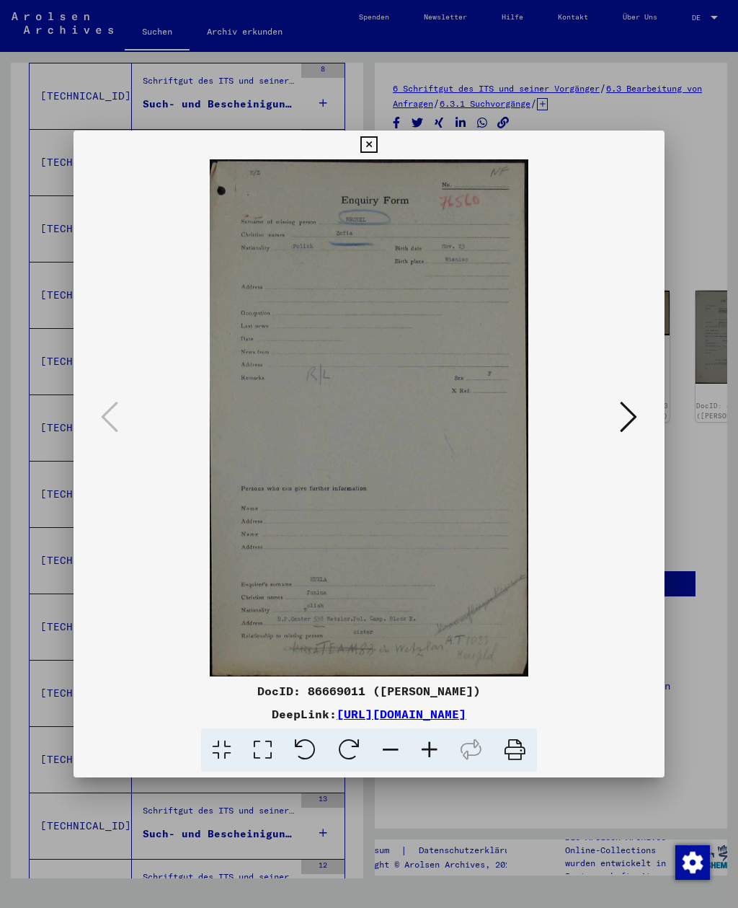
click at [641, 418] on button at bounding box center [629, 417] width 26 height 41
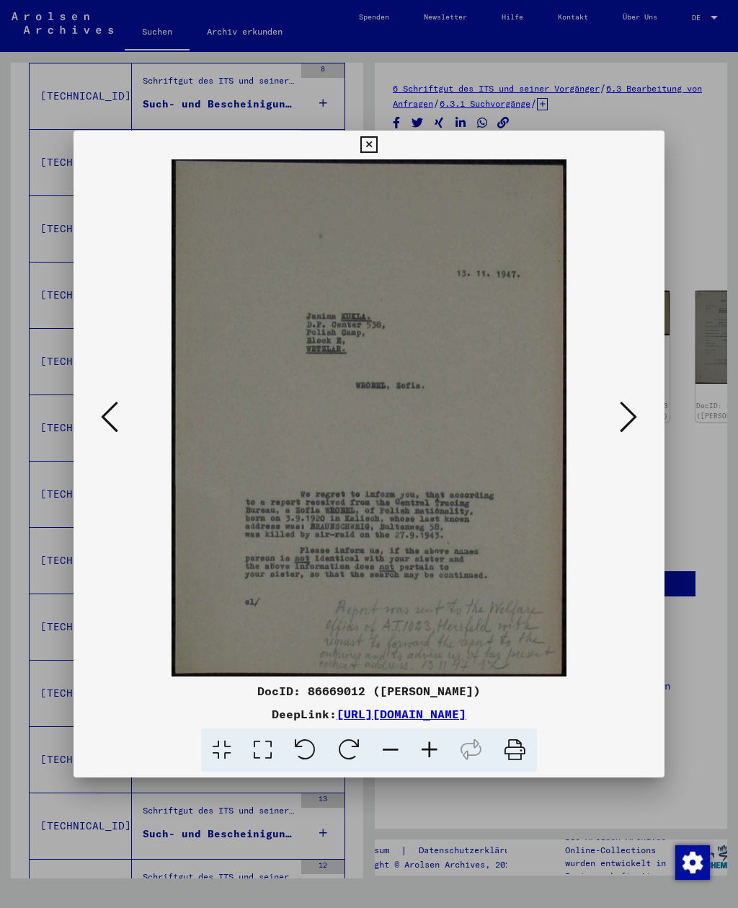
click at [630, 438] on button at bounding box center [629, 417] width 26 height 41
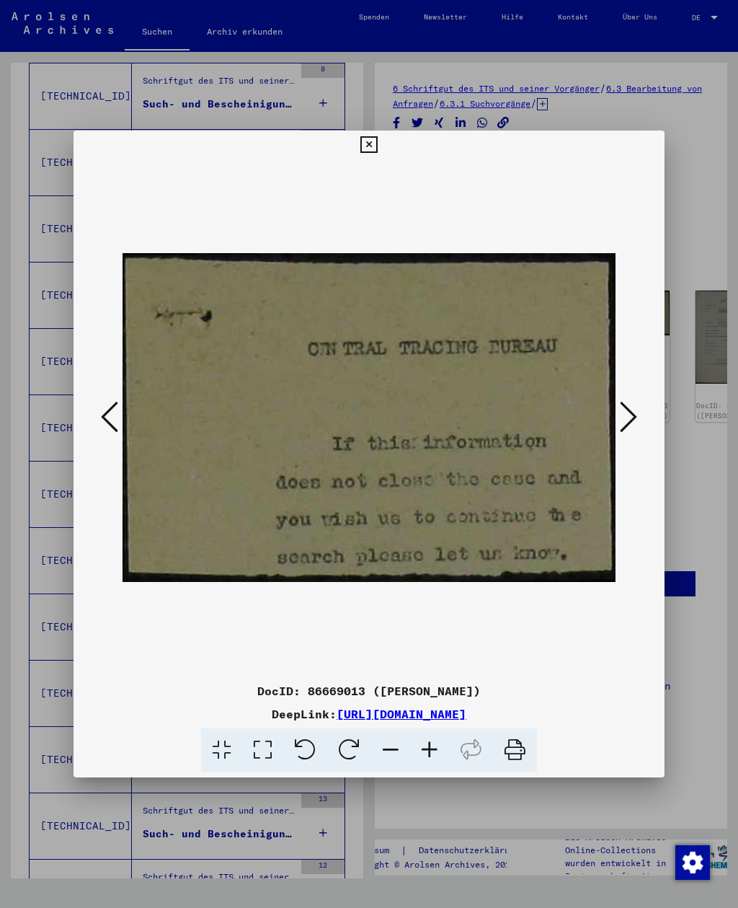
click at [632, 438] on button at bounding box center [629, 417] width 26 height 41
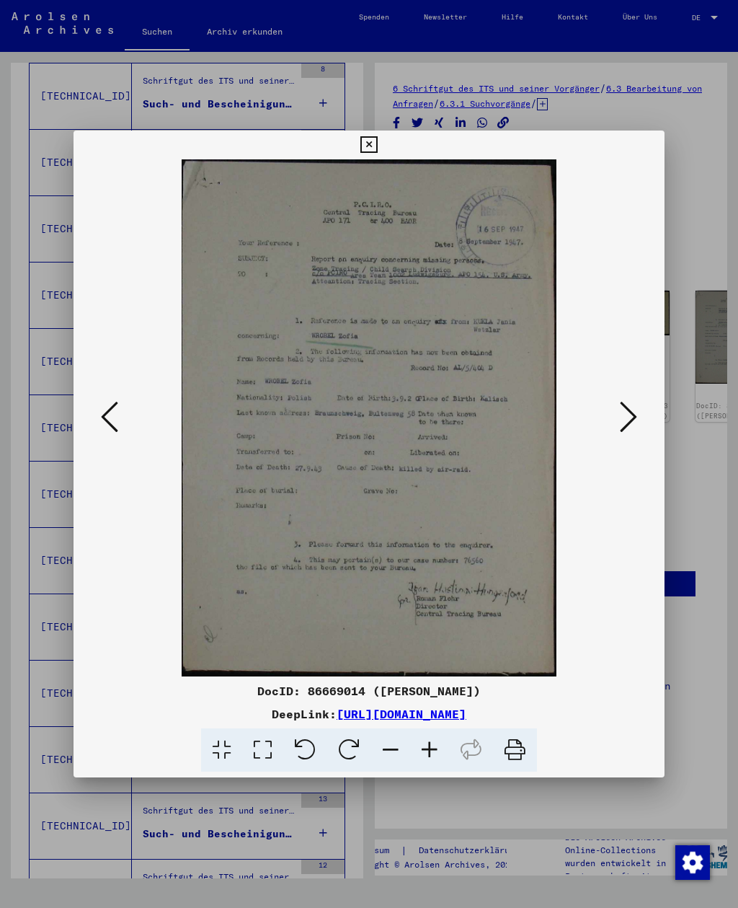
click at [638, 162] on div at bounding box center [369, 417] width 591 height 517
click at [377, 137] on icon at bounding box center [369, 144] width 17 height 17
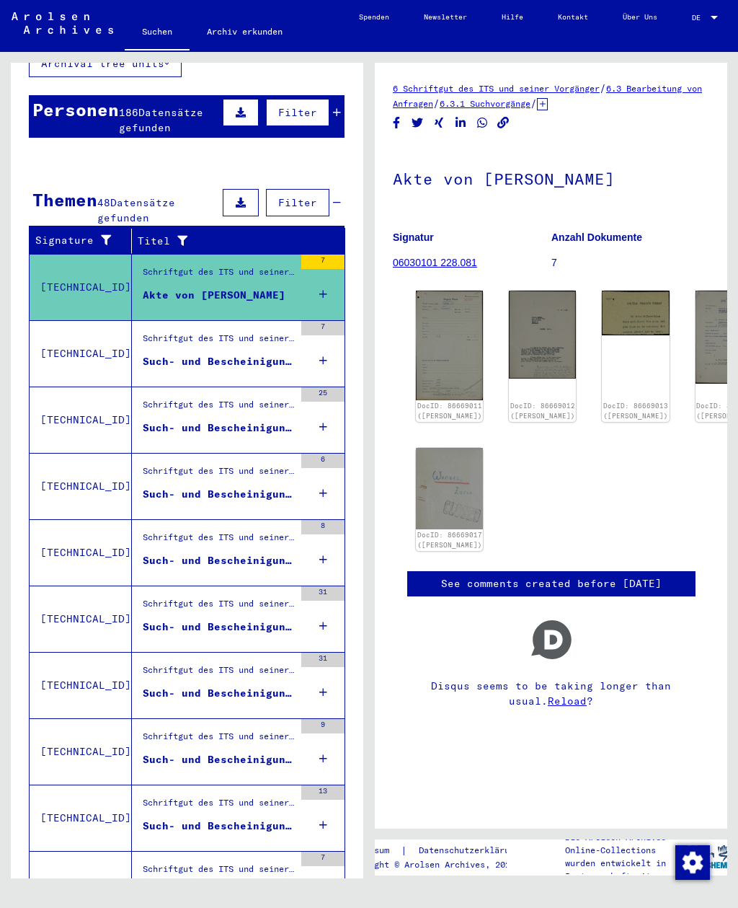
scroll to position [107, 0]
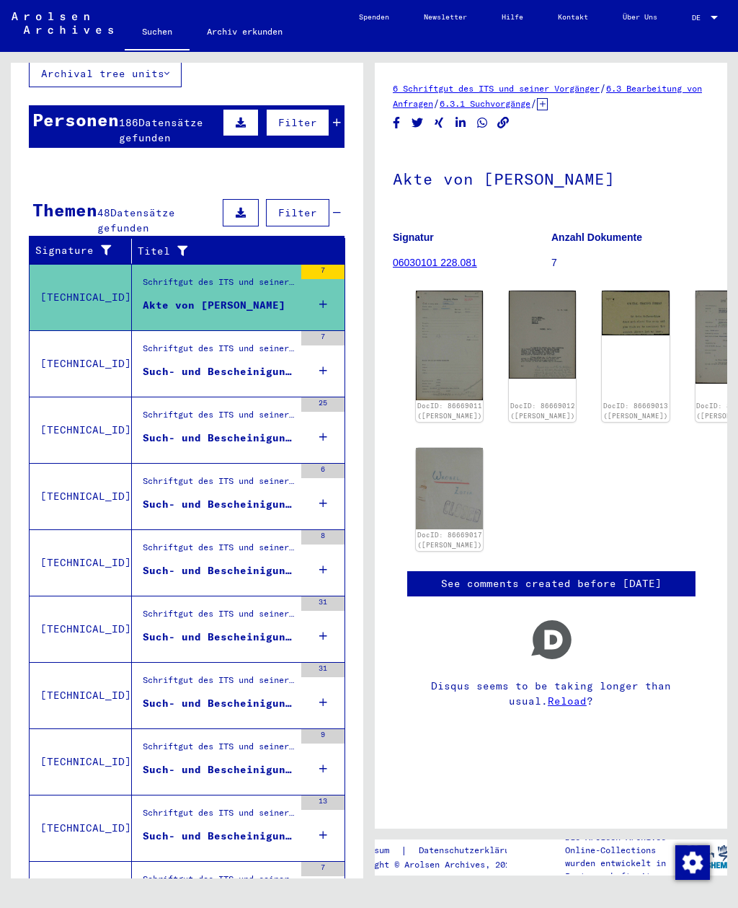
click at [161, 364] on div "Such- und Bescheinigungsvorgang Nr. 1.003.846 für [PERSON_NAME][GEOGRAPHIC_DATA…" at bounding box center [218, 371] width 151 height 15
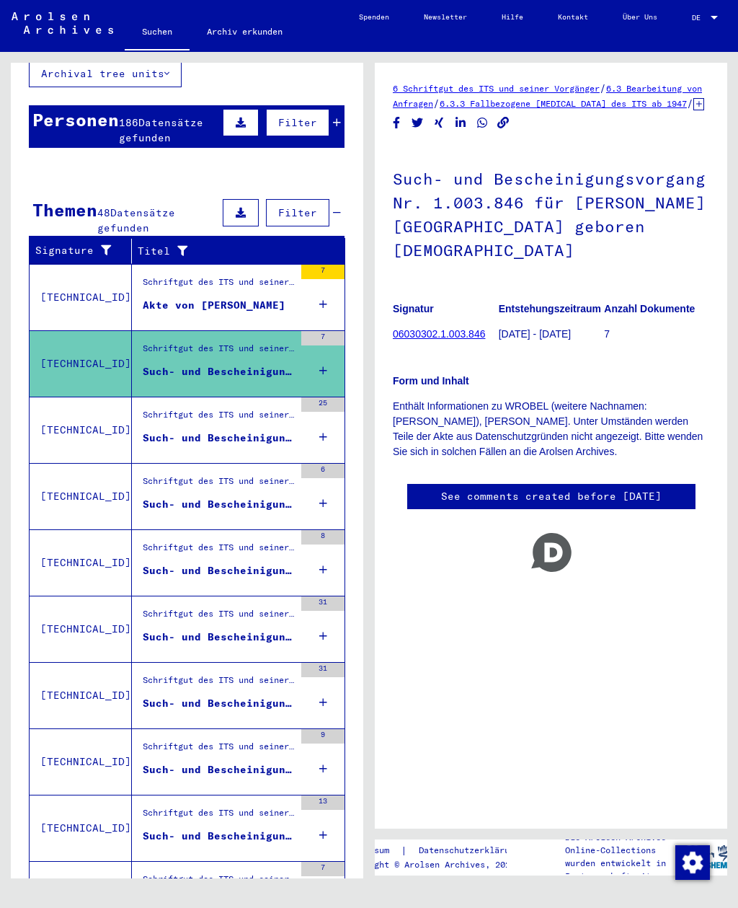
click at [180, 431] on div "Such- und Bescheinigungsvorgang Nr. 1.006.315 für [PERSON_NAME] geboren [DEMOGR…" at bounding box center [218, 438] width 151 height 15
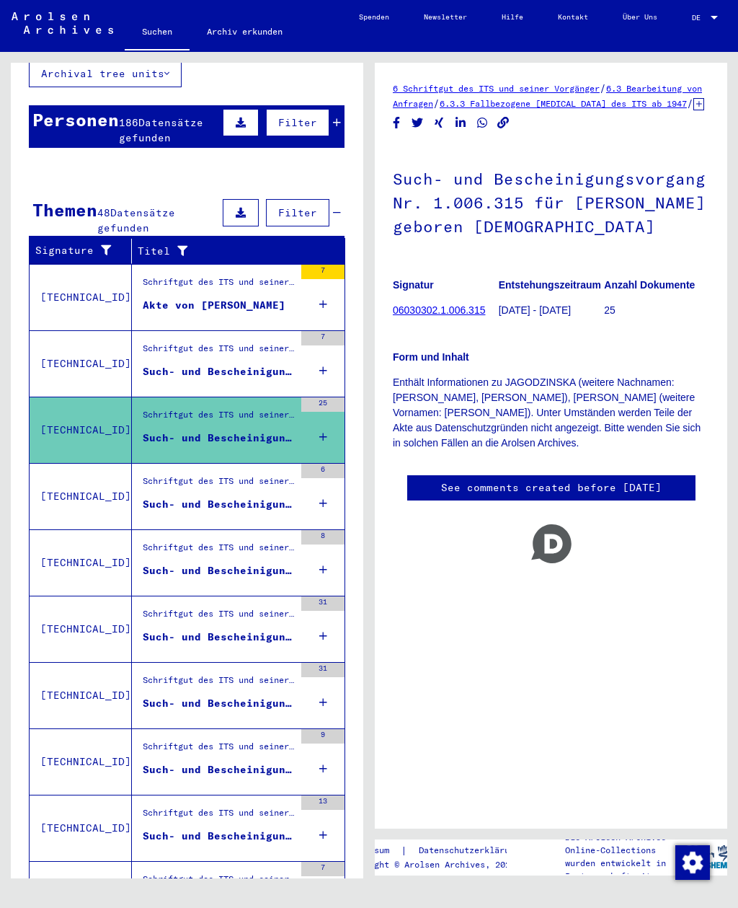
click at [198, 475] on div "Schriftgut des ITS und seiner Vorgänger > Bearbeitung von Anfragen > Fallbezoge…" at bounding box center [218, 485] width 151 height 20
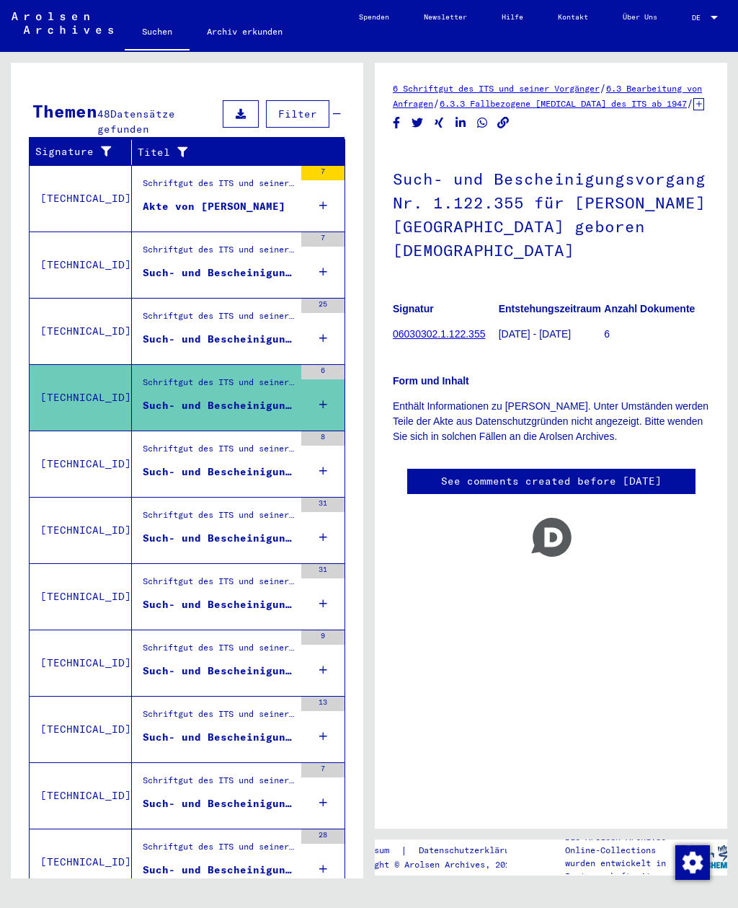
scroll to position [211, 0]
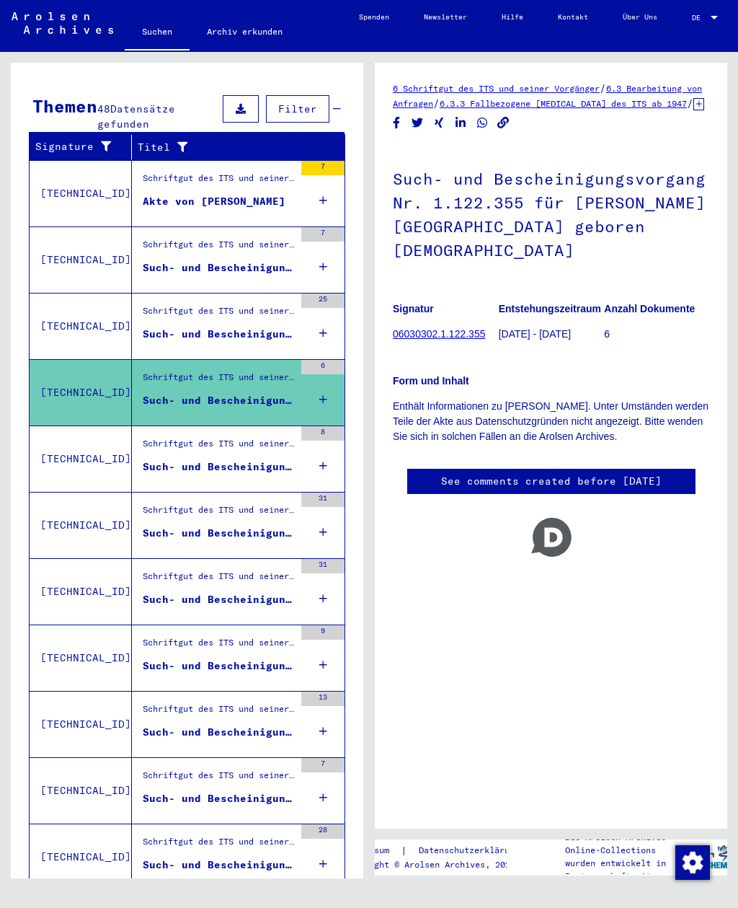
click at [198, 439] on div "Schriftgut des ITS und seiner Vorgänger > Bearbeitung von Anfragen > Fallbezoge…" at bounding box center [218, 447] width 151 height 20
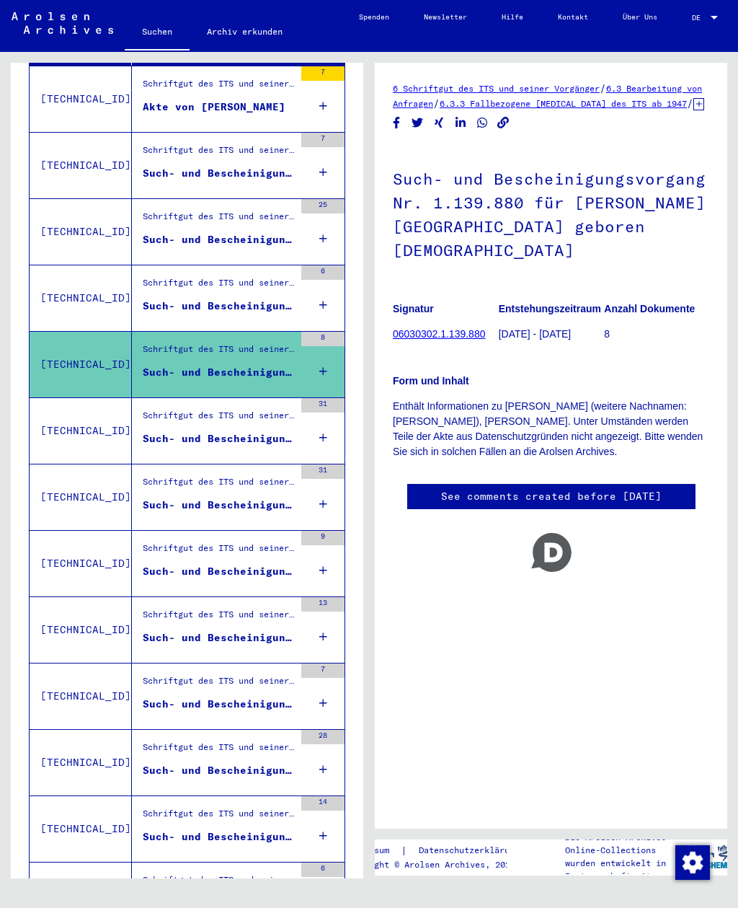
scroll to position [310, 0]
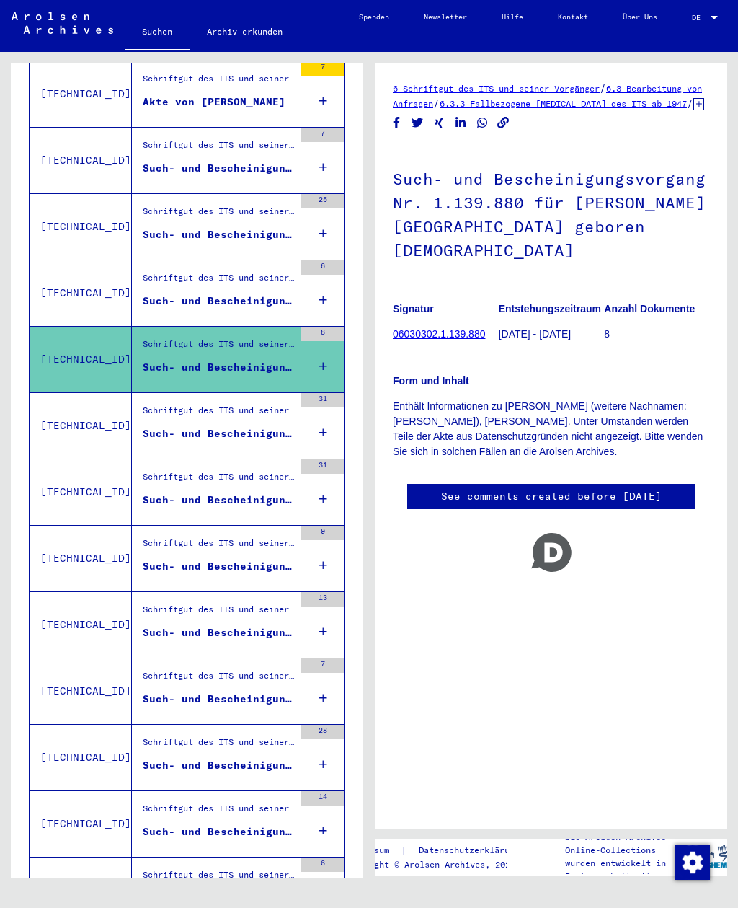
click at [198, 426] on div "Such- und Bescheinigungsvorgang Nr. 1.143.636 für [PERSON_NAME][GEOGRAPHIC_DATA…" at bounding box center [218, 433] width 151 height 15
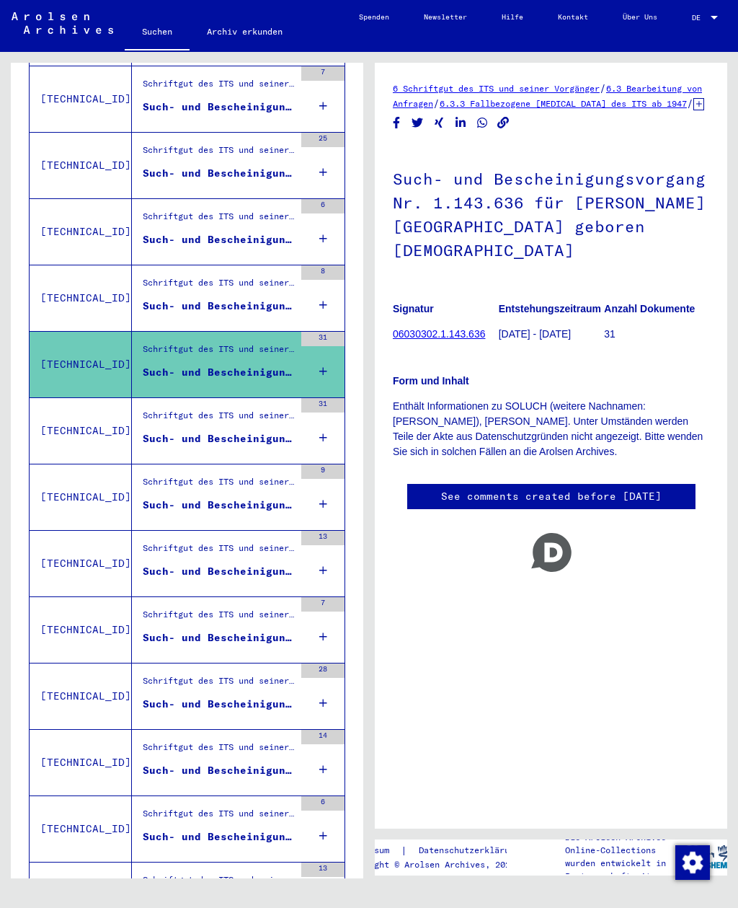
scroll to position [383, 0]
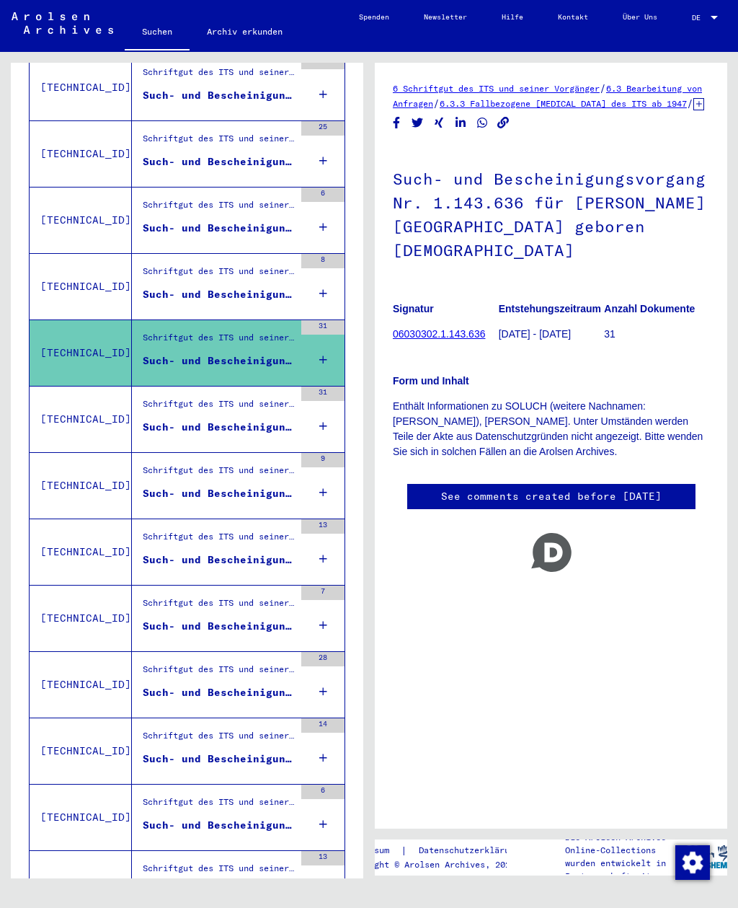
click at [195, 420] on div "Such- und Bescheinigungsvorgang Nr. 1.143.750 für [PERSON_NAME] geboren [DEMOGR…" at bounding box center [218, 427] width 151 height 15
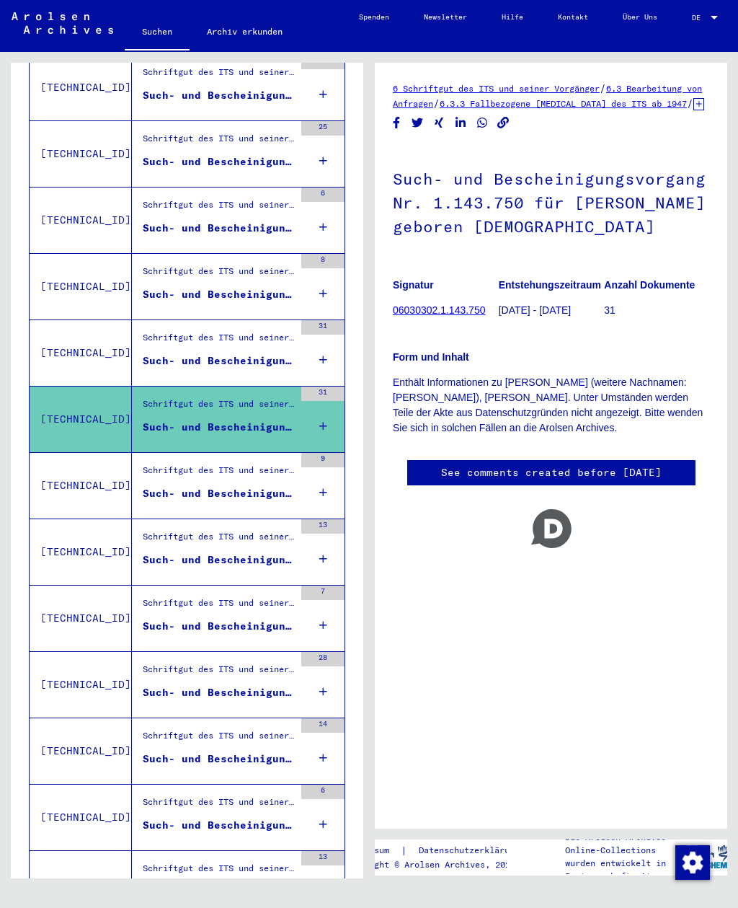
click at [200, 464] on div "Schriftgut des ITS und seiner Vorgänger > Bearbeitung von Anfragen > Fallbezoge…" at bounding box center [218, 474] width 151 height 20
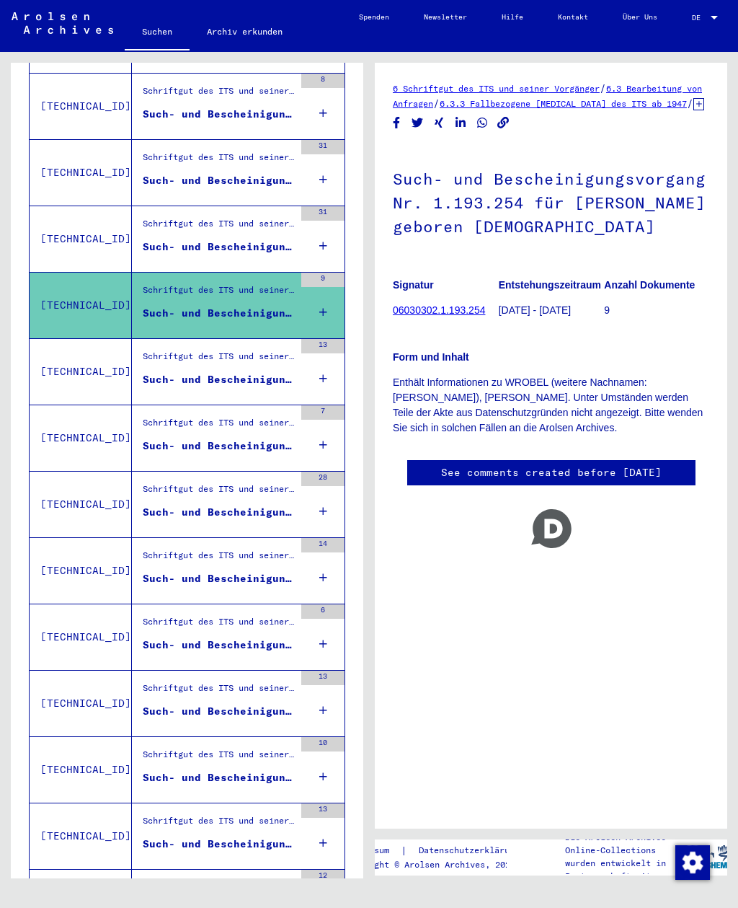
scroll to position [607, 0]
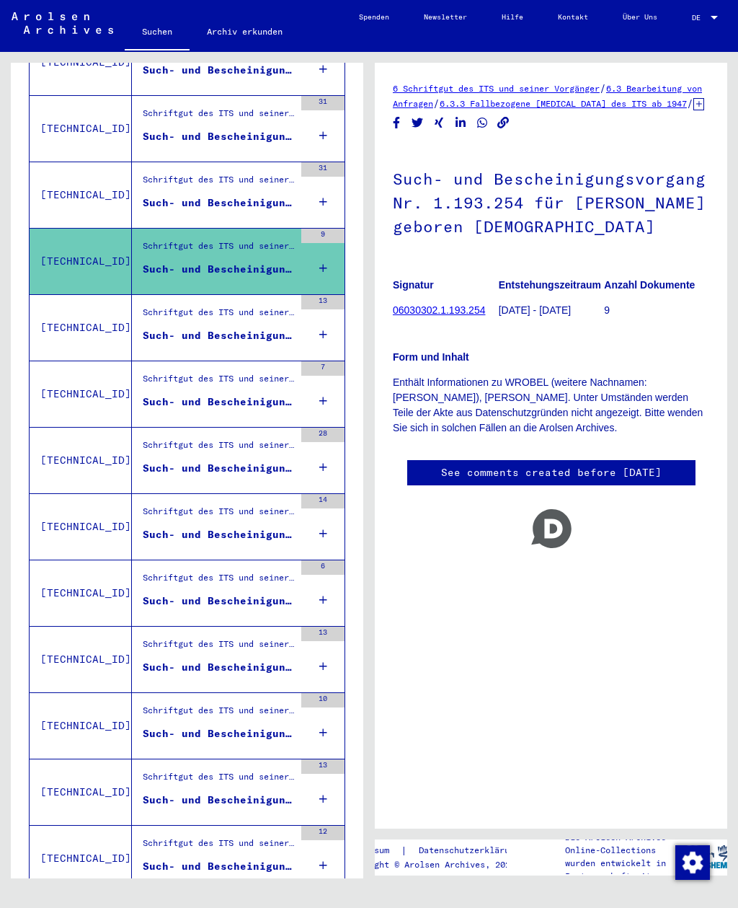
click at [173, 328] on div "Such- und Bescheinigungsvorgang Nr. 1.267.246 für [PERSON_NAME] geboren [DEMOGR…" at bounding box center [218, 335] width 151 height 15
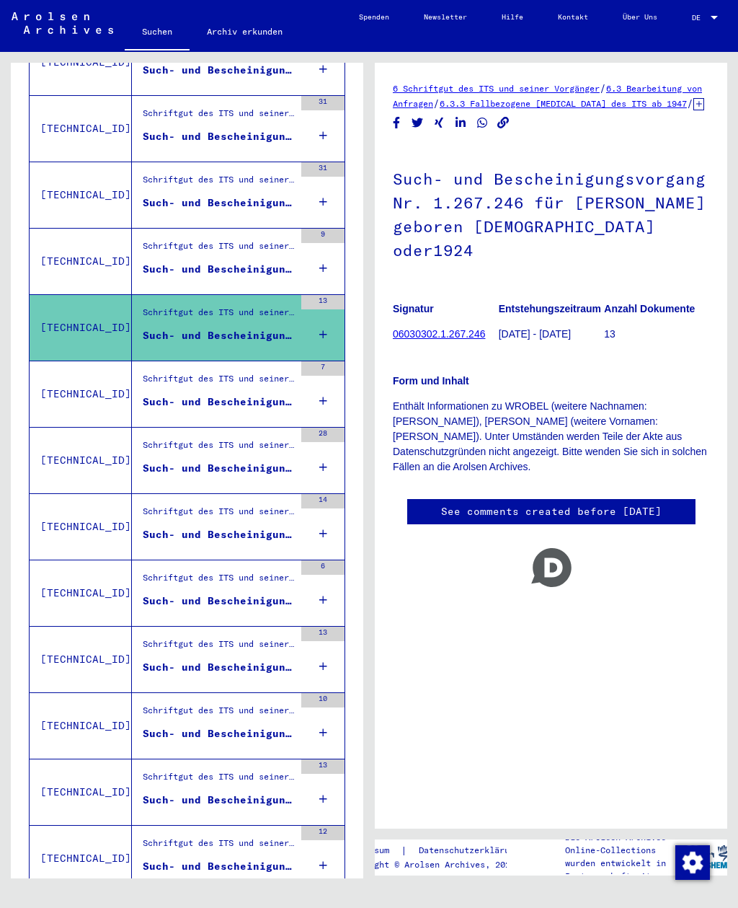
click at [189, 372] on div "Schriftgut des ITS und seiner Vorgänger > Bearbeitung von Anfragen > Fallbezoge…" at bounding box center [218, 382] width 151 height 20
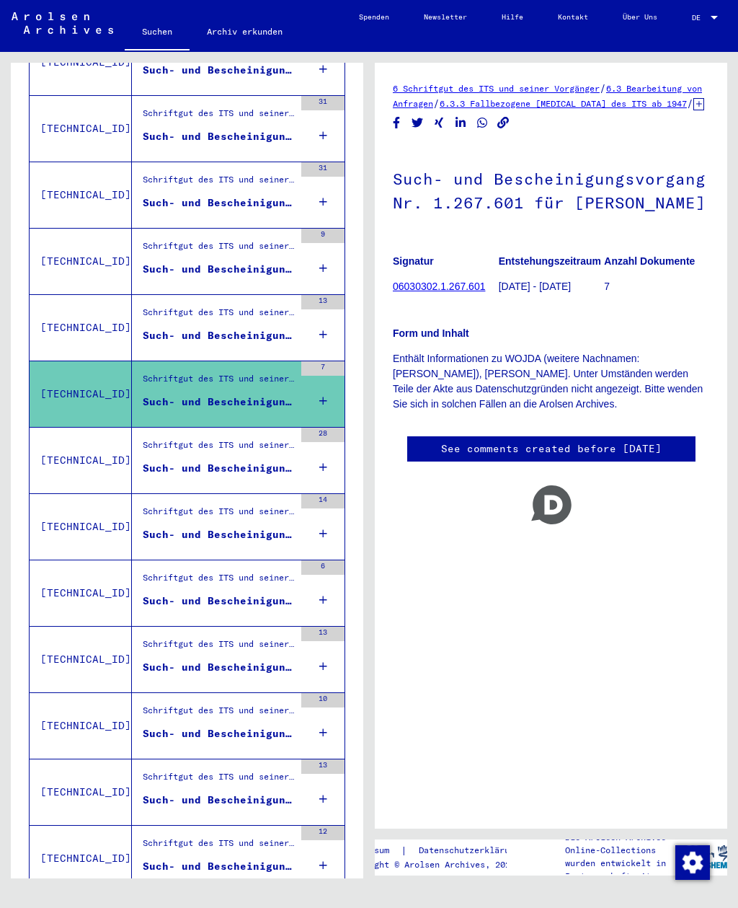
click at [194, 428] on div "Schriftgut des ITS und seiner Vorgänger > Bearbeitung von Anfragen > Fallbezoge…" at bounding box center [213, 461] width 162 height 66
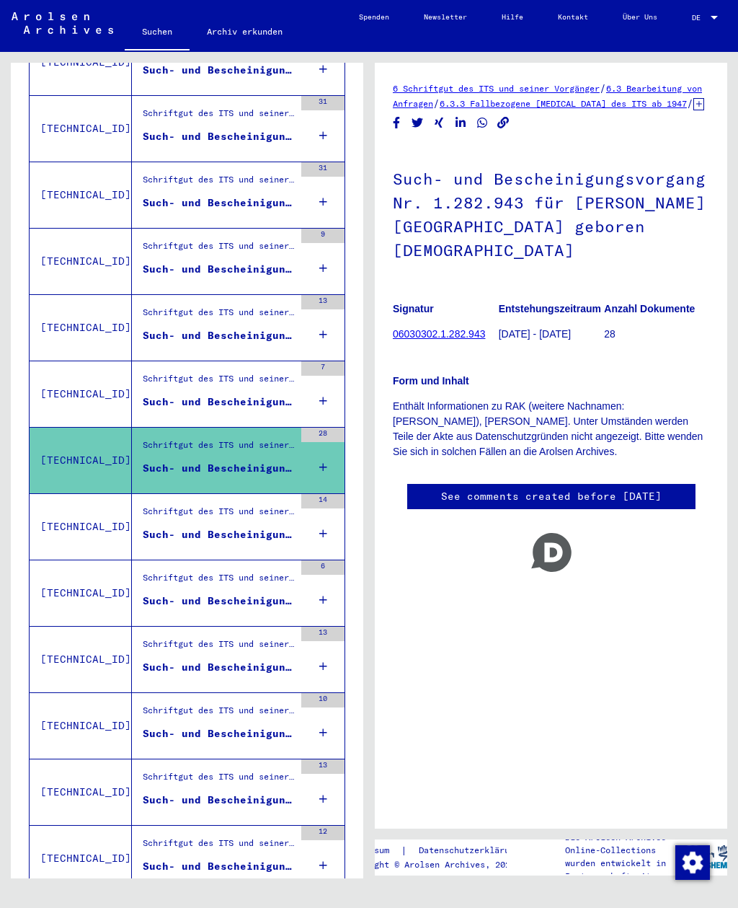
click at [192, 372] on div "Schriftgut des ITS und seiner Vorgänger > Bearbeitung von Anfragen > Fallbezoge…" at bounding box center [218, 382] width 151 height 20
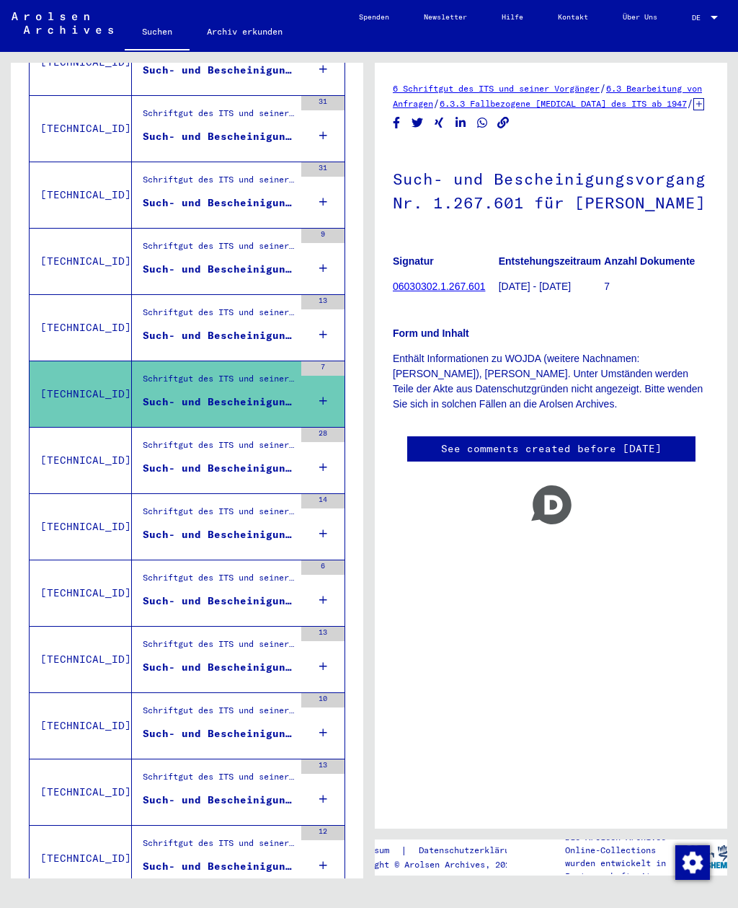
click at [195, 438] on div "Schriftgut des ITS und seiner Vorgänger > Bearbeitung von Anfragen > Fallbezoge…" at bounding box center [218, 448] width 151 height 20
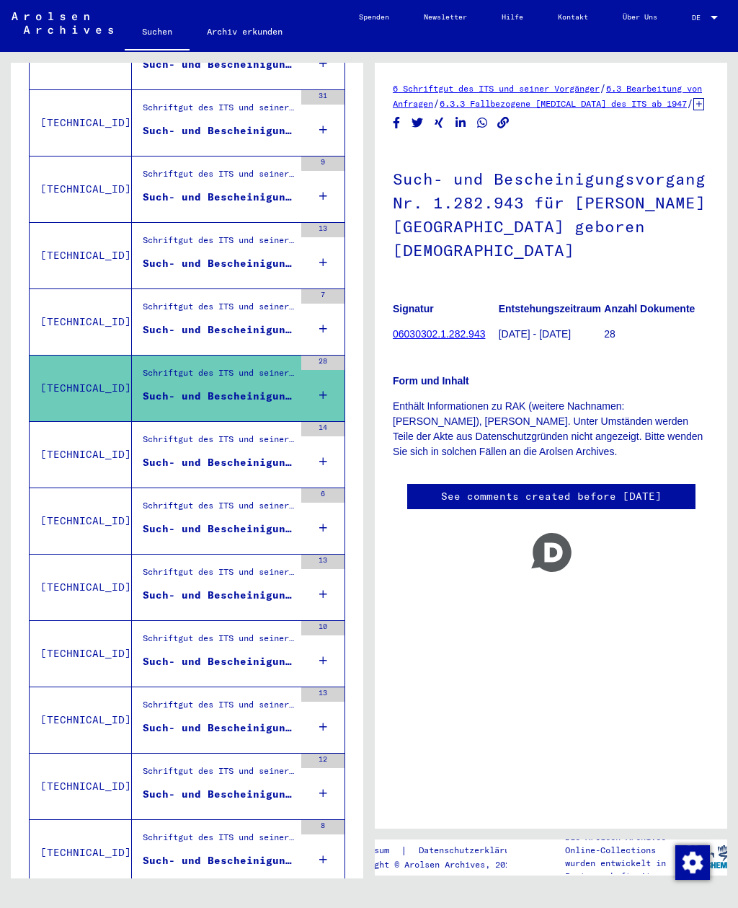
scroll to position [680, 0]
click at [203, 454] on div "Such- und Bescheinigungsvorgang Nr. 1.303.494 für [PERSON_NAME][GEOGRAPHIC_DATA…" at bounding box center [218, 461] width 151 height 15
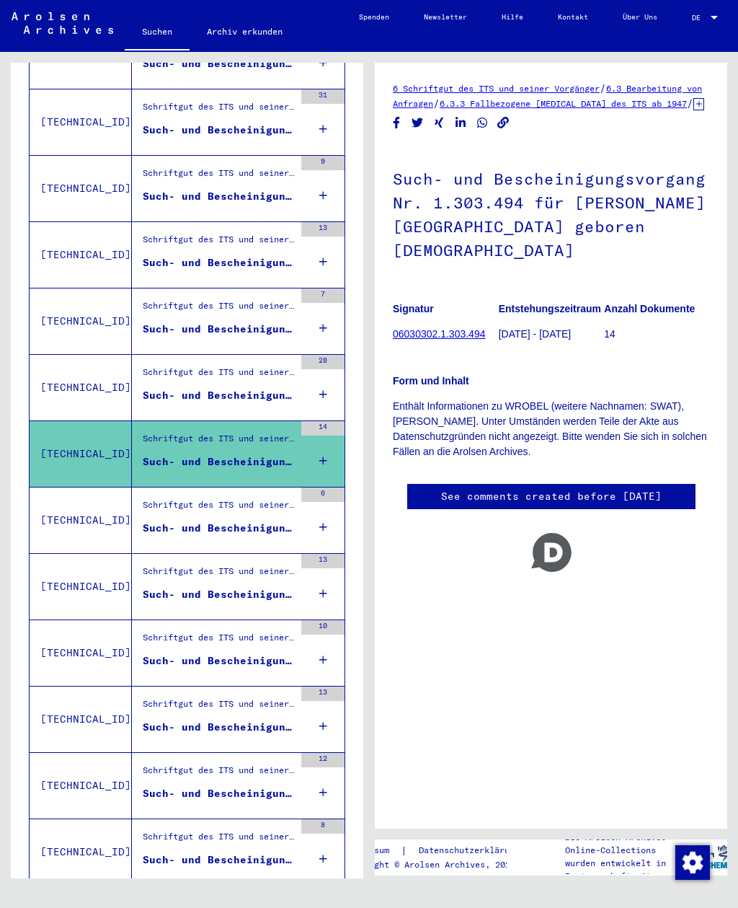
click at [219, 521] on div "Such- und Bescheinigungsvorgang Nr. 1.321.485 für [PERSON_NAME]" at bounding box center [218, 528] width 151 height 15
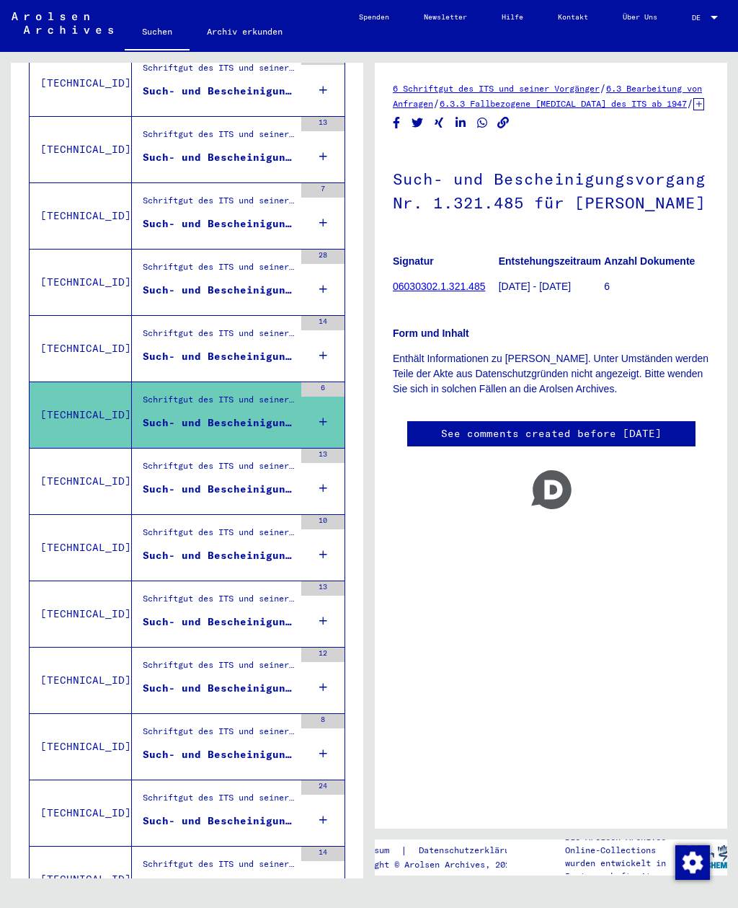
scroll to position [786, 0]
click at [215, 481] on div "Such- und Bescheinigungsvorgang Nr. 1.322.089 für [PERSON_NAME] geboren [DEMOGR…" at bounding box center [218, 488] width 151 height 15
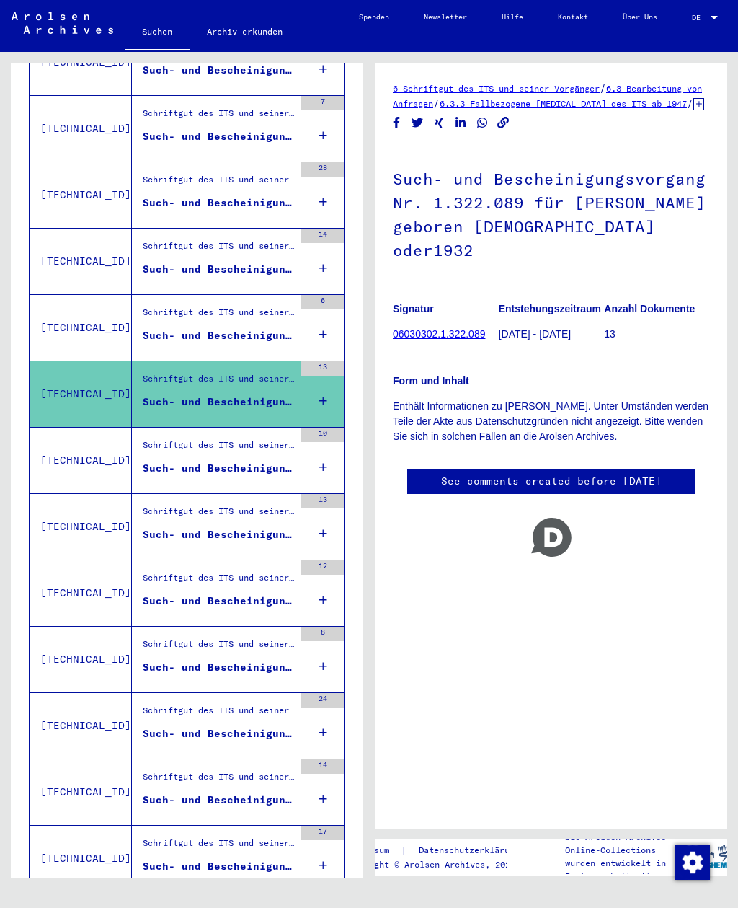
scroll to position [884, 0]
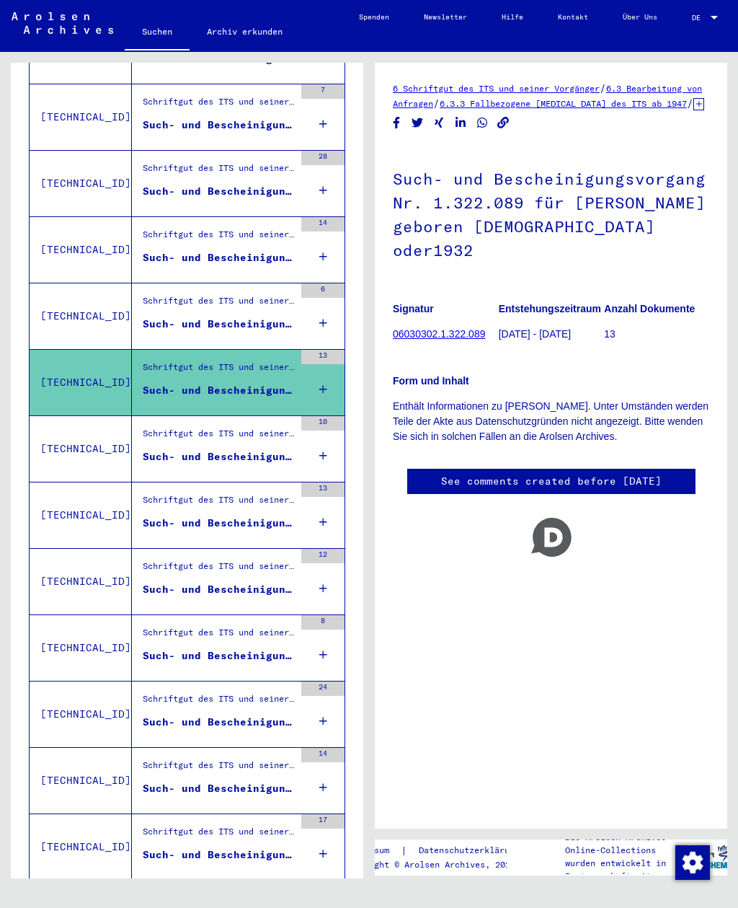
click at [209, 449] on div "Such- und Bescheinigungsvorgang Nr. 1.336.225 für [PERSON_NAME][GEOGRAPHIC_DATA…" at bounding box center [218, 456] width 151 height 15
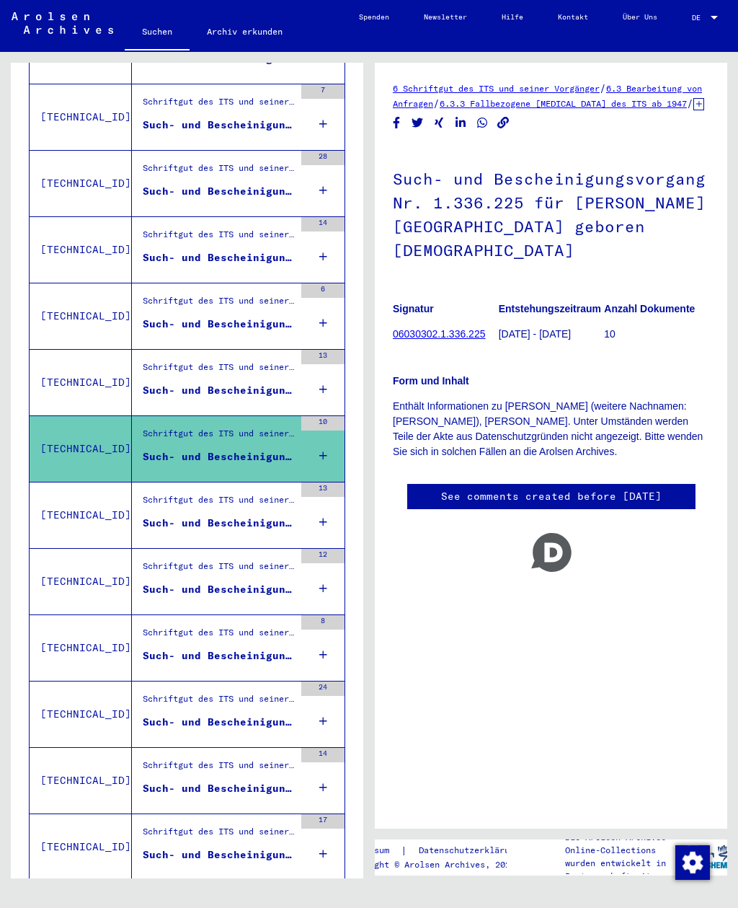
click at [222, 493] on div "Schriftgut des ITS und seiner Vorgänger > Bearbeitung von Anfragen > Fallbezoge…" at bounding box center [218, 503] width 151 height 20
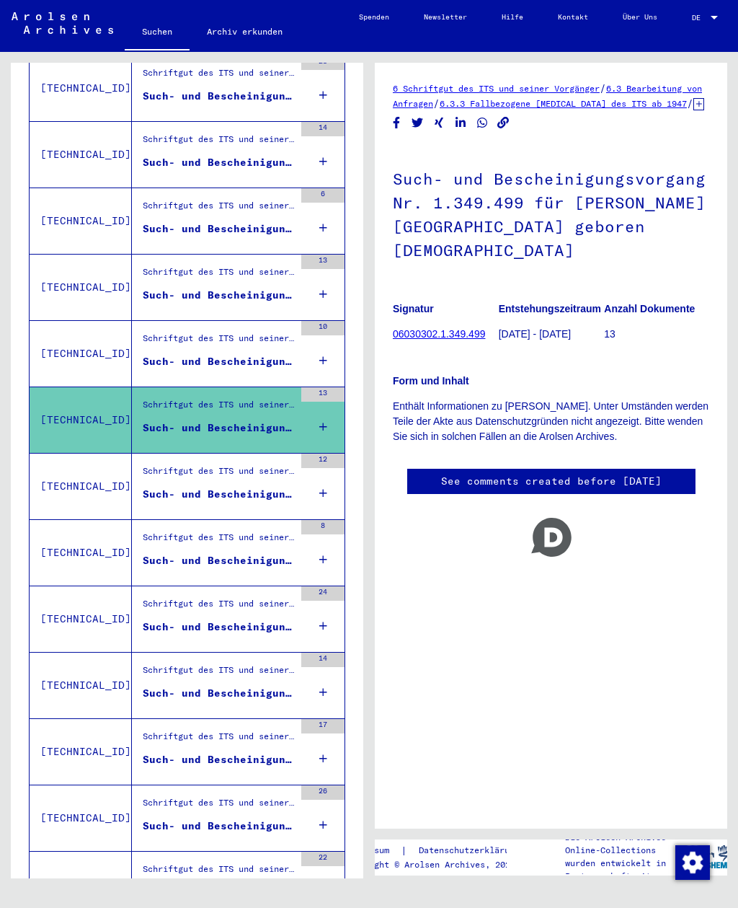
scroll to position [1008, 0]
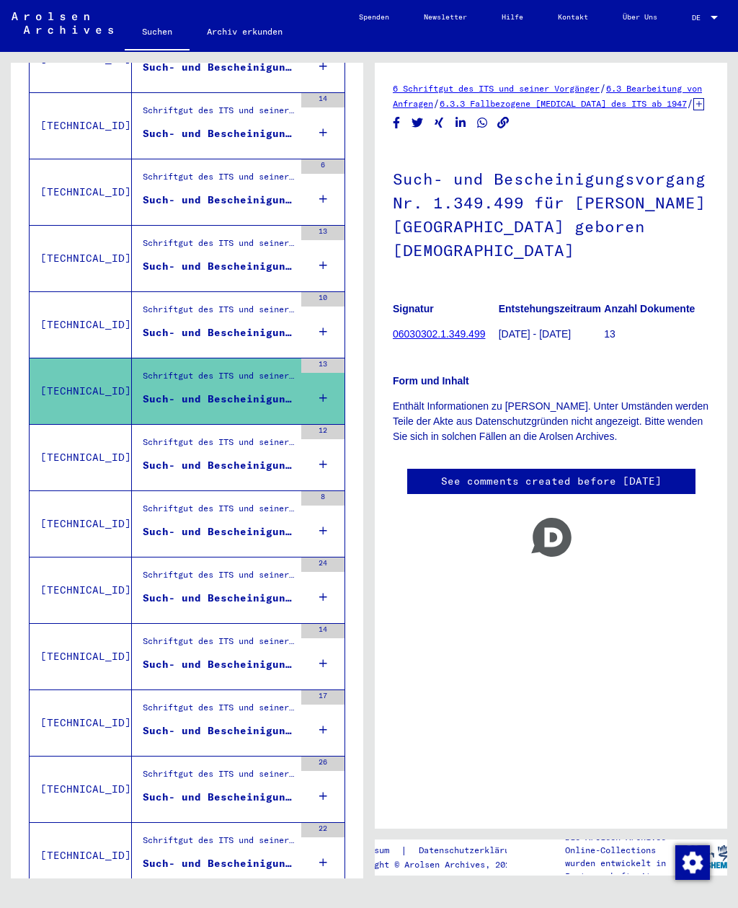
click at [187, 438] on div "Schriftgut des ITS und seiner Vorgänger > Bearbeitung von Anfragen > Fallbezoge…" at bounding box center [218, 446] width 151 height 20
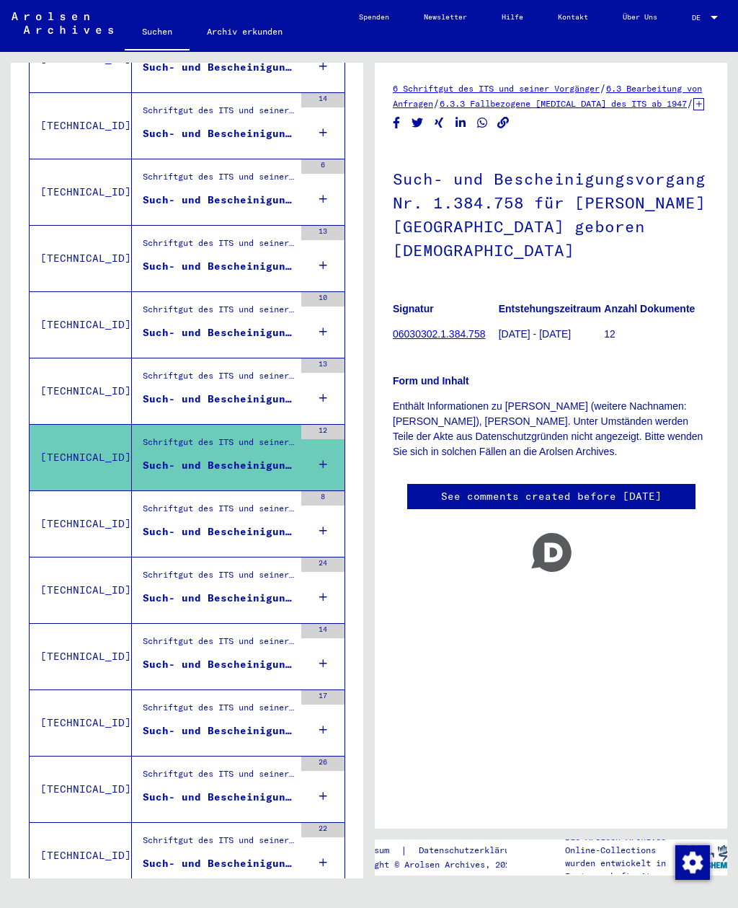
click at [209, 508] on figure "Schriftgut des ITS und seiner Vorgänger > Bearbeitung von Anfragen > Fallbezoge…" at bounding box center [218, 513] width 151 height 22
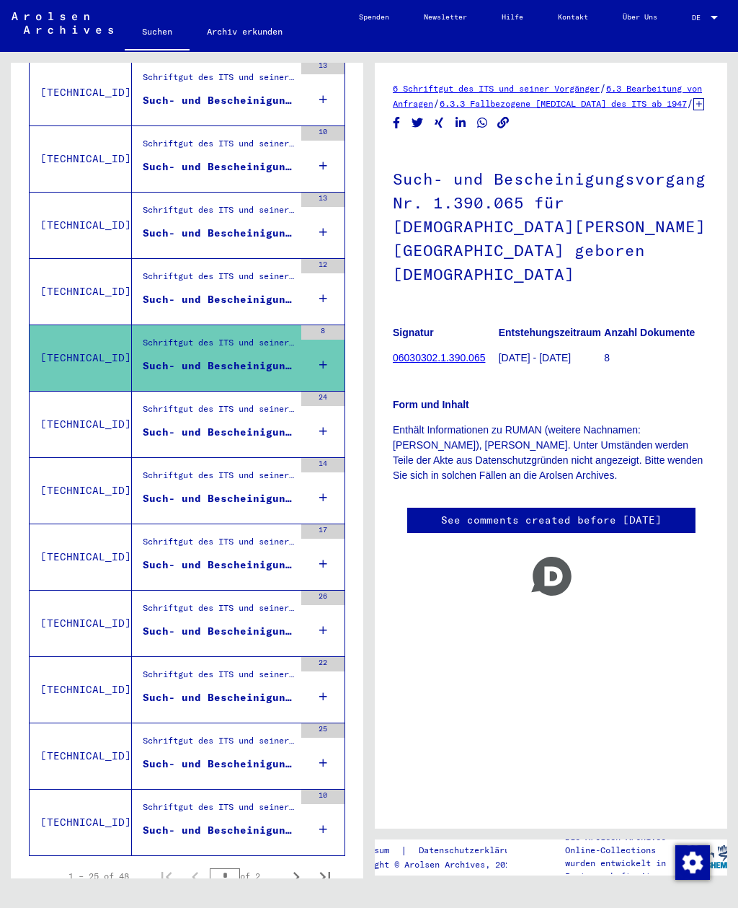
scroll to position [1173, 0]
click at [201, 425] on div "Such- und Bescheinigungsvorgang Nr. 1.394.824 für [PERSON_NAME][GEOGRAPHIC_DATA…" at bounding box center [218, 432] width 151 height 15
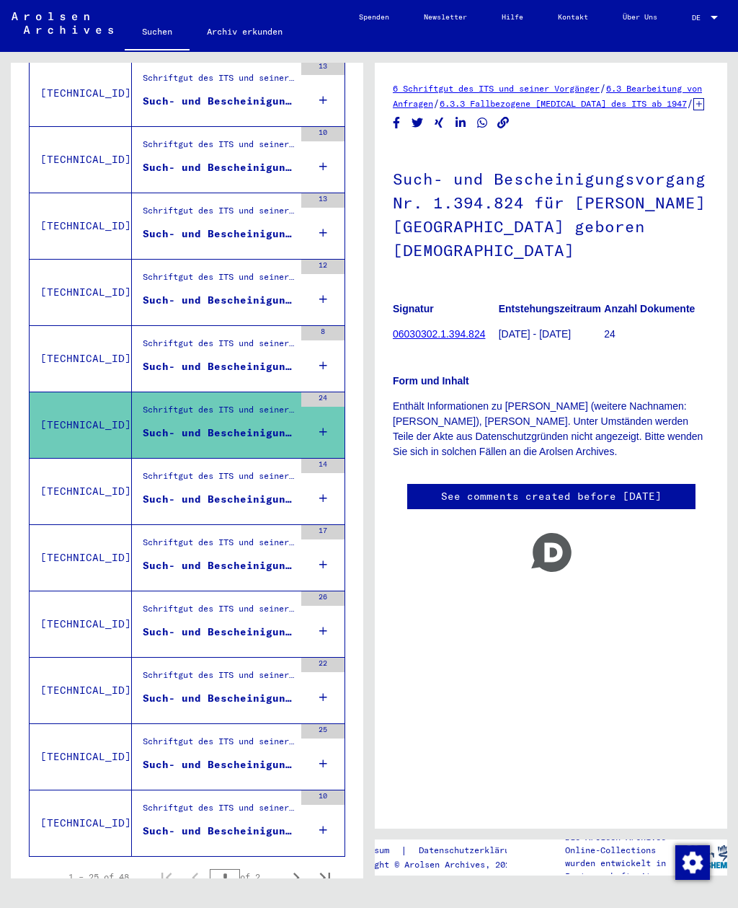
scroll to position [17, 0]
click at [200, 492] on div "Such- und Bescheinigungsvorgang Nr. 1.397.886 für [PERSON_NAME][GEOGRAPHIC_DATA…" at bounding box center [218, 499] width 151 height 15
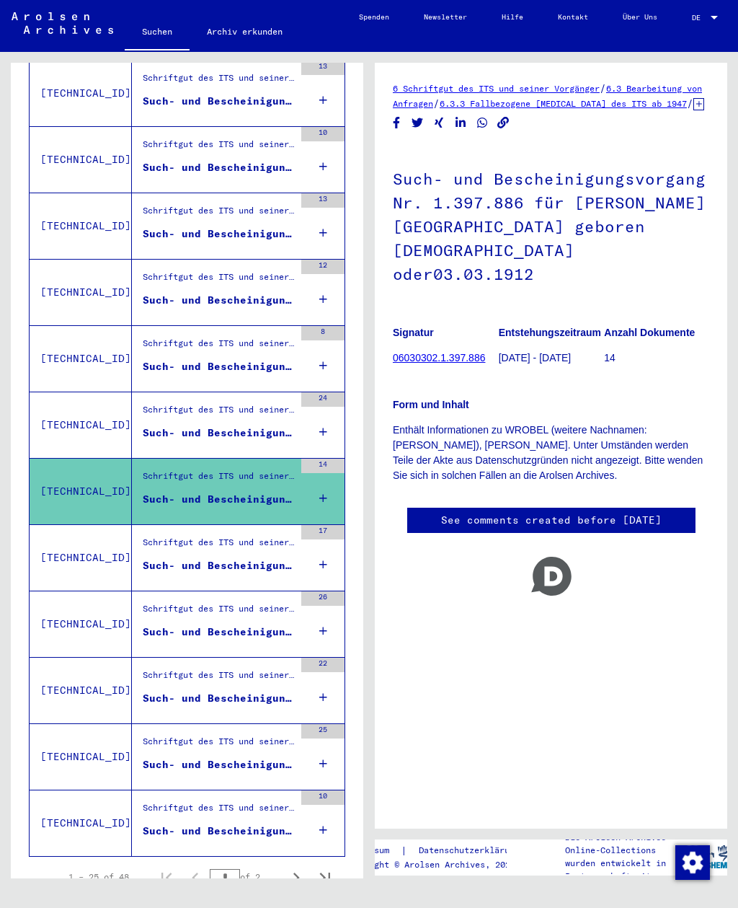
click at [203, 536] on div "Schriftgut des ITS und seiner Vorgänger > Bearbeitung von Anfragen > Fallbezoge…" at bounding box center [218, 546] width 151 height 20
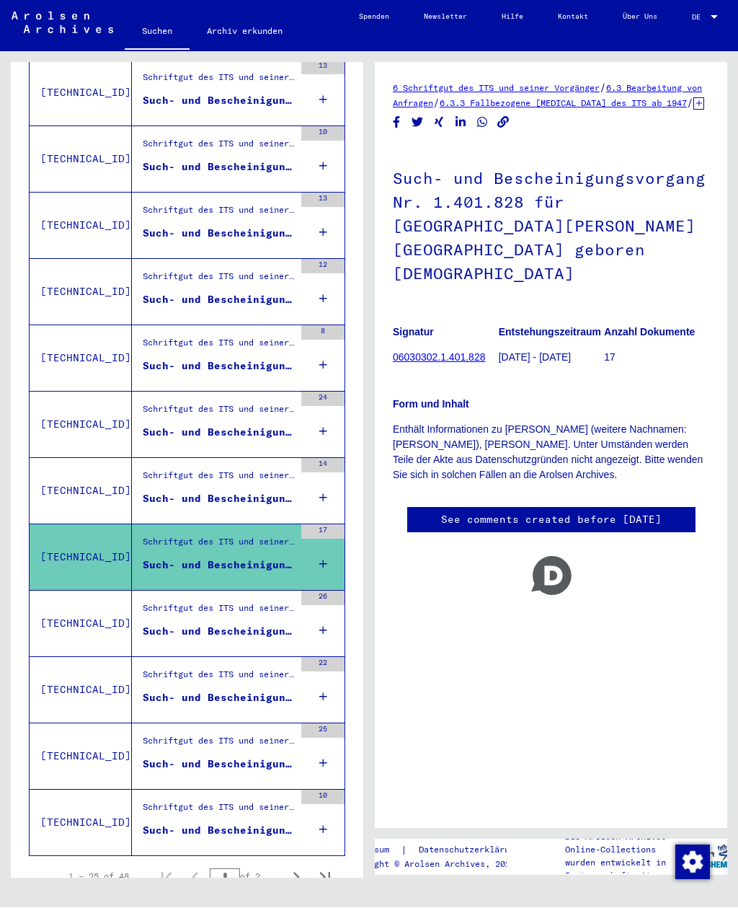
click at [219, 602] on div "Schriftgut des ITS und seiner Vorgänger > Bearbeitung von Anfragen > Fallbezoge…" at bounding box center [218, 612] width 151 height 20
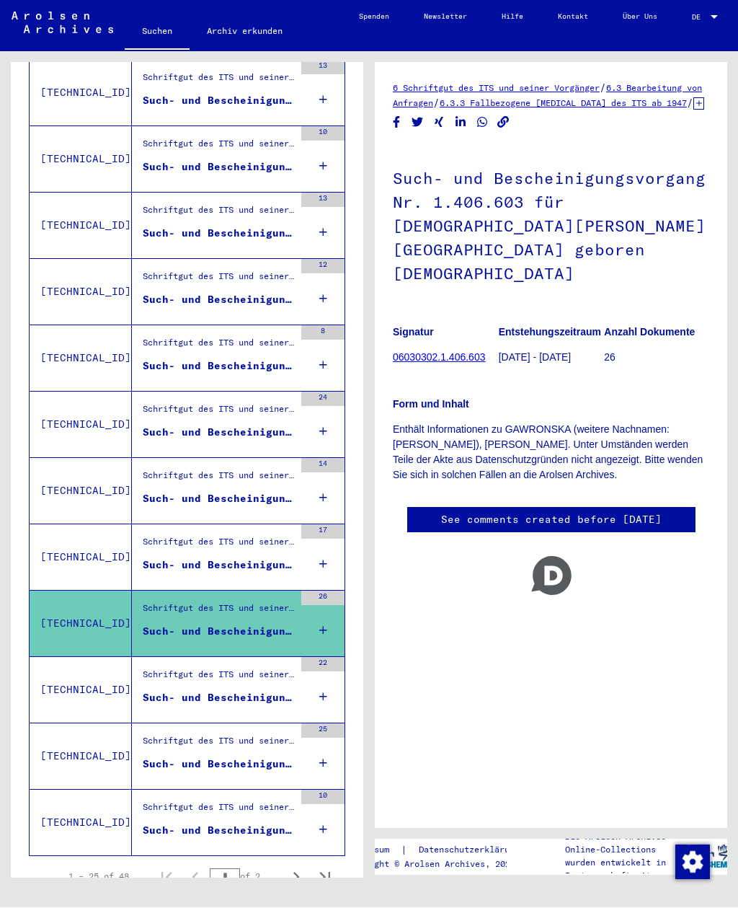
click at [236, 669] on figure "Schriftgut des ITS und seiner Vorgänger > Bearbeitung von Anfragen > Fallbezoge…" at bounding box center [218, 680] width 151 height 22
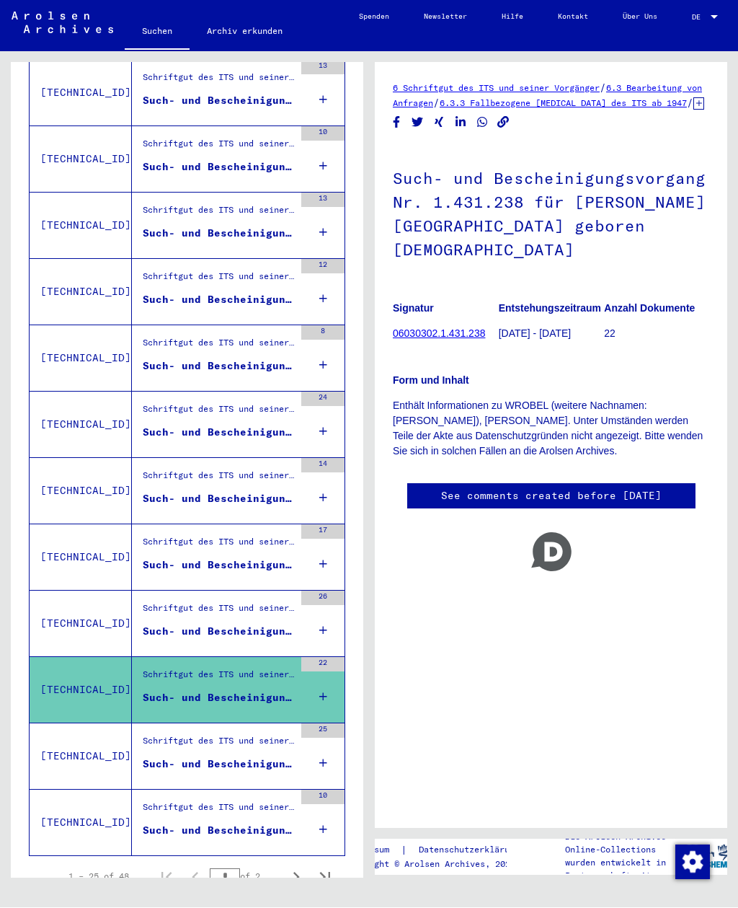
click at [239, 735] on div "Schriftgut des ITS und seiner Vorgänger > Bearbeitung von Anfragen > Fallbezoge…" at bounding box center [218, 745] width 151 height 20
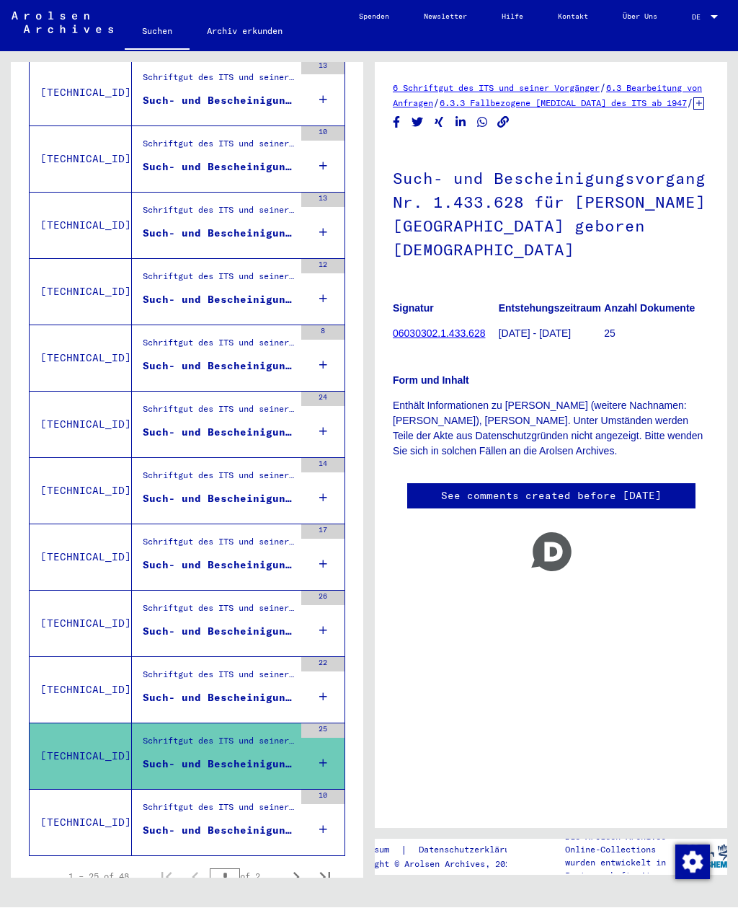
click at [237, 801] on div "Schriftgut des ITS und seiner Vorgänger > Bearbeitung von Anfragen > Fallbezoge…" at bounding box center [218, 811] width 151 height 20
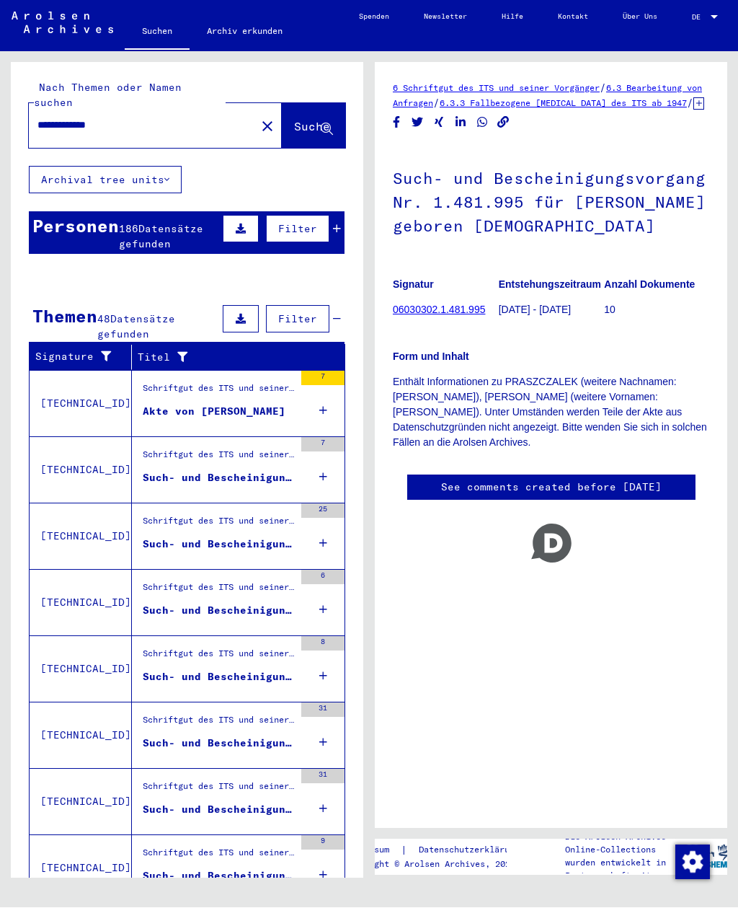
click at [53, 118] on input "**********" at bounding box center [143, 125] width 210 height 15
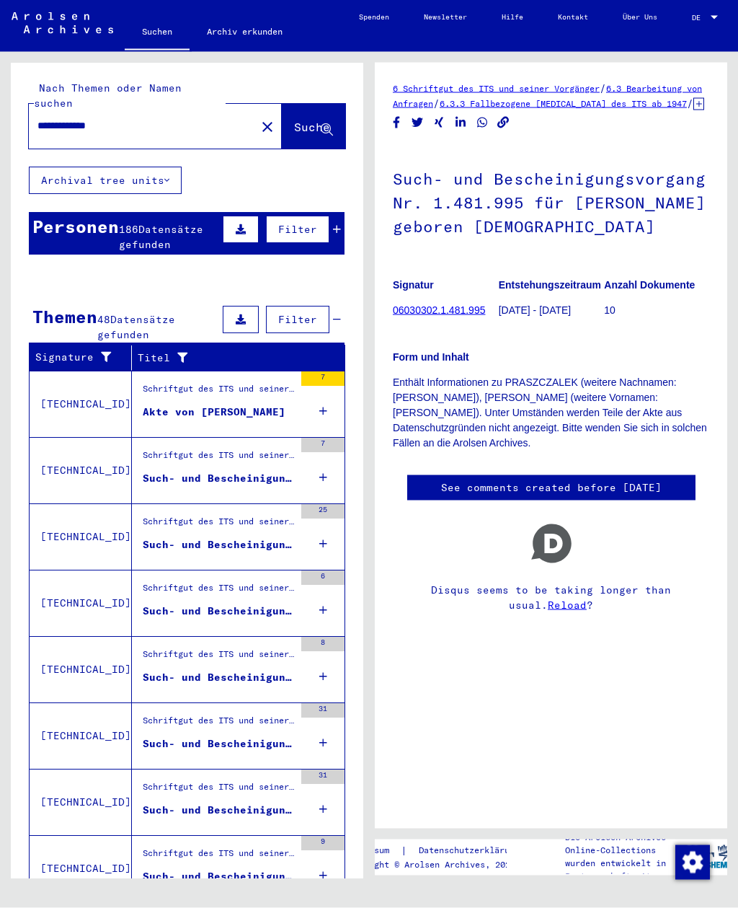
click at [43, 118] on input "**********" at bounding box center [143, 125] width 210 height 15
type input "**********"
click at [303, 120] on span "Suche" at bounding box center [312, 127] width 36 height 14
